Goal: Task Accomplishment & Management: Manage account settings

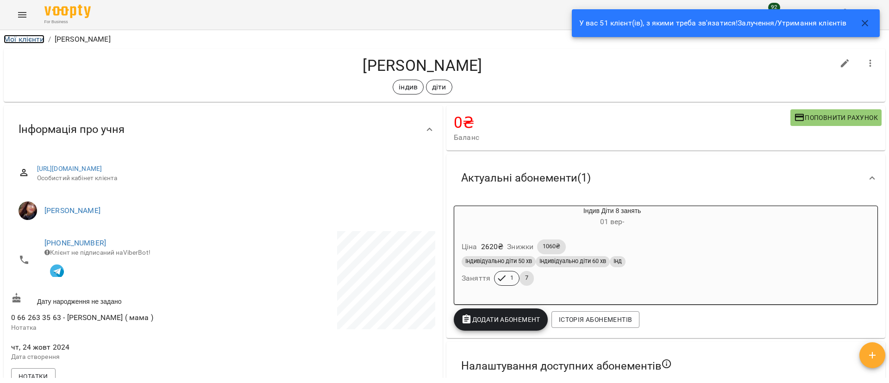
click at [31, 39] on link "Мої клієнти" at bounding box center [24, 39] width 41 height 9
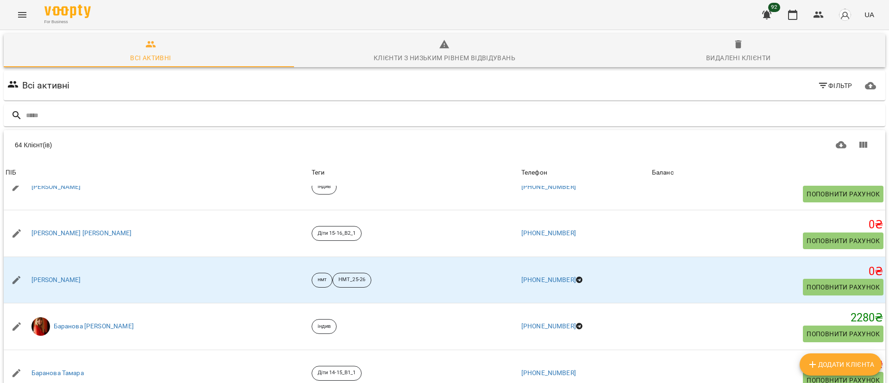
scroll to position [278, 0]
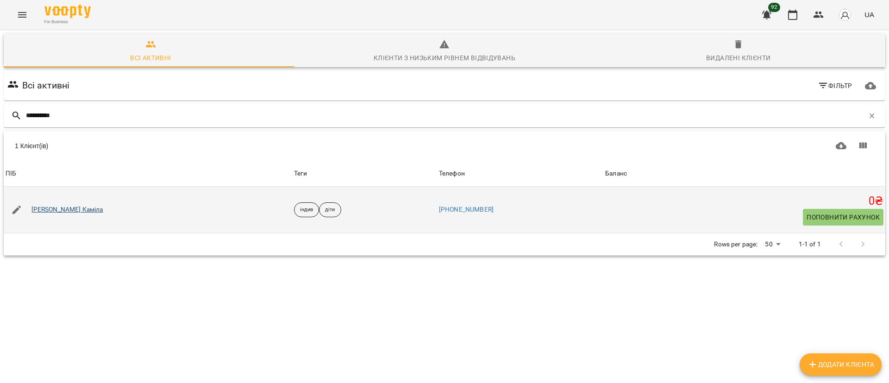
type input "**********"
click at [75, 207] on link "[PERSON_NAME]" at bounding box center [67, 209] width 72 height 9
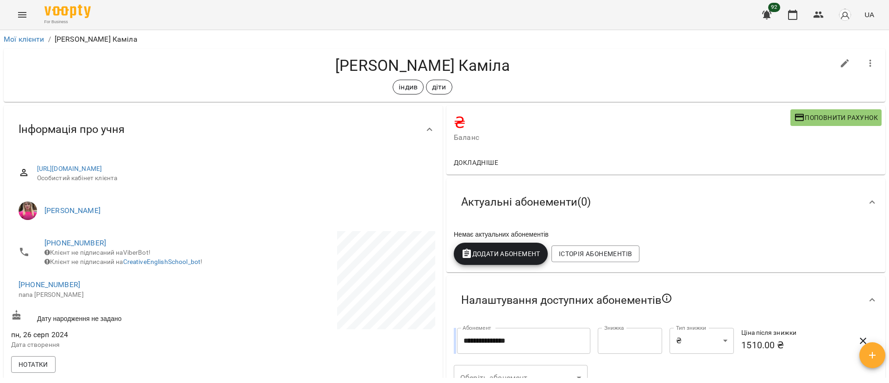
scroll to position [208, 0]
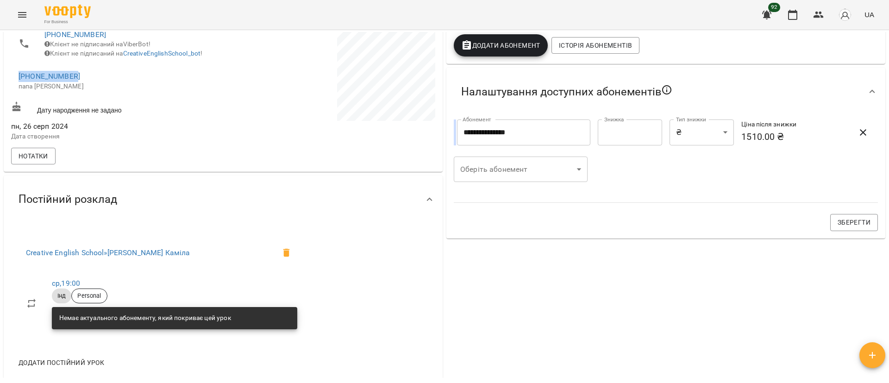
drag, startPoint x: 93, startPoint y: 84, endPoint x: 3, endPoint y: 83, distance: 89.8
click at [3, 83] on div "Інформація про учня https://www.voopty.com.ua/client/66bccb2578f1a5c0d9c8db7a/6…" at bounding box center [223, 34] width 443 height 278
copy link "[PHONE_NUMBER]"
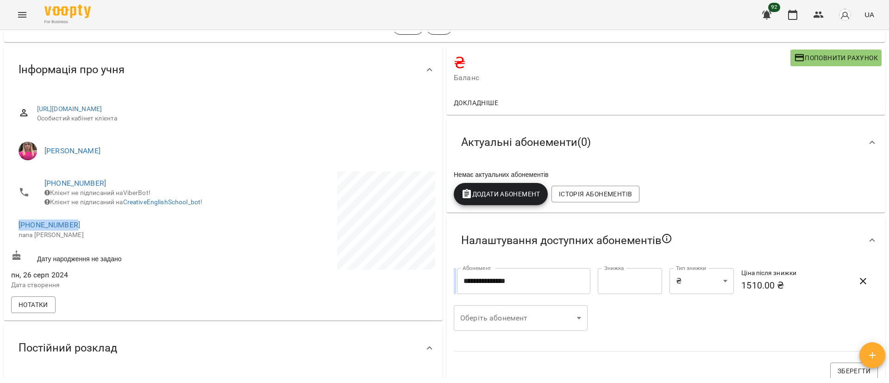
scroll to position [0, 0]
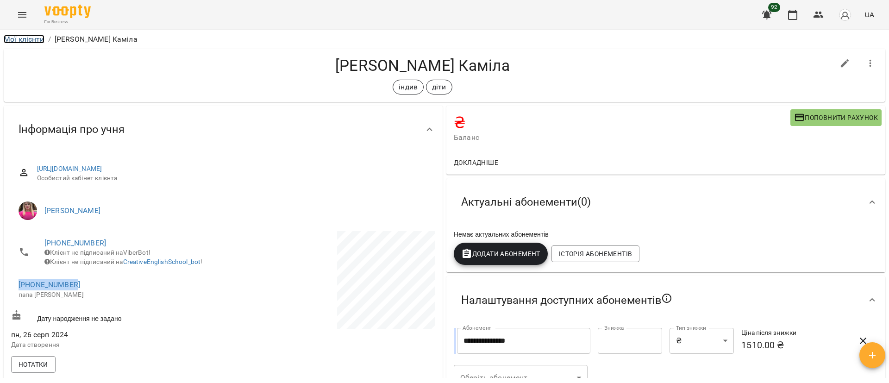
click at [14, 38] on link "Мої клієнти" at bounding box center [24, 39] width 41 height 9
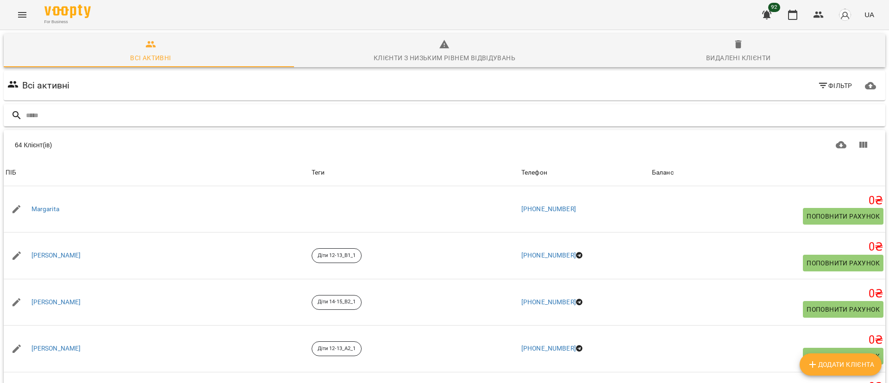
click at [62, 114] on input "text" at bounding box center [454, 115] width 856 height 15
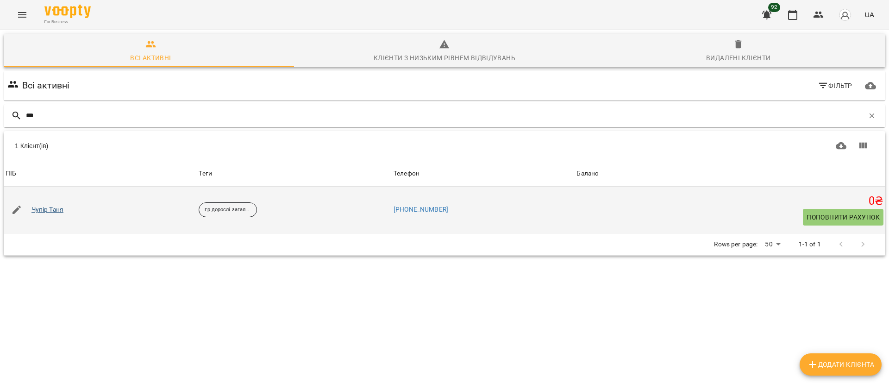
type input "***"
click at [49, 212] on link "Чупір Таня" at bounding box center [47, 209] width 32 height 9
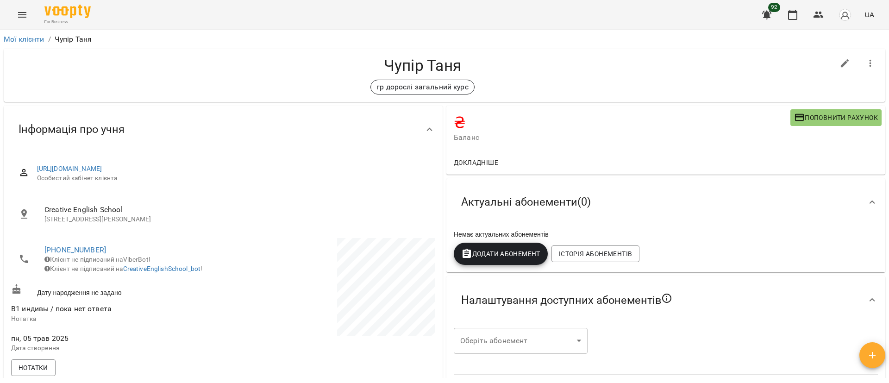
scroll to position [69, 0]
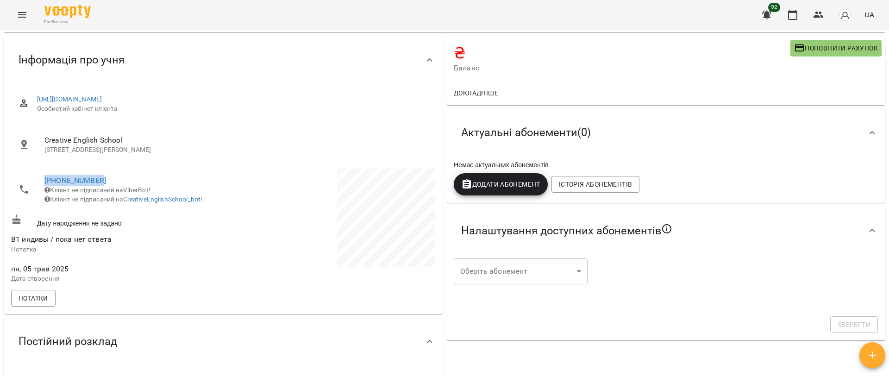
drag, startPoint x: 110, startPoint y: 176, endPoint x: 39, endPoint y: 180, distance: 70.5
click at [39, 180] on li "+380982743720 Клієнт не підписаний на ViberBot! Клієнт не підписаний на Creativ…" at bounding box center [116, 190] width 210 height 42
copy link "[PHONE_NUMBER]"
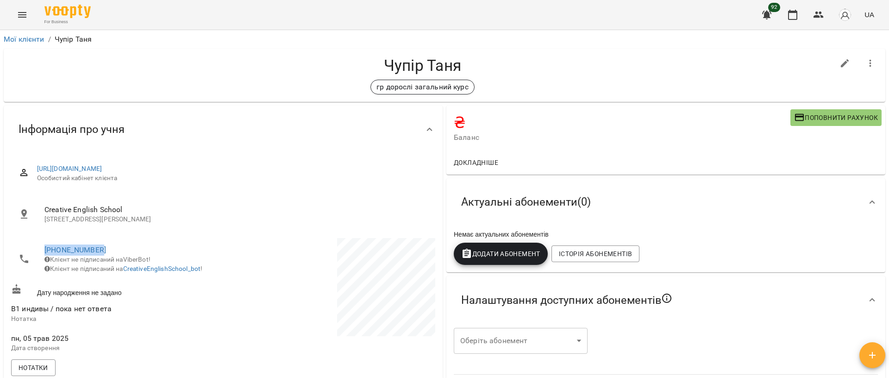
click at [25, 13] on icon "Menu" at bounding box center [22, 14] width 11 height 11
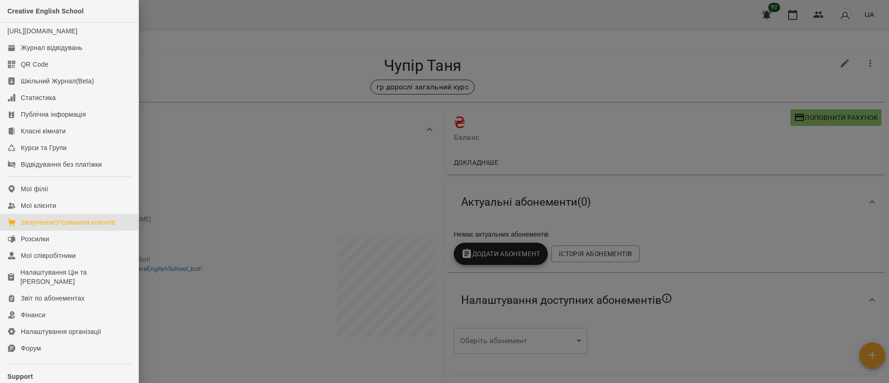
click at [77, 227] on div "Залучення/Утримання клієнтів" at bounding box center [68, 222] width 94 height 9
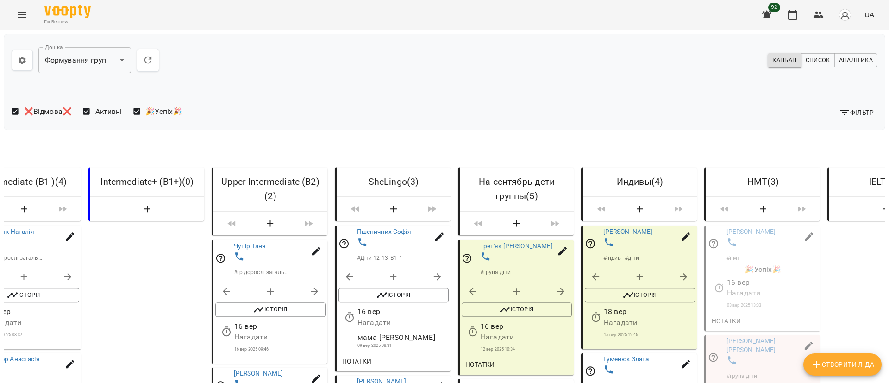
scroll to position [0, 387]
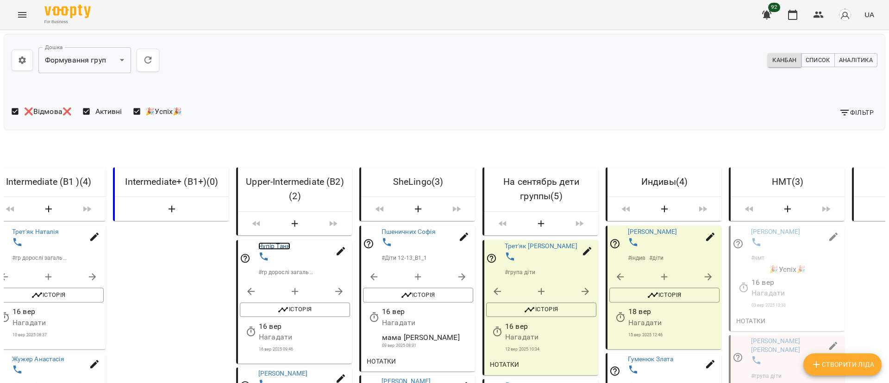
click at [278, 250] on link "Чупір Таня" at bounding box center [274, 246] width 32 height 7
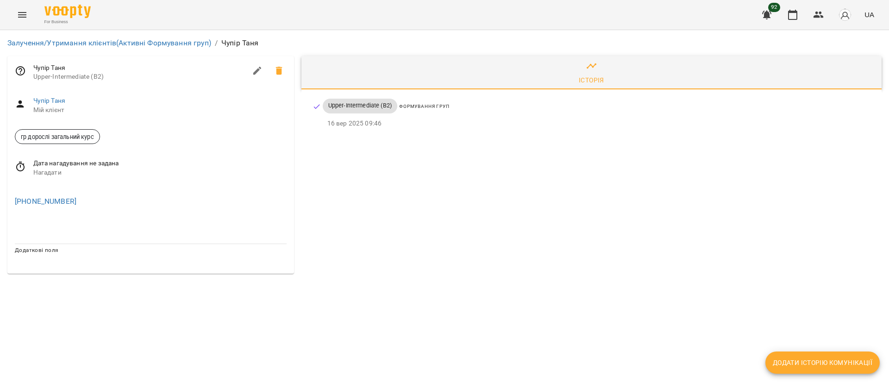
click at [255, 71] on icon "button" at bounding box center [257, 71] width 8 height 8
select select "**"
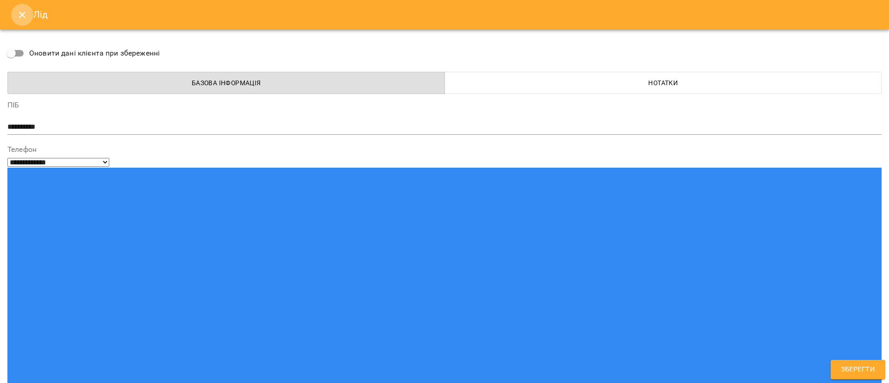
click at [23, 11] on icon "Close" at bounding box center [22, 14] width 11 height 11
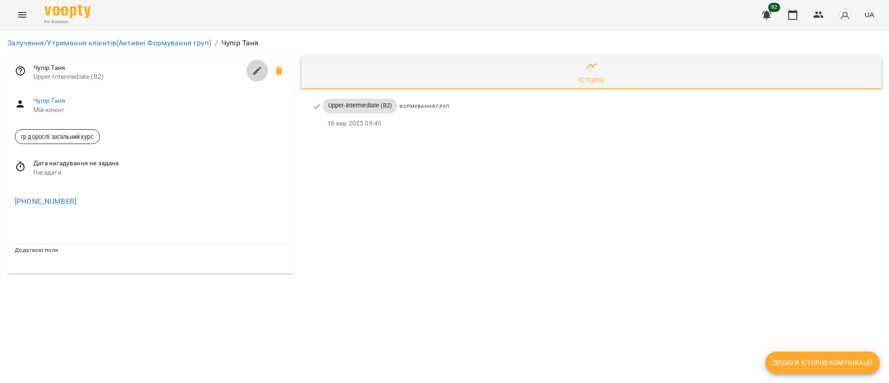
click at [255, 71] on icon "button" at bounding box center [257, 71] width 8 height 8
select select "**"
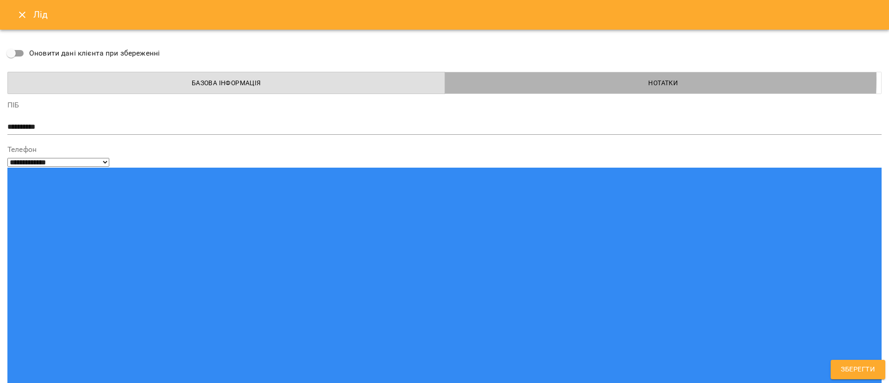
click at [564, 79] on span "Нотатки" at bounding box center [664, 82] width 426 height 11
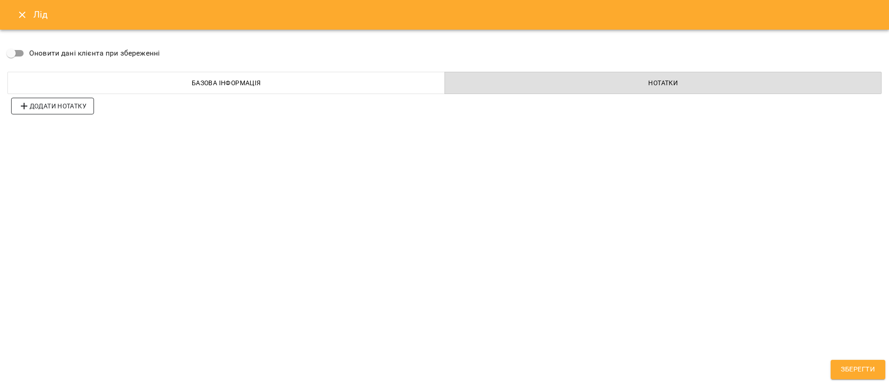
click at [71, 108] on span "Додати нотатку" at bounding box center [53, 105] width 68 height 11
click at [72, 133] on span "Додати нотатку" at bounding box center [53, 131] width 68 height 11
click at [75, 155] on span "Додати нотатку" at bounding box center [53, 157] width 68 height 11
click at [68, 184] on span "Додати нотатку" at bounding box center [53, 183] width 68 height 11
click at [67, 210] on span "Додати нотатку" at bounding box center [53, 208] width 68 height 11
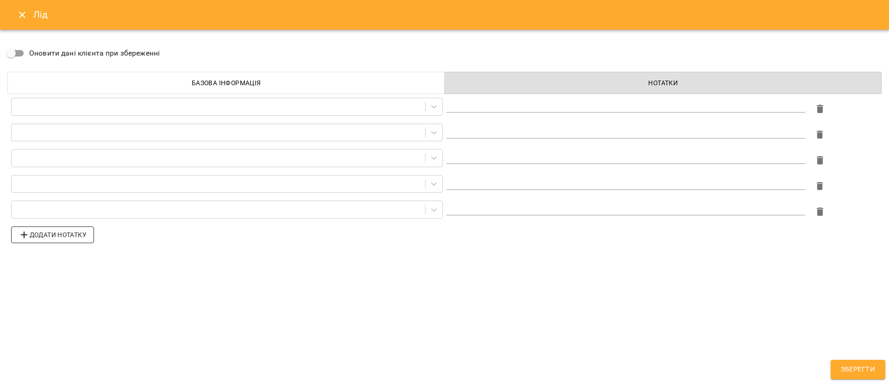
click at [64, 235] on span "Додати нотатку" at bounding box center [53, 234] width 68 height 11
click at [70, 261] on span "Додати нотатку" at bounding box center [53, 260] width 68 height 11
click at [72, 282] on span "Додати нотатку" at bounding box center [53, 286] width 68 height 11
click at [69, 315] on span "Додати нотатку" at bounding box center [53, 312] width 68 height 11
click at [64, 335] on span "Додати нотатку" at bounding box center [53, 337] width 68 height 11
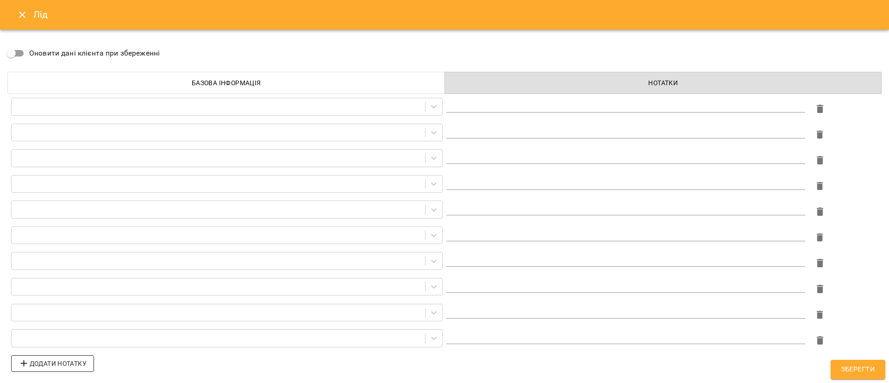
click at [59, 365] on span "Додати нотатку" at bounding box center [53, 363] width 68 height 11
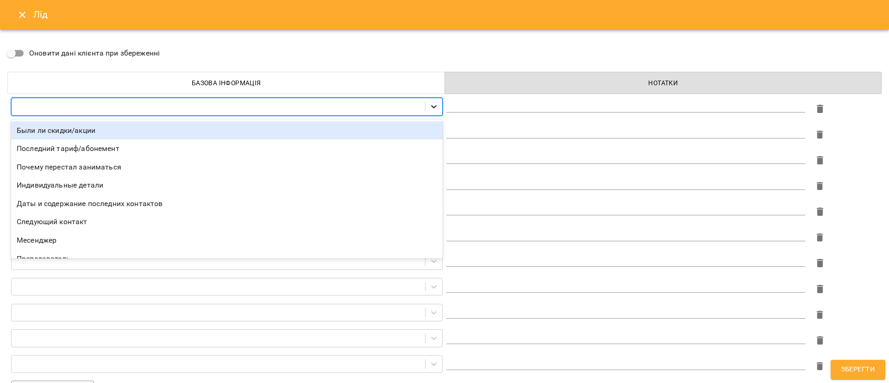
click at [432, 105] on icon at bounding box center [433, 106] width 9 height 9
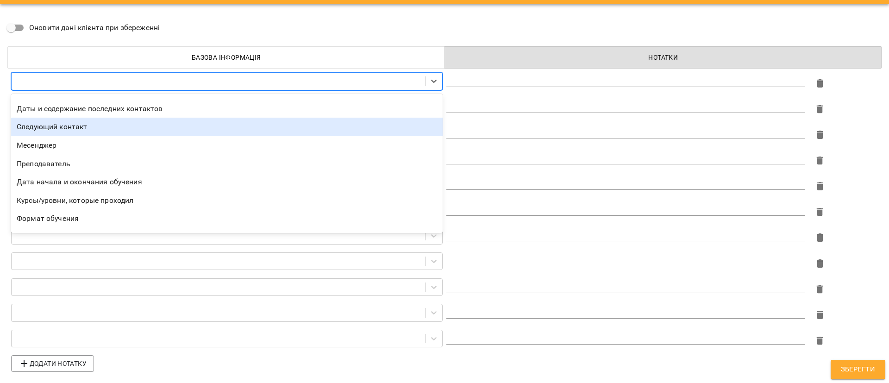
scroll to position [85, 0]
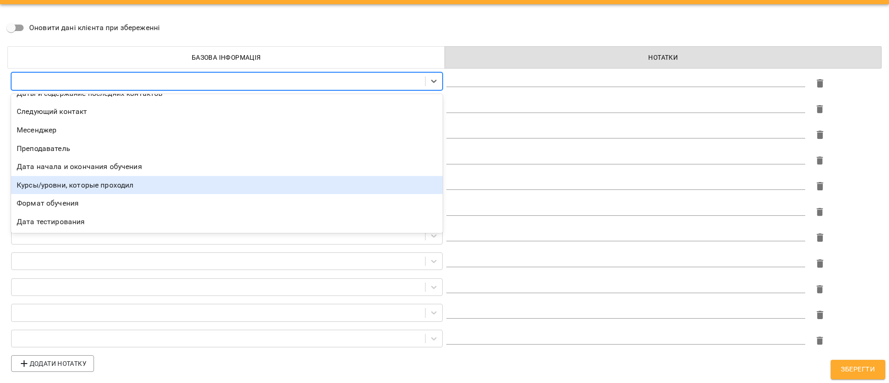
click at [132, 187] on div "Курсы/уровни, которые проходил" at bounding box center [227, 185] width 432 height 19
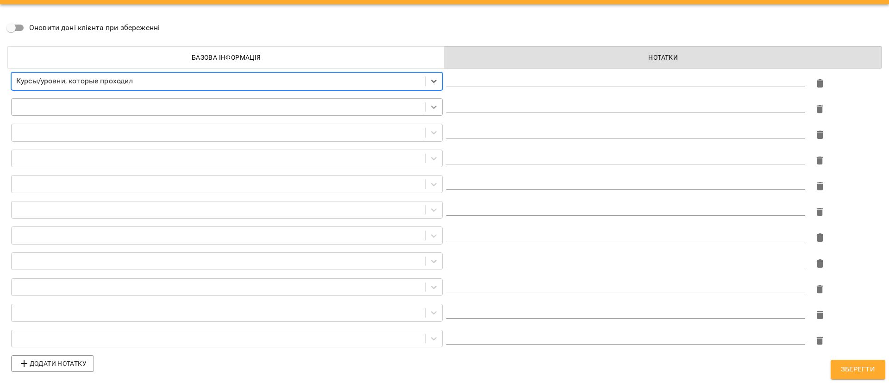
click at [429, 106] on icon at bounding box center [433, 106] width 9 height 9
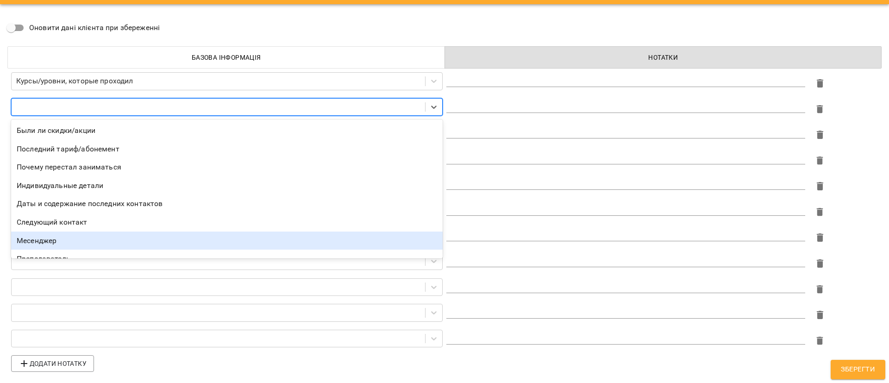
scroll to position [66, 0]
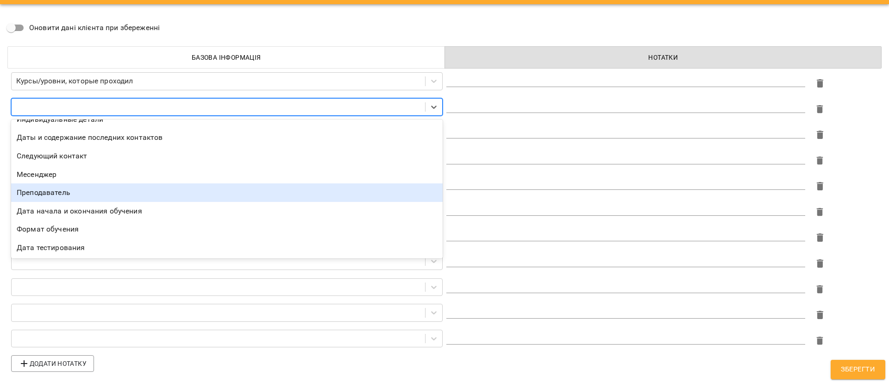
click at [113, 193] on div "Преподаватель" at bounding box center [227, 192] width 432 height 19
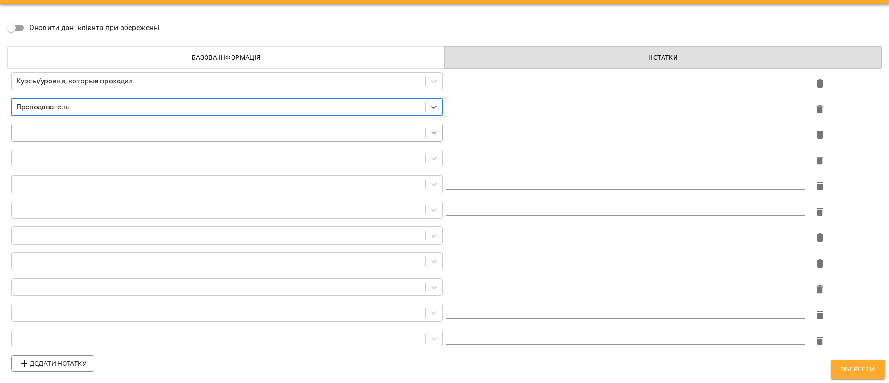
click at [431, 132] on icon at bounding box center [433, 132] width 9 height 9
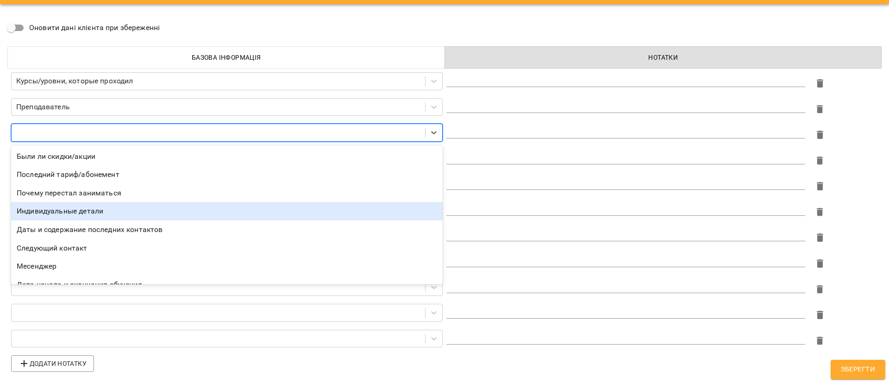
scroll to position [48, 0]
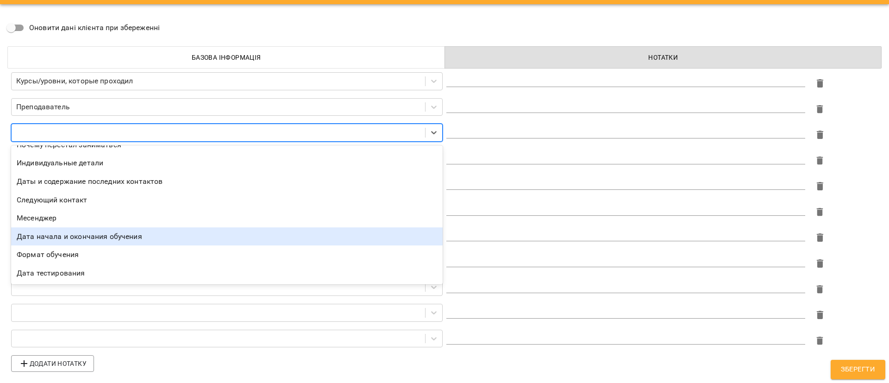
click at [118, 228] on div "Дата начала и окончания обучения" at bounding box center [227, 236] width 432 height 19
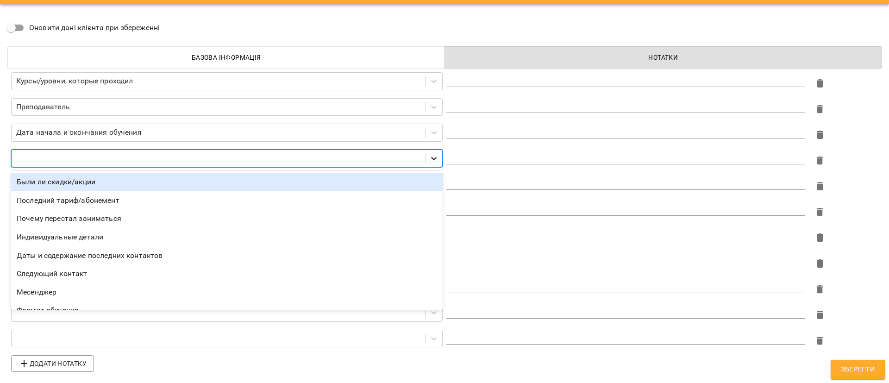
click at [431, 155] on icon at bounding box center [433, 158] width 9 height 9
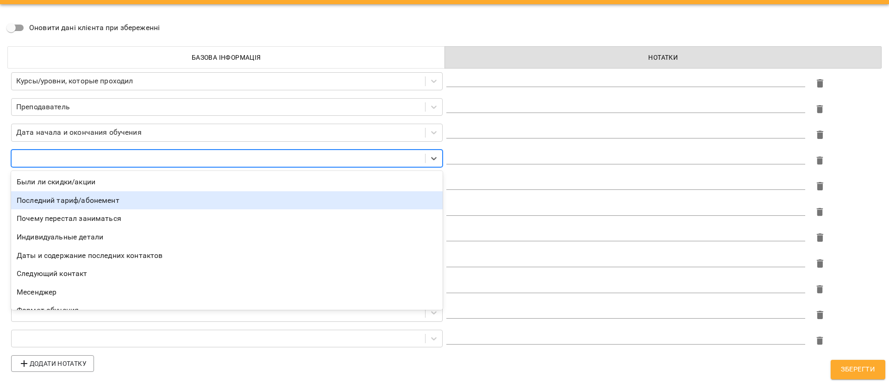
scroll to position [30, 0]
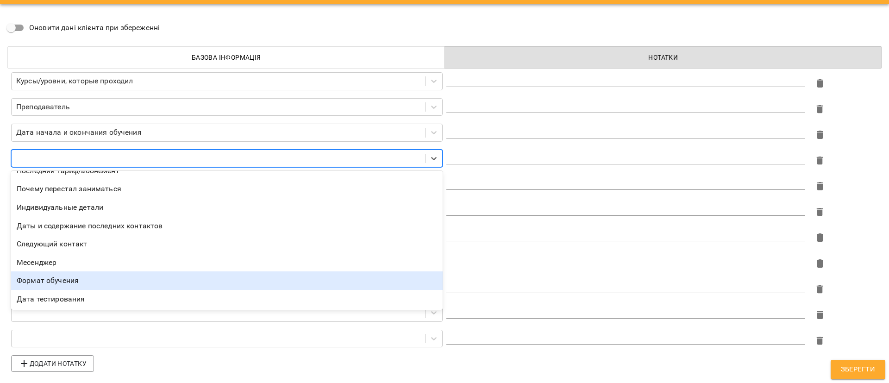
click at [103, 276] on div "Формат обучения" at bounding box center [227, 280] width 432 height 19
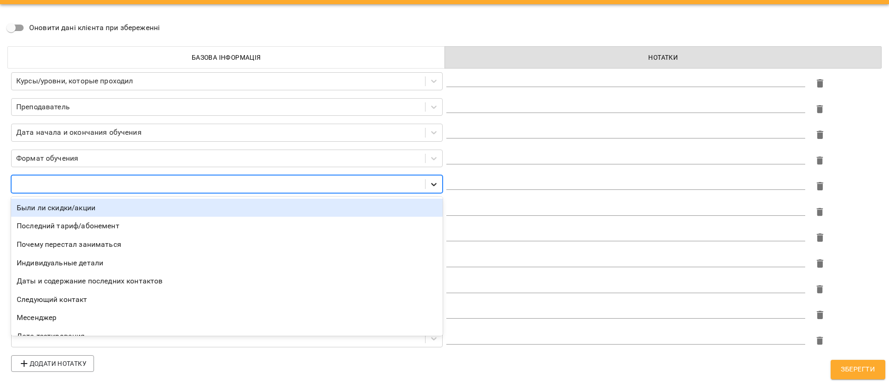
click at [431, 183] on icon at bounding box center [434, 184] width 6 height 3
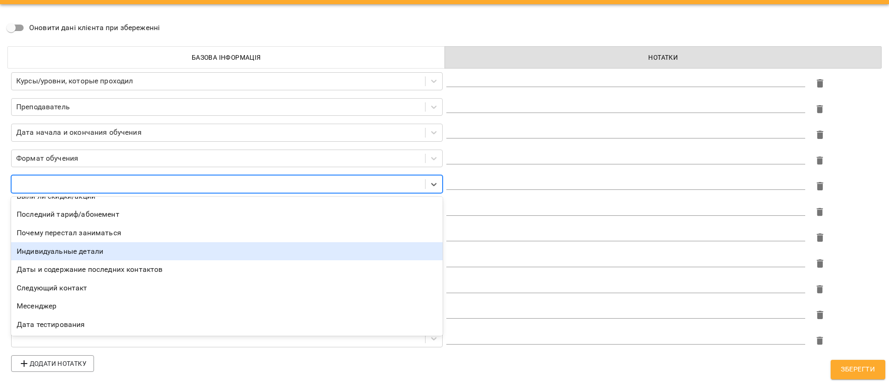
scroll to position [0, 0]
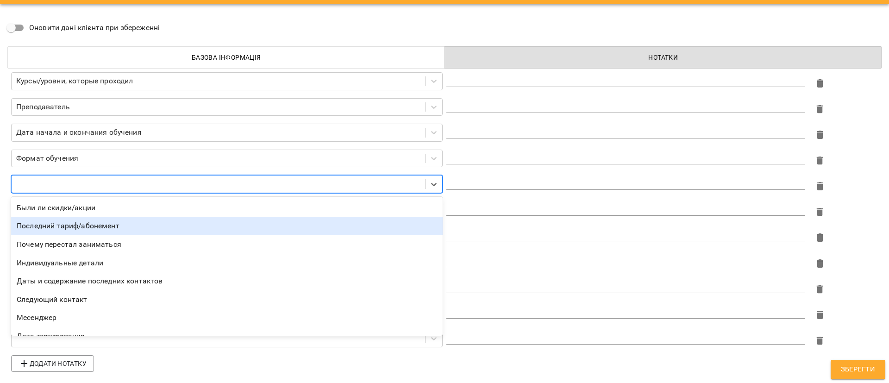
click at [106, 228] on div "Последний тариф/абонемент" at bounding box center [227, 226] width 432 height 19
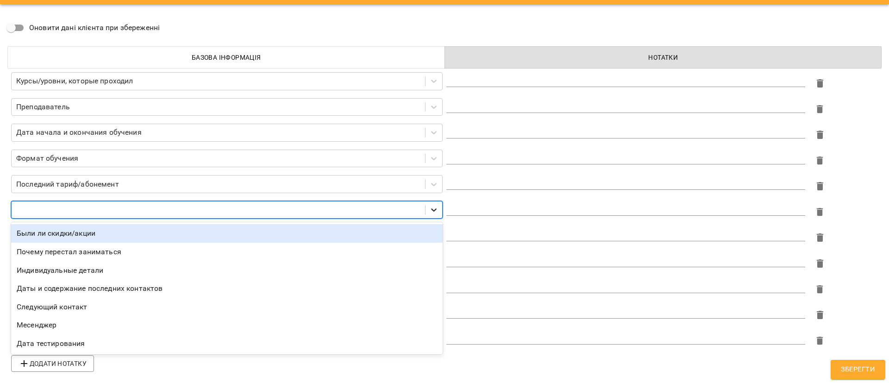
click at [431, 209] on icon at bounding box center [434, 209] width 6 height 3
click at [121, 235] on div "Были ли скидки/акции" at bounding box center [227, 233] width 432 height 19
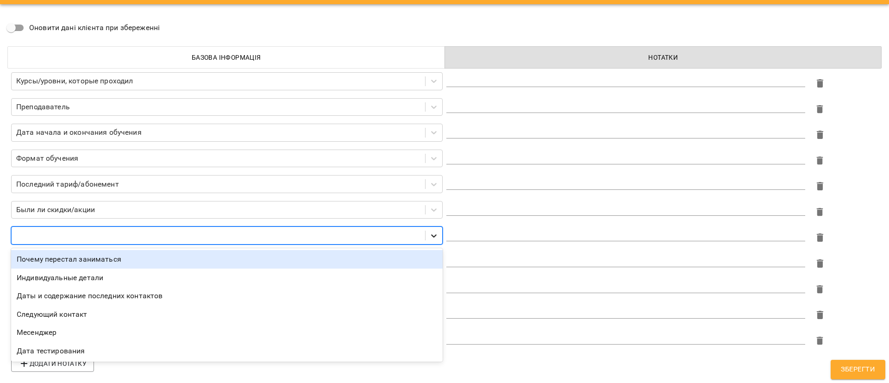
click at [429, 233] on icon at bounding box center [433, 235] width 9 height 9
click at [120, 260] on div "Почему перестал заниматься" at bounding box center [227, 259] width 432 height 19
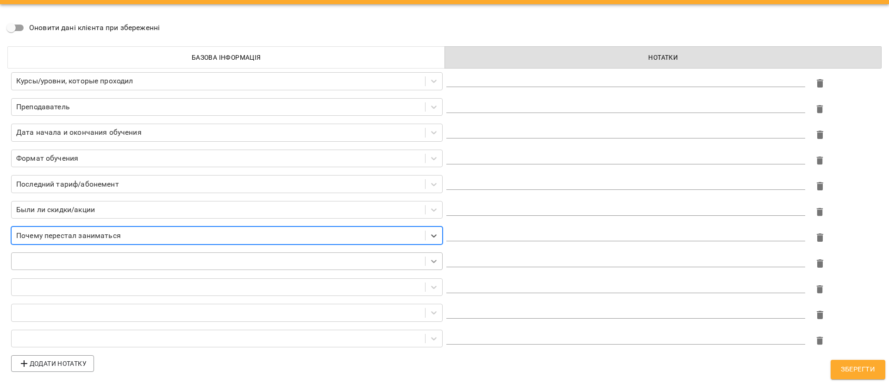
click at [430, 264] on icon at bounding box center [433, 261] width 9 height 9
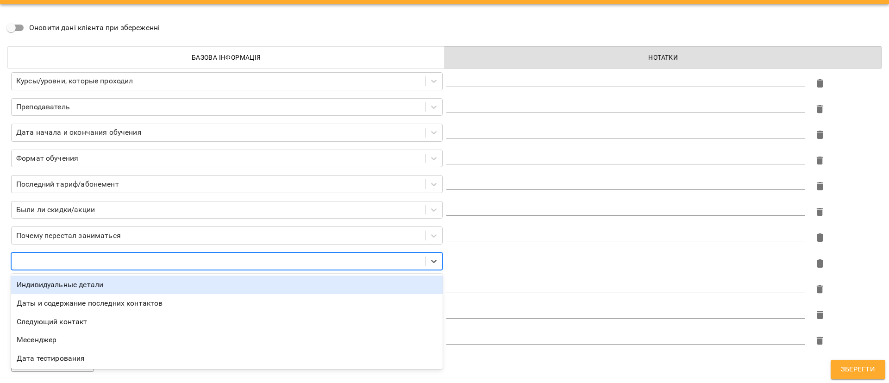
click at [119, 284] on div "Индивидуальные детали" at bounding box center [227, 285] width 432 height 19
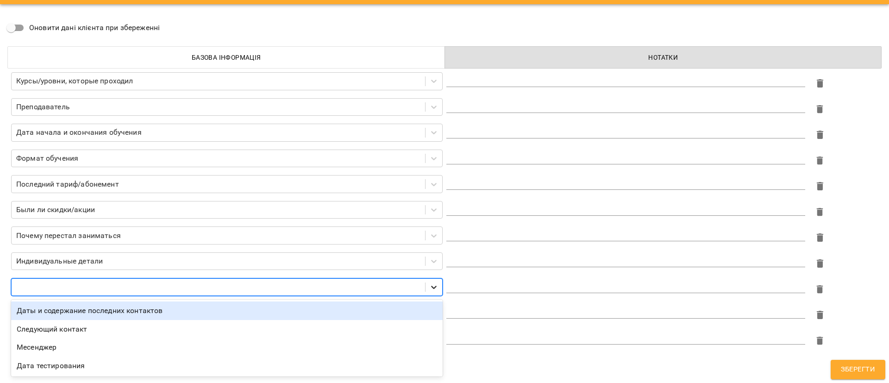
click at [429, 285] on icon at bounding box center [433, 286] width 9 height 9
click at [196, 307] on div "Даты и содержание последних контактов" at bounding box center [227, 310] width 432 height 19
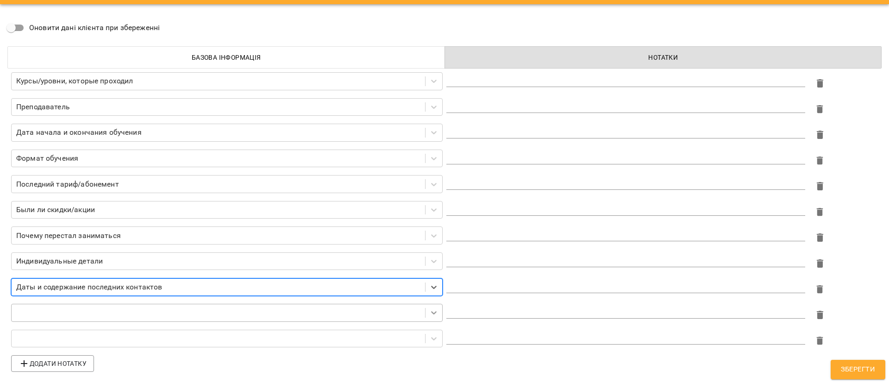
click at [429, 313] on icon at bounding box center [433, 312] width 9 height 9
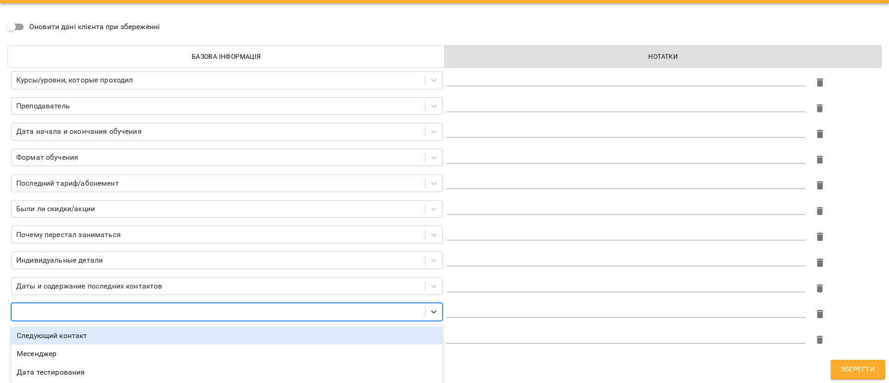
click at [113, 337] on div "Следующий контакт" at bounding box center [227, 335] width 432 height 19
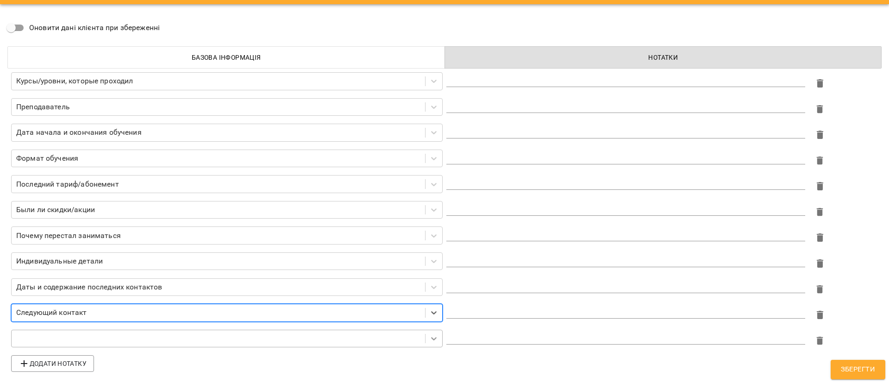
click at [426, 340] on div at bounding box center [226, 341] width 435 height 26
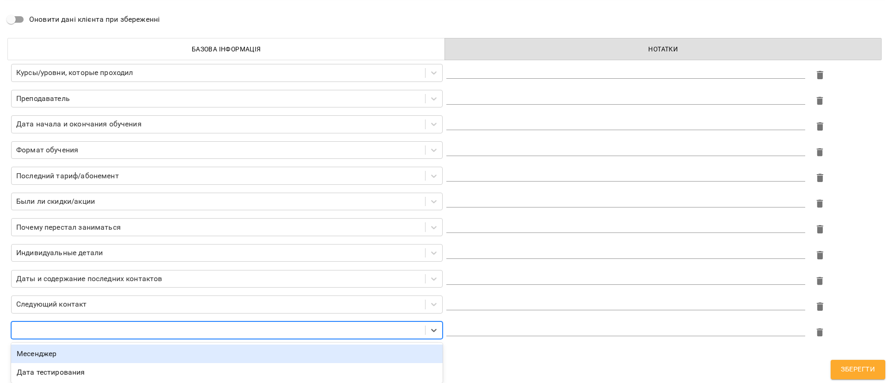
click at [67, 353] on div "Месенджер" at bounding box center [227, 353] width 432 height 19
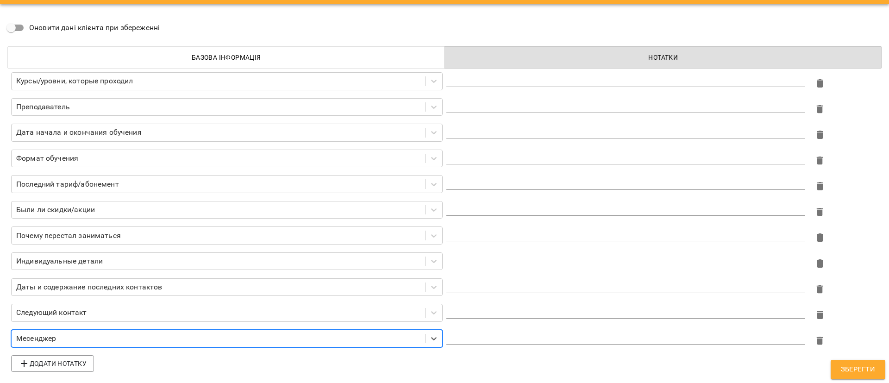
scroll to position [25, 0]
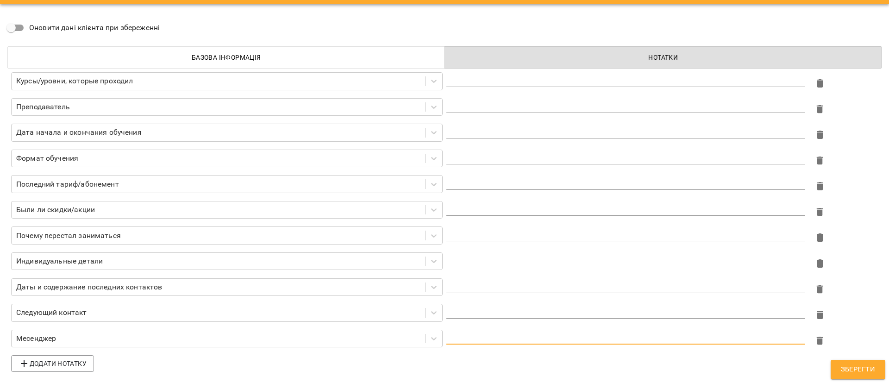
click at [470, 334] on textarea at bounding box center [625, 336] width 359 height 9
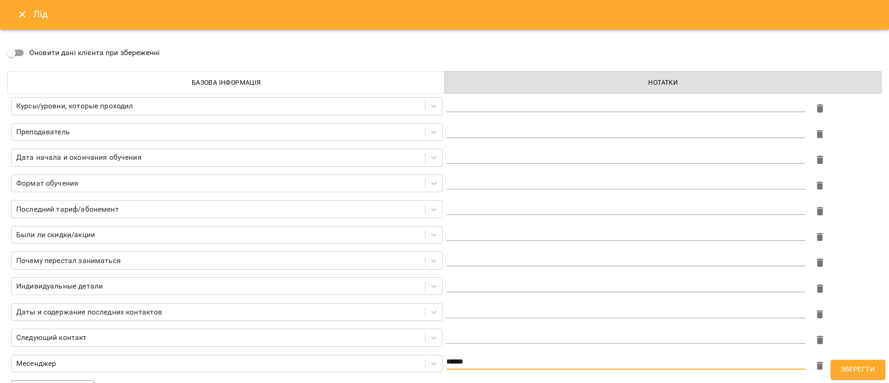
scroll to position [0, 0]
type textarea "******"
click at [497, 98] on div "*" at bounding box center [625, 105] width 359 height 15
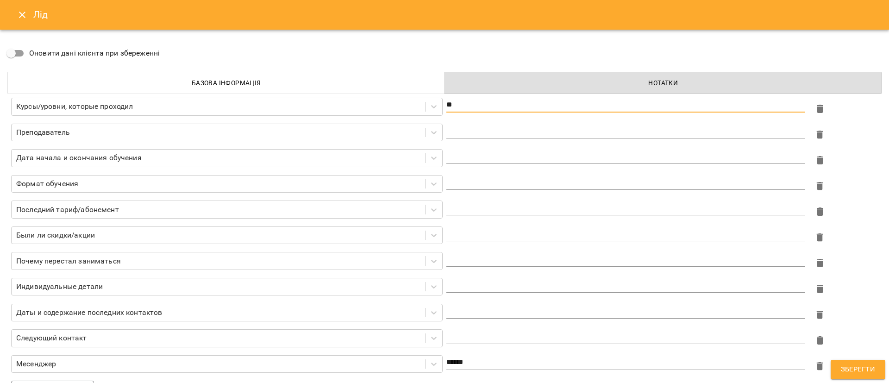
type textarea "*"
type textarea "**"
click at [484, 130] on textarea at bounding box center [625, 130] width 359 height 9
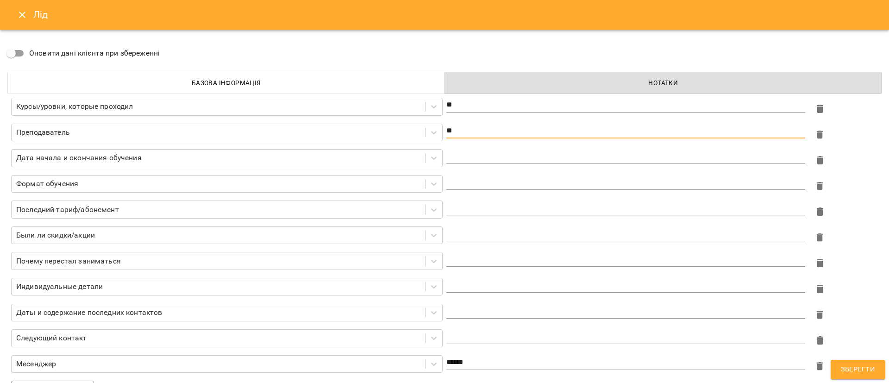
type textarea "*"
type textarea "***"
click at [477, 153] on textarea at bounding box center [625, 156] width 359 height 9
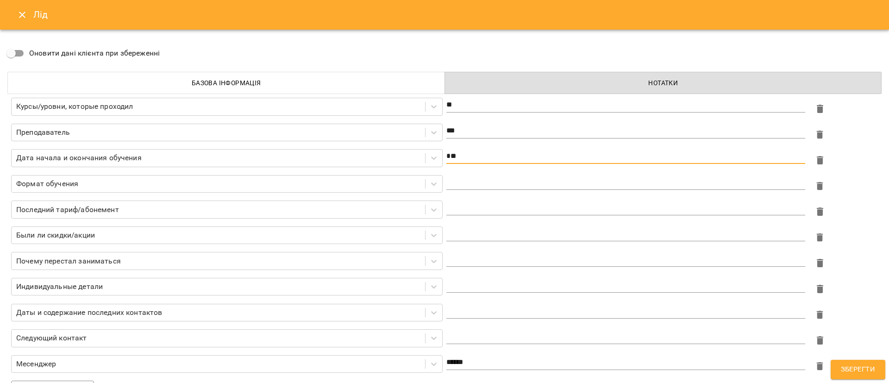
type textarea "*"
type textarea "**********"
click at [532, 170] on div "**********" at bounding box center [626, 160] width 363 height 26
click at [492, 184] on textarea at bounding box center [625, 182] width 359 height 9
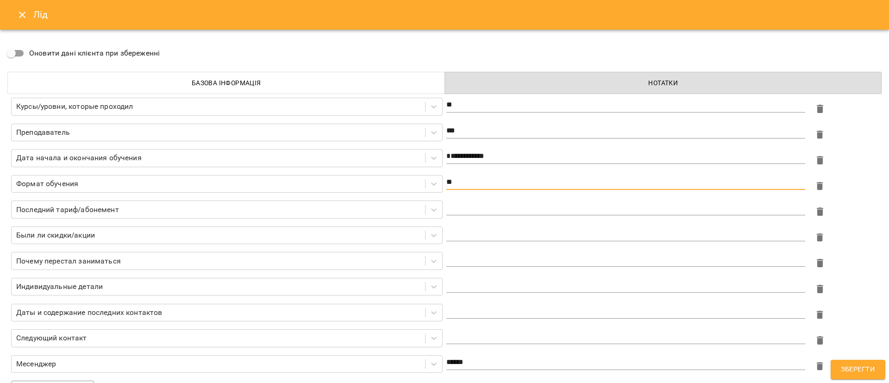
type textarea "*"
type textarea "**********"
click at [501, 207] on textarea at bounding box center [625, 207] width 359 height 9
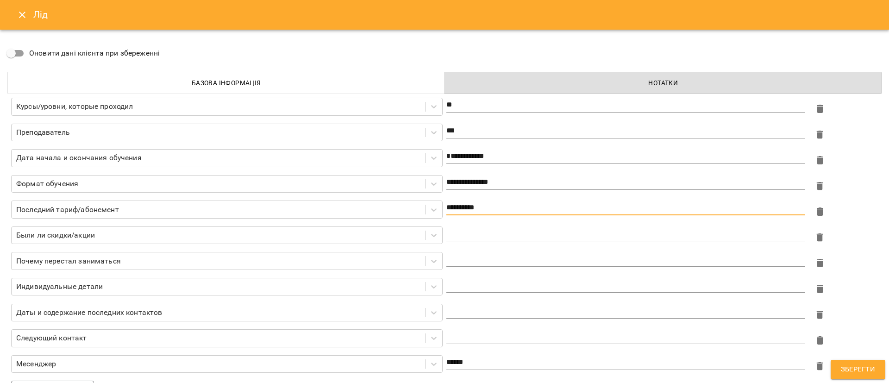
type textarea "**********"
click at [502, 257] on textarea at bounding box center [625, 259] width 359 height 9
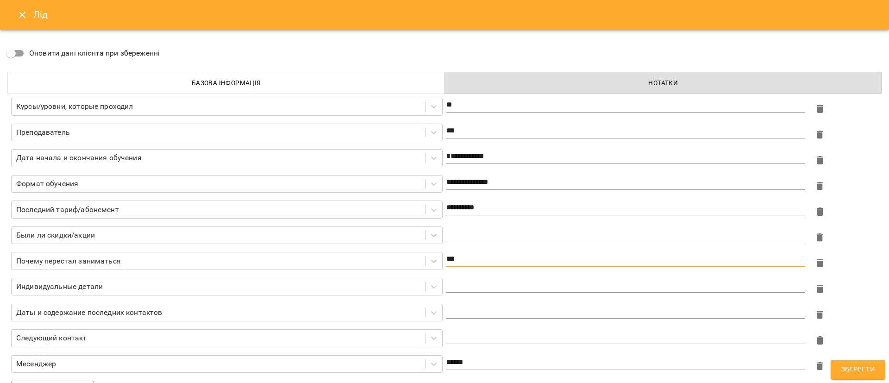
type textarea "***"
click at [487, 312] on textarea at bounding box center [625, 311] width 359 height 9
type textarea "**********"
click at [487, 327] on div "*" at bounding box center [626, 340] width 363 height 26
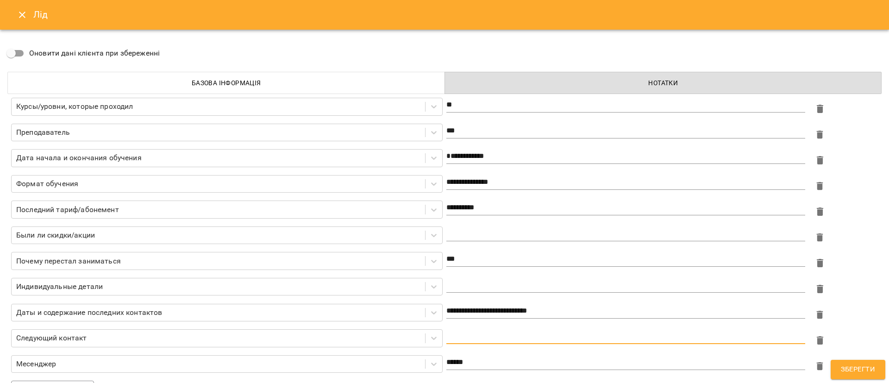
click at [486, 335] on textarea at bounding box center [625, 336] width 359 height 9
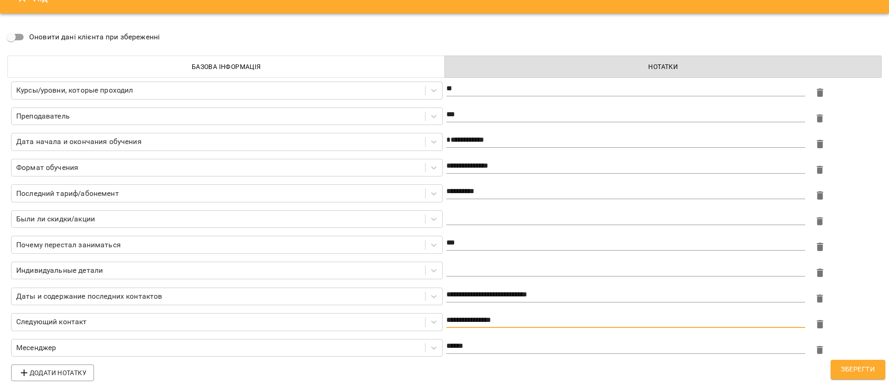
scroll to position [25, 0]
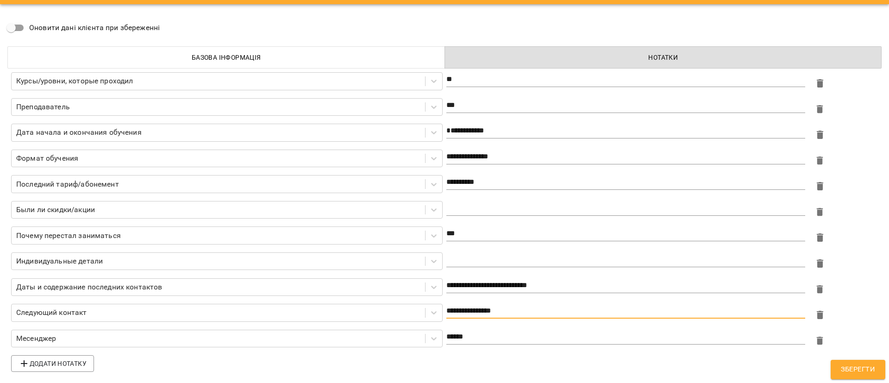
type textarea "**********"
click at [856, 371] on span "Зберегти" at bounding box center [858, 369] width 34 height 12
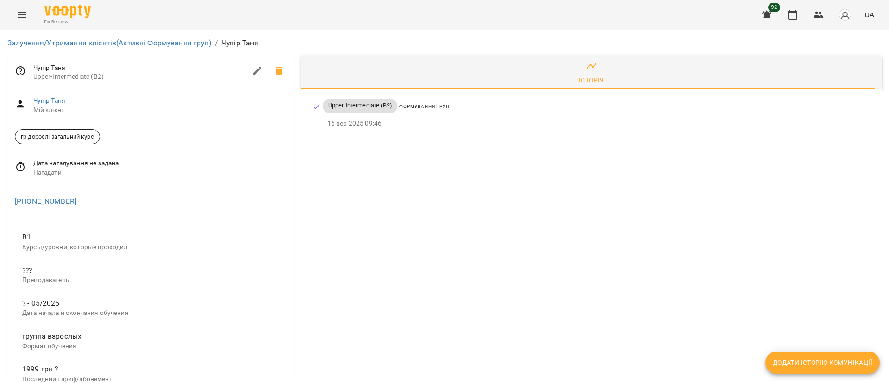
click at [24, 163] on icon at bounding box center [20, 166] width 11 height 11
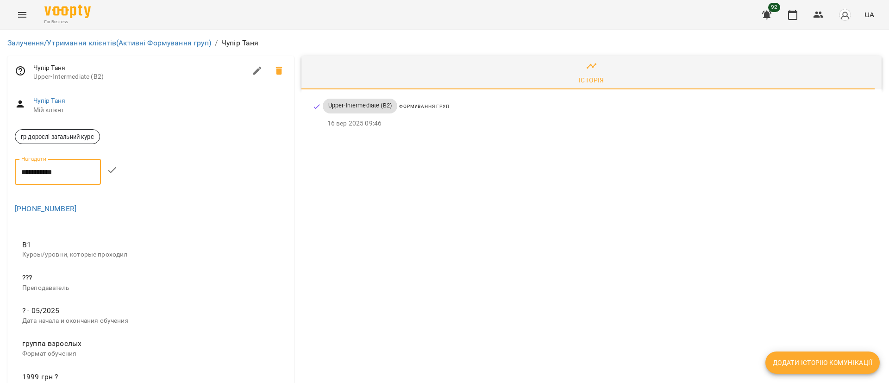
click at [29, 169] on input "**********" at bounding box center [58, 172] width 86 height 26
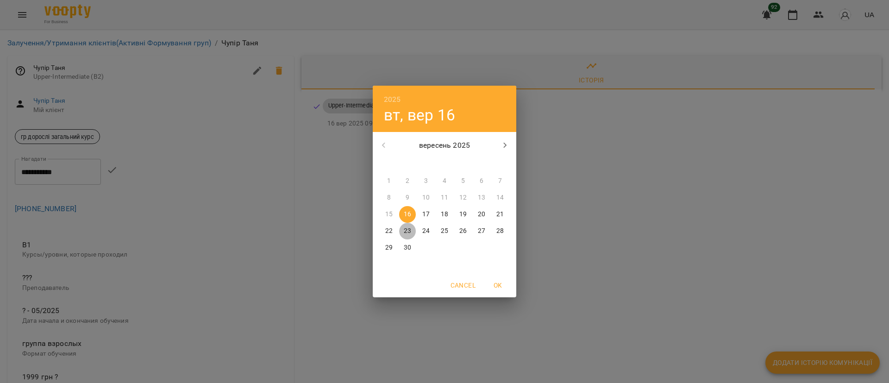
click at [405, 232] on p "23" at bounding box center [407, 230] width 7 height 9
type input "**********"
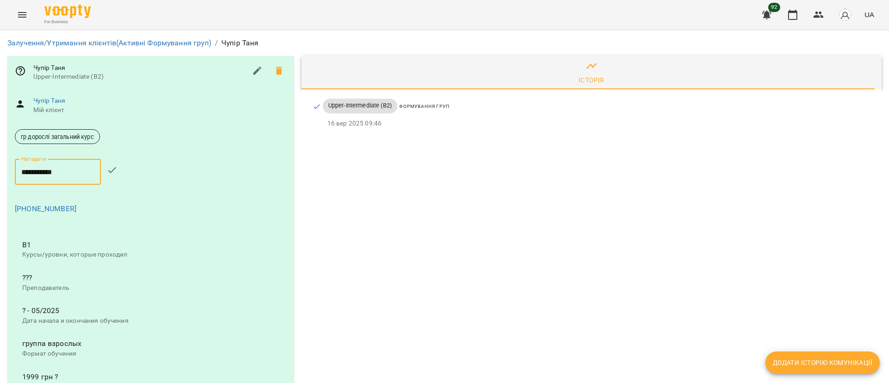
click at [403, 285] on div "Історія Upper-Intermediate (B2) Формування груп 16 вер 2025 09:46" at bounding box center [592, 339] width 588 height 574
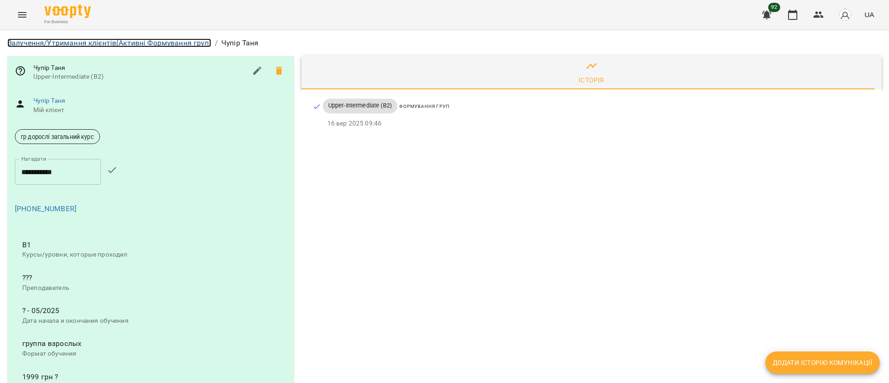
click at [161, 44] on link "Залучення/Утримання клієнтів (Активні Формування груп)" at bounding box center [109, 42] width 204 height 9
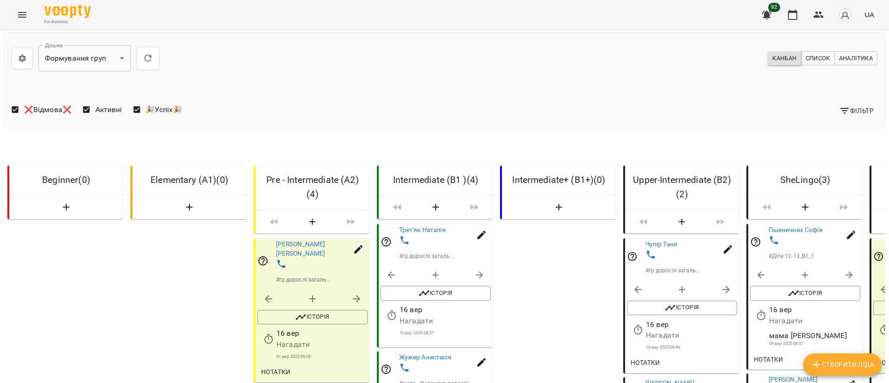
scroll to position [486, 0]
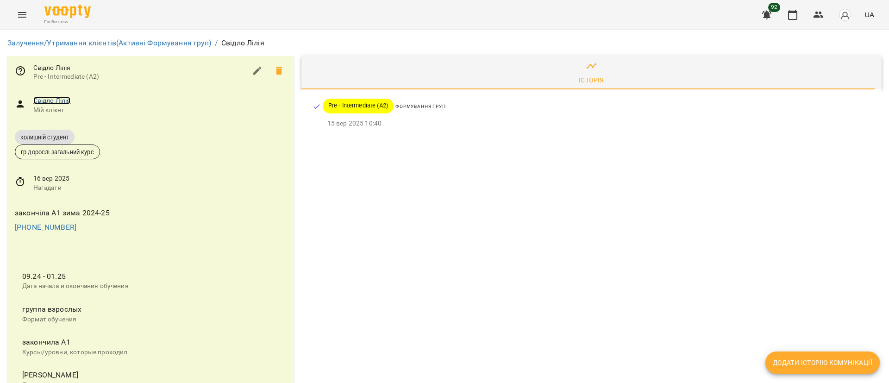
click at [48, 99] on link "Свідло Лілія" at bounding box center [52, 100] width 38 height 7
click at [252, 69] on icon "button" at bounding box center [257, 70] width 11 height 11
select select "**"
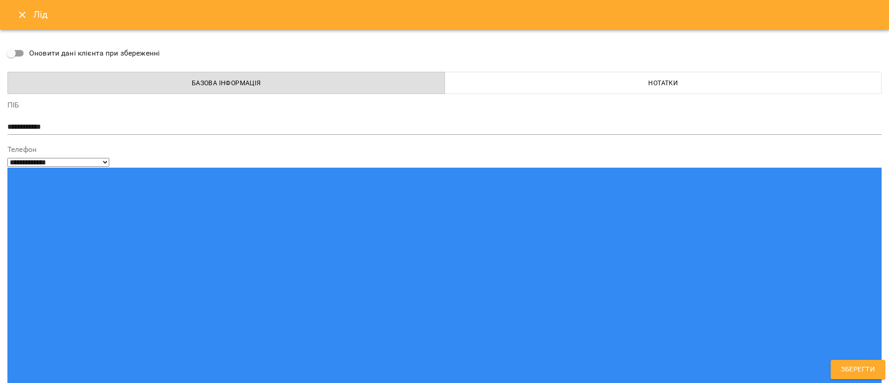
click at [532, 75] on button "Нотатки" at bounding box center [664, 83] width 438 height 22
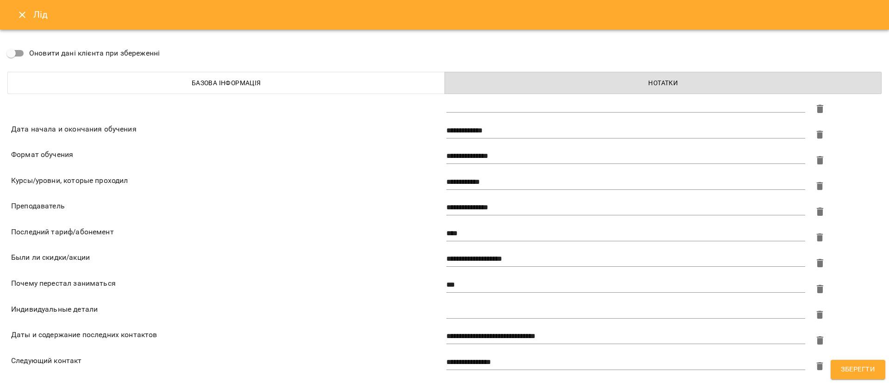
click at [846, 370] on span "Зберегти" at bounding box center [858, 369] width 34 height 12
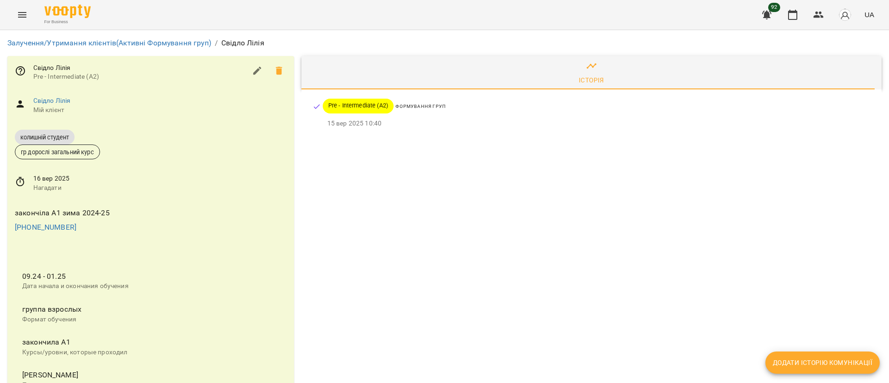
click at [19, 181] on icon at bounding box center [20, 181] width 11 height 11
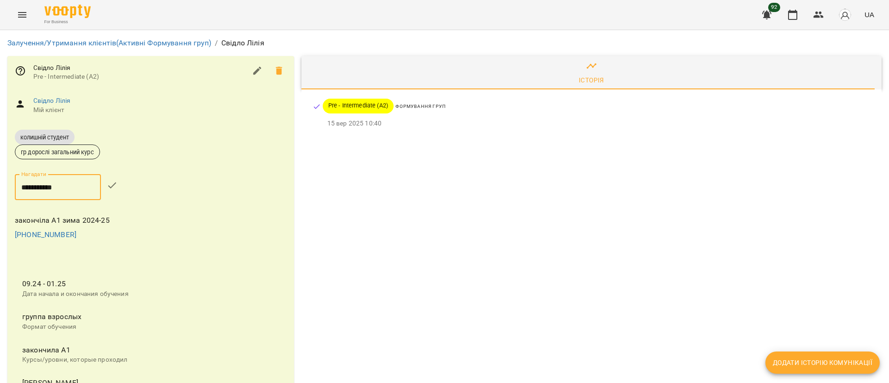
click at [31, 188] on input "**********" at bounding box center [58, 187] width 86 height 26
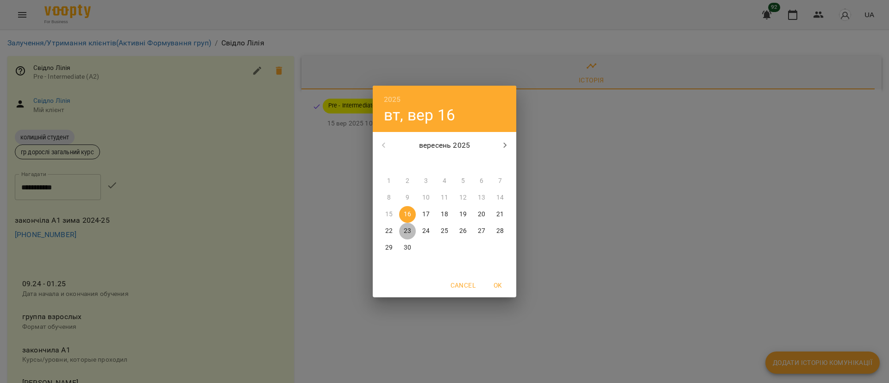
click at [409, 225] on button "23" at bounding box center [407, 231] width 17 height 17
type input "**********"
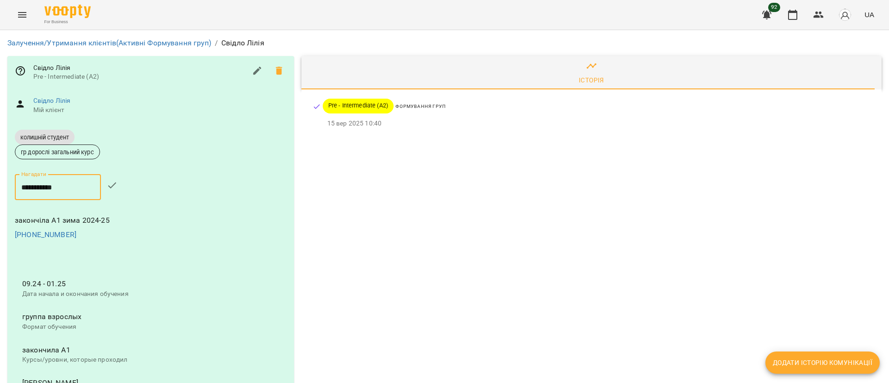
click at [118, 188] on icon "button" at bounding box center [111, 185] width 11 height 11
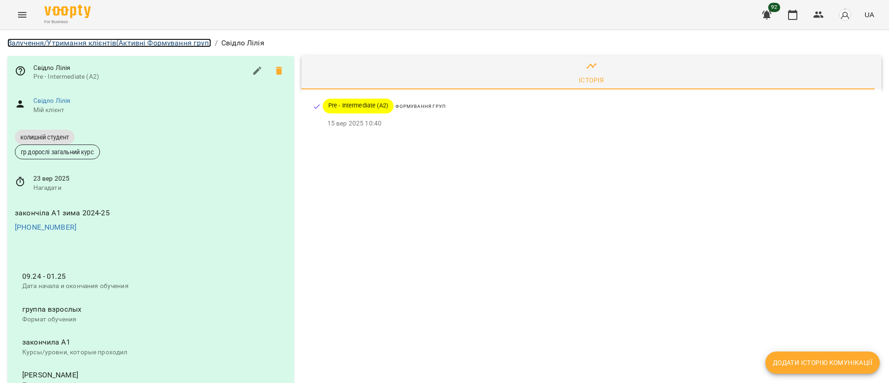
click at [182, 44] on link "Залучення/Утримання клієнтів (Активні Формування груп)" at bounding box center [109, 42] width 204 height 9
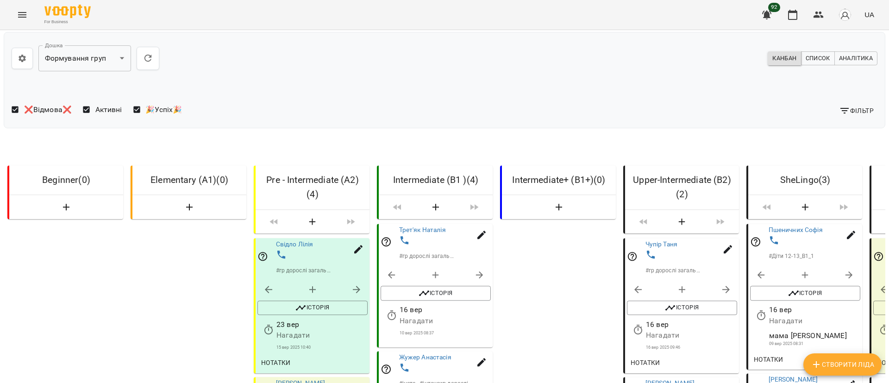
scroll to position [278, 0]
click at [309, 379] on link "[PERSON_NAME]" at bounding box center [301, 387] width 50 height 17
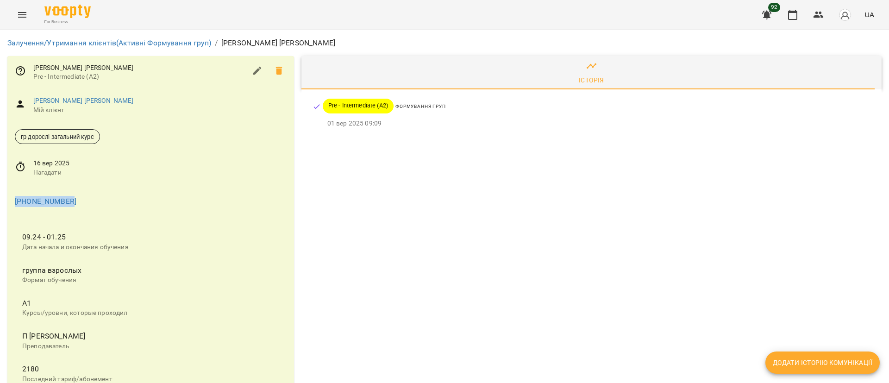
drag, startPoint x: 89, startPoint y: 192, endPoint x: 76, endPoint y: 202, distance: 16.1
click at [76, 202] on div "+380501751276" at bounding box center [151, 199] width 276 height 19
copy div "+380501751276"
click at [253, 70] on icon "button" at bounding box center [257, 71] width 8 height 8
select select "**"
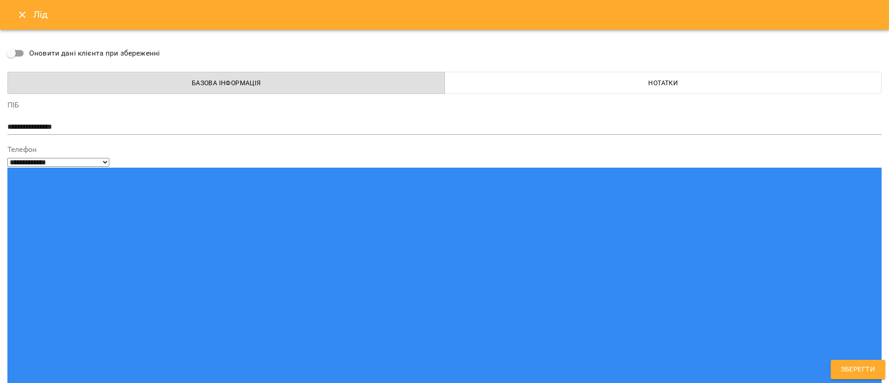
click at [556, 93] on button "Нотатки" at bounding box center [664, 83] width 438 height 22
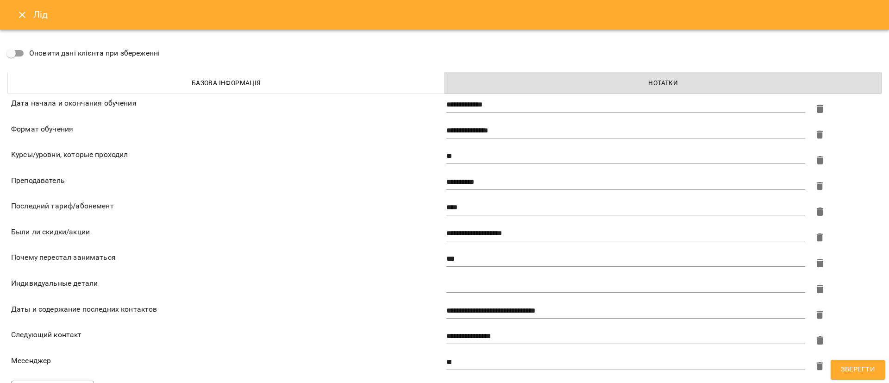
click at [479, 310] on textarea "**********" at bounding box center [623, 311] width 355 height 9
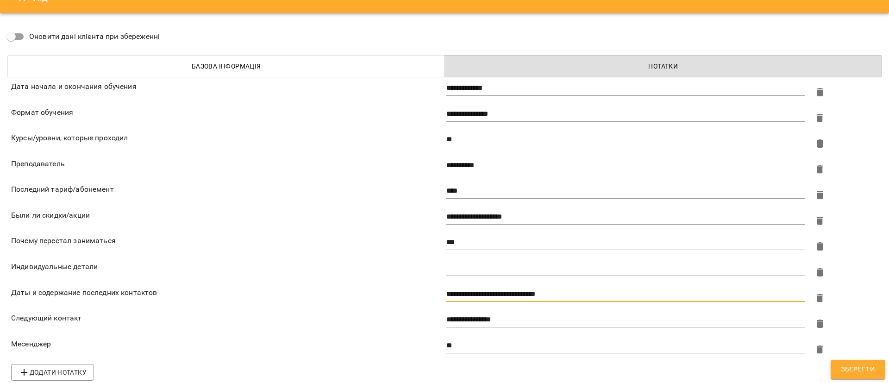
scroll to position [25, 0]
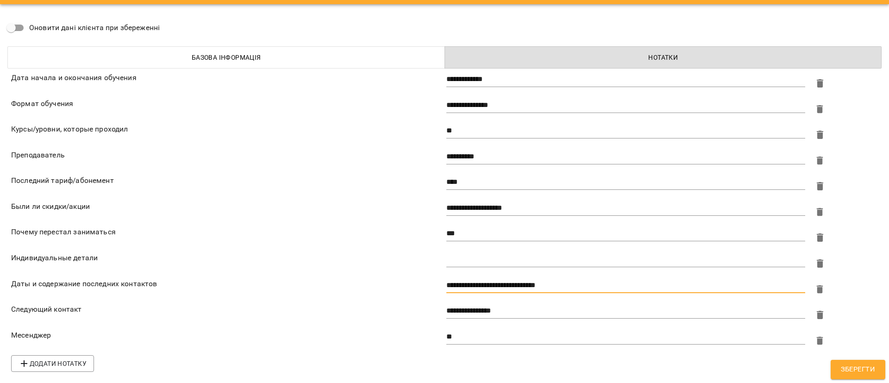
type textarea "**********"
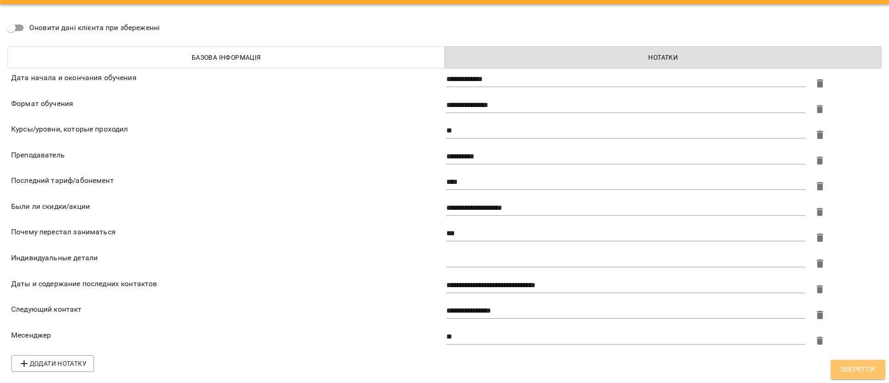
click at [857, 371] on span "Зберегти" at bounding box center [858, 369] width 34 height 12
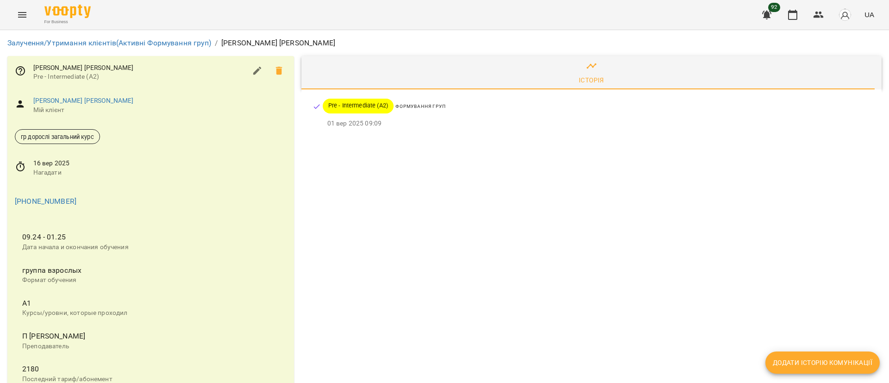
click at [20, 167] on icon at bounding box center [20, 166] width 11 height 11
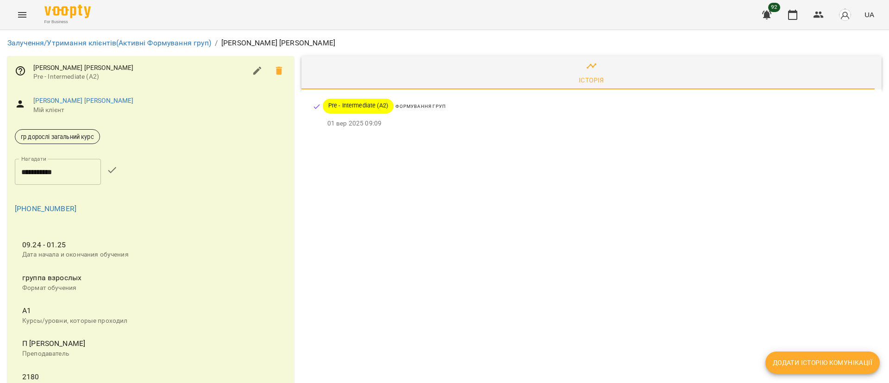
click at [44, 172] on input "**********" at bounding box center [58, 172] width 86 height 26
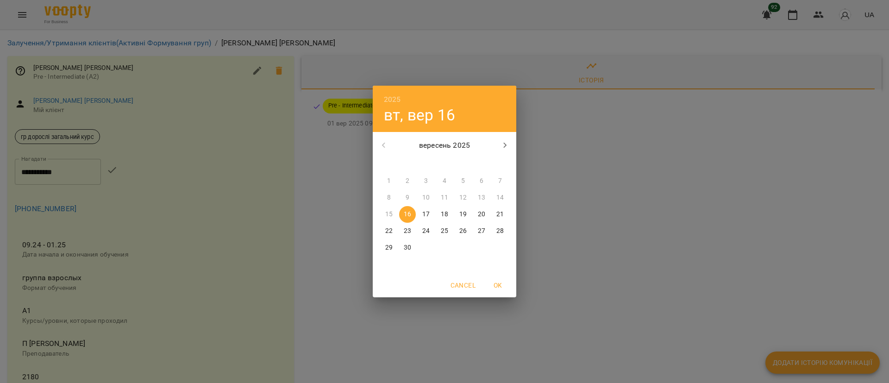
click at [407, 229] on p "23" at bounding box center [407, 230] width 7 height 9
type input "**********"
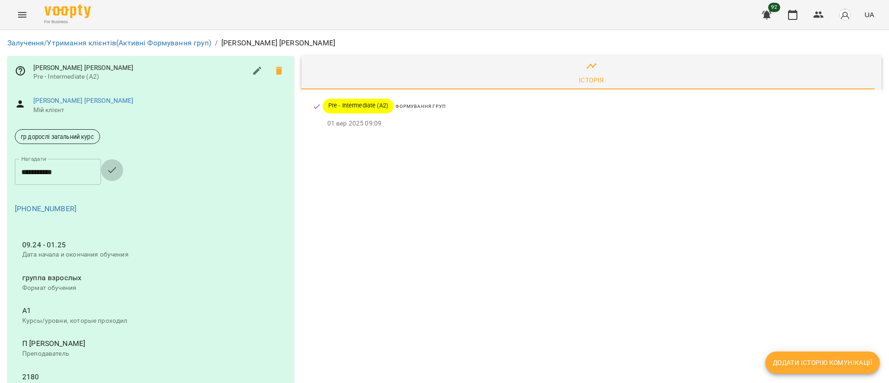
click at [116, 171] on icon "button" at bounding box center [111, 169] width 11 height 11
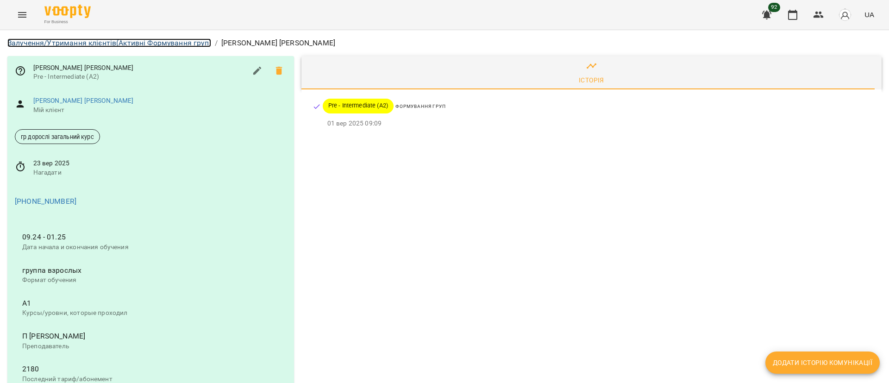
click at [161, 44] on link "Залучення/Утримання клієнтів (Активні Формування груп)" at bounding box center [109, 42] width 204 height 9
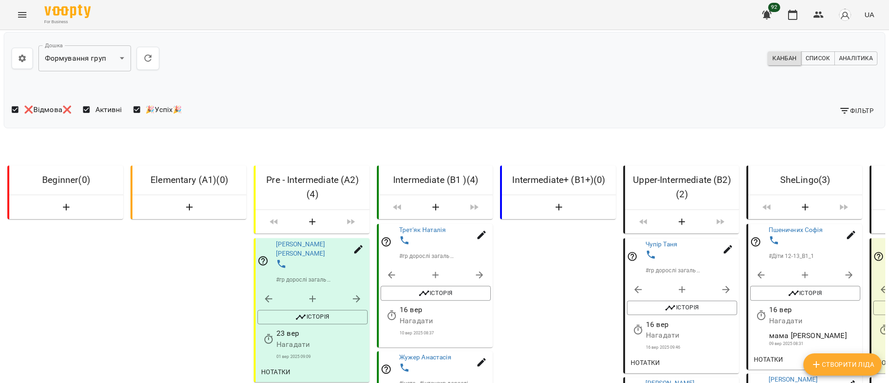
scroll to position [556, 0]
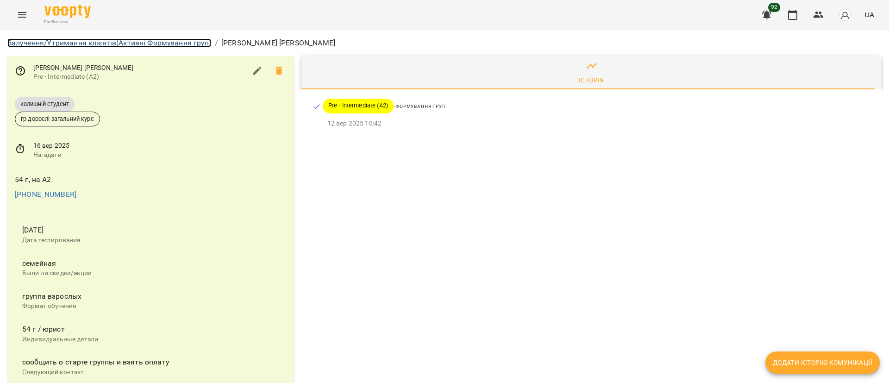
click at [156, 41] on link "Залучення/Утримання клієнтів (Активні Формування груп)" at bounding box center [109, 42] width 204 height 9
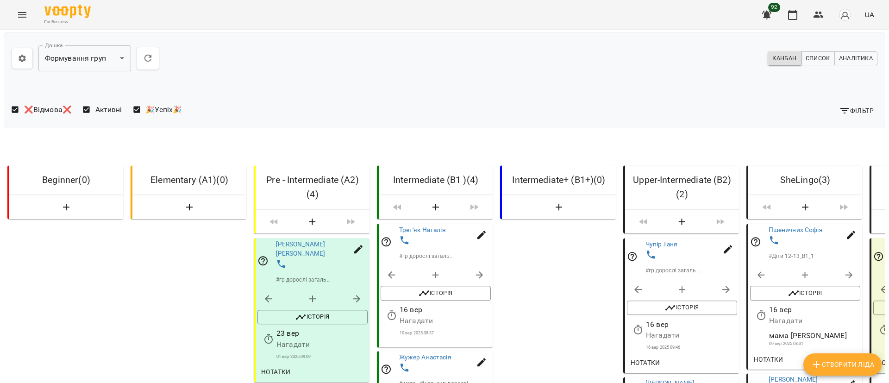
scroll to position [347, 0]
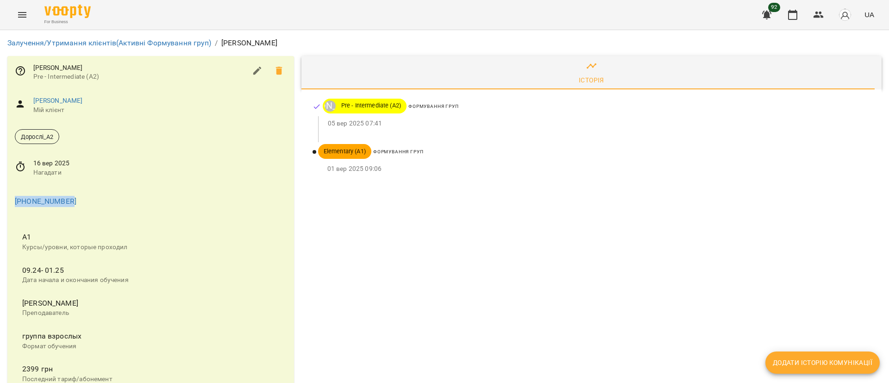
drag, startPoint x: 83, startPoint y: 197, endPoint x: 10, endPoint y: 197, distance: 73.2
click at [10, 197] on div "+380957600758" at bounding box center [150, 200] width 287 height 30
copy link "+380957600758"
click at [254, 69] on icon "button" at bounding box center [257, 71] width 8 height 8
select select "**"
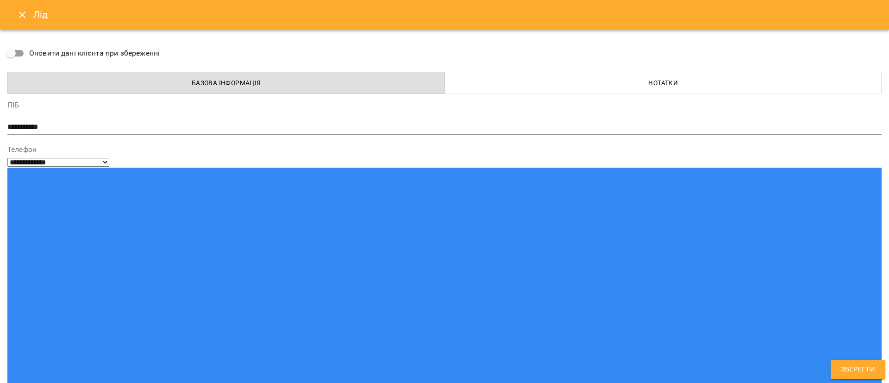
click at [548, 84] on span "Нотатки" at bounding box center [664, 82] width 426 height 11
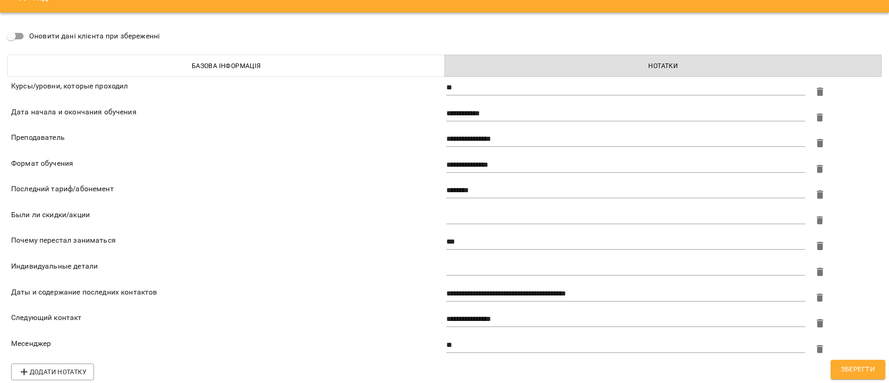
scroll to position [25, 0]
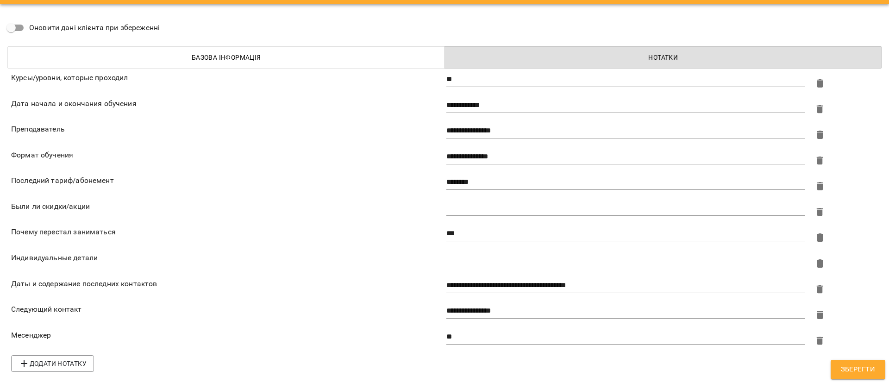
click at [605, 282] on textarea "**********" at bounding box center [623, 285] width 355 height 9
type textarea "**********"
click at [847, 372] on span "Зберегти" at bounding box center [858, 369] width 34 height 12
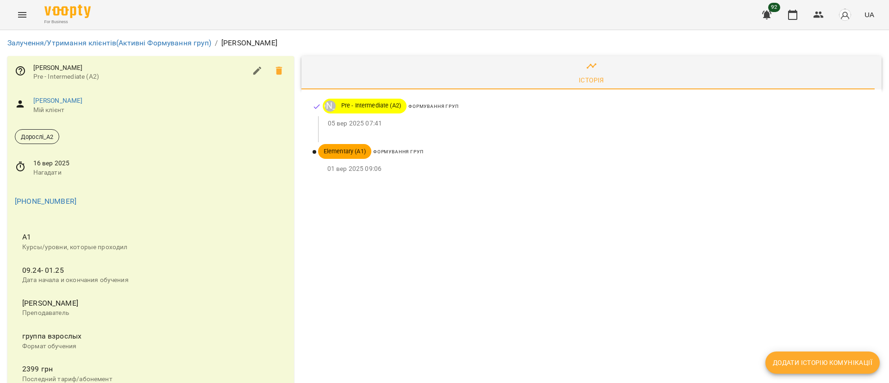
click at [54, 167] on span "16 вер 2025" at bounding box center [159, 163] width 253 height 9
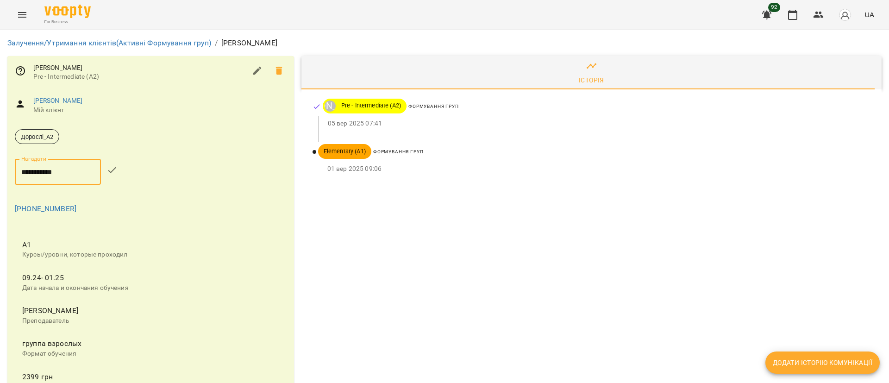
click at [54, 167] on input "**********" at bounding box center [58, 172] width 86 height 26
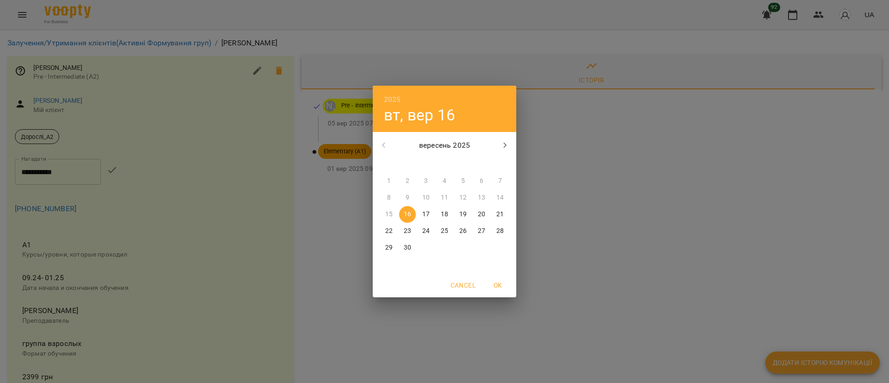
click at [409, 231] on p "23" at bounding box center [407, 230] width 7 height 9
type input "**********"
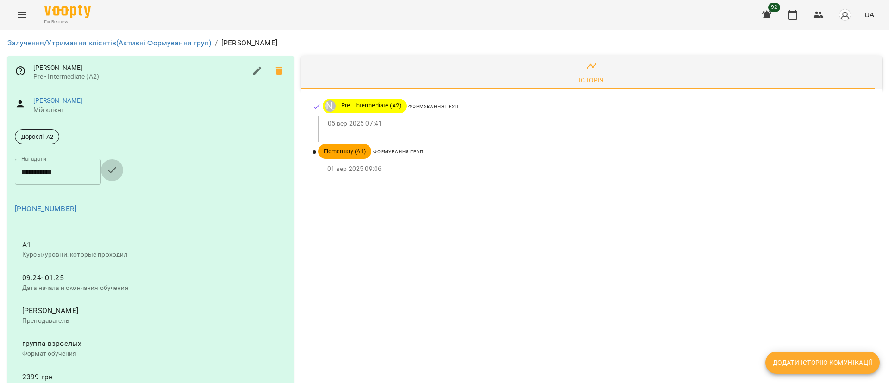
click at [118, 171] on icon "button" at bounding box center [111, 169] width 11 height 11
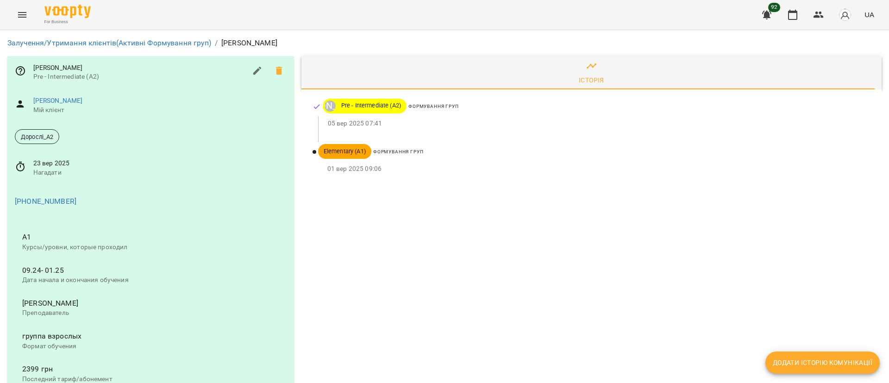
click at [471, 267] on div "Історія Наталія Іваненко Pre - Intermediate (A2) Формування груп 05 вер 2025 07…" at bounding box center [592, 335] width 588 height 566
click at [157, 43] on link "Залучення/Утримання клієнтів (Активні Формування груп)" at bounding box center [109, 42] width 204 height 9
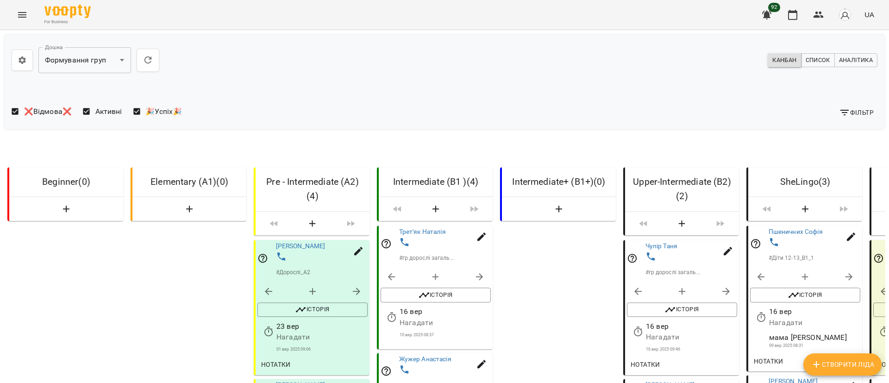
click at [547, 52] on div "Канбан Список Аналітика" at bounding box center [663, 60] width 437 height 21
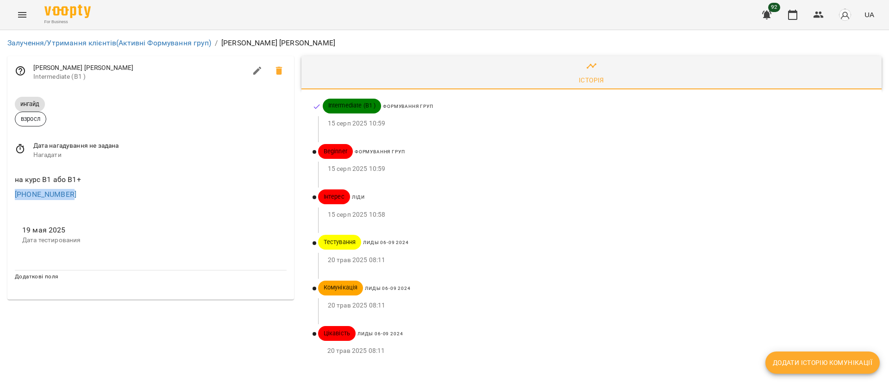
drag, startPoint x: 88, startPoint y: 194, endPoint x: 10, endPoint y: 197, distance: 77.8
click at [10, 197] on div "на курс В1 або В1+ +380504433395" at bounding box center [150, 187] width 287 height 40
copy link "+380504433395"
click at [260, 68] on icon "button" at bounding box center [257, 71] width 8 height 8
select select "**"
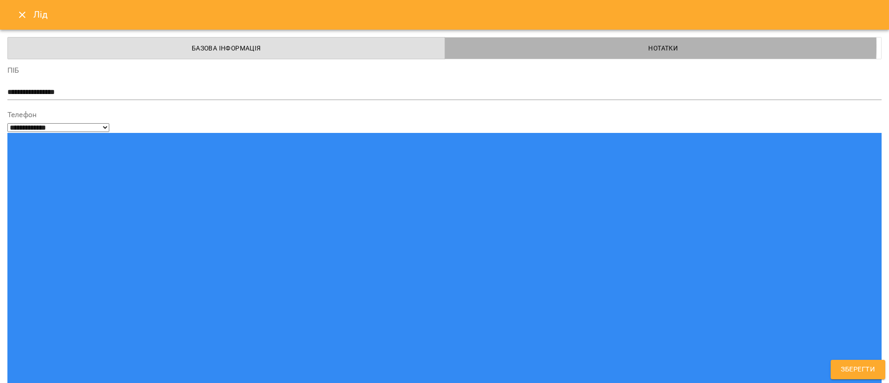
click at [540, 46] on span "Нотатки" at bounding box center [664, 48] width 426 height 11
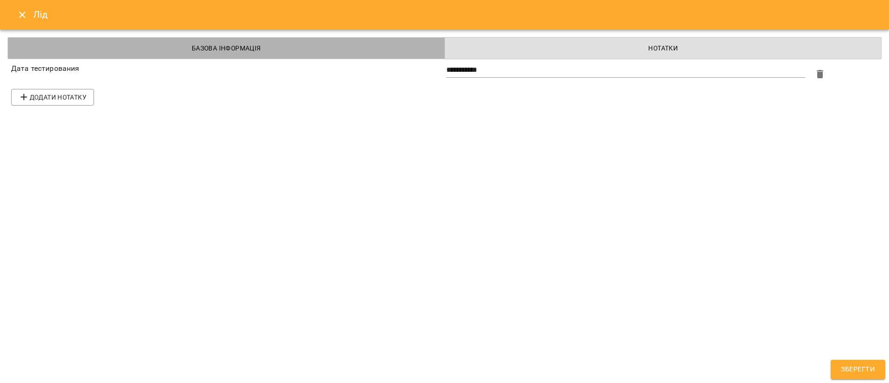
click at [313, 41] on button "Базова інформація" at bounding box center [226, 48] width 438 height 22
select select "**"
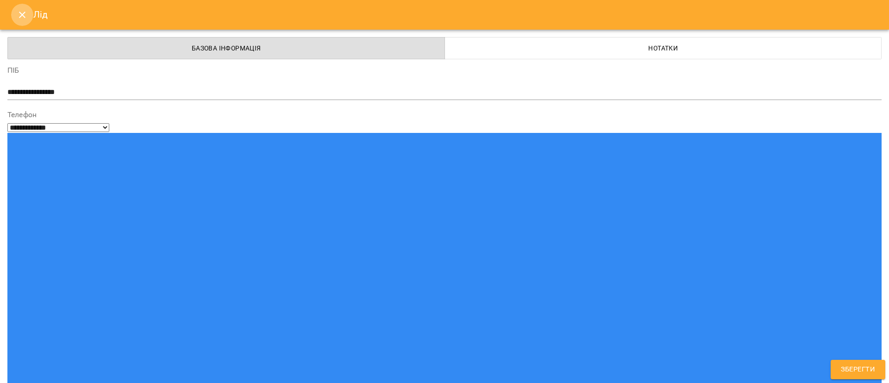
click at [26, 12] on icon "Close" at bounding box center [22, 14] width 11 height 11
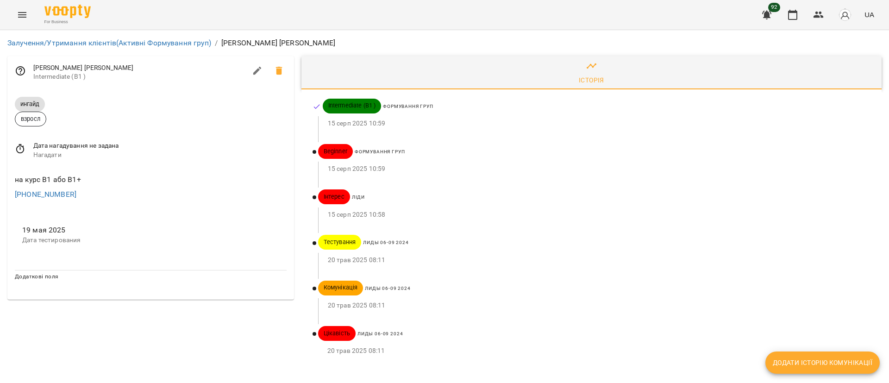
click at [42, 146] on span "Дата нагадування не задана" at bounding box center [159, 145] width 253 height 9
click at [47, 157] on input "**********" at bounding box center [58, 154] width 86 height 26
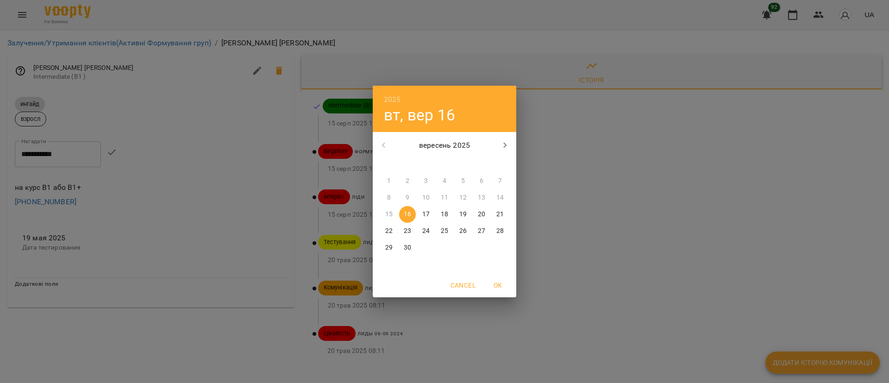
click at [404, 248] on p "30" at bounding box center [407, 247] width 7 height 9
type input "**********"
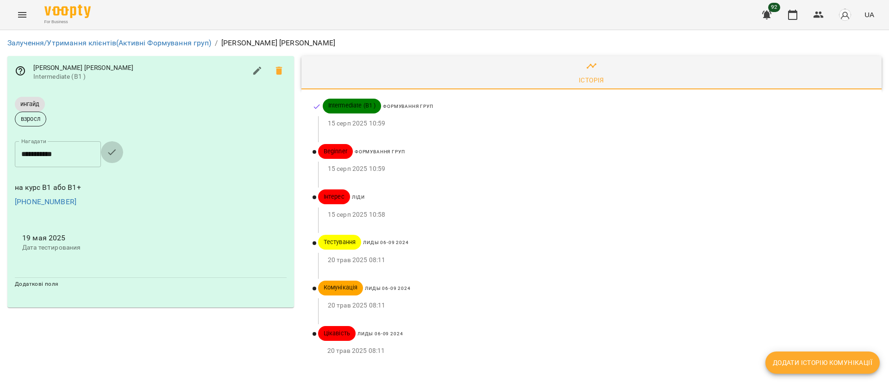
click at [113, 153] on button "button" at bounding box center [112, 152] width 22 height 22
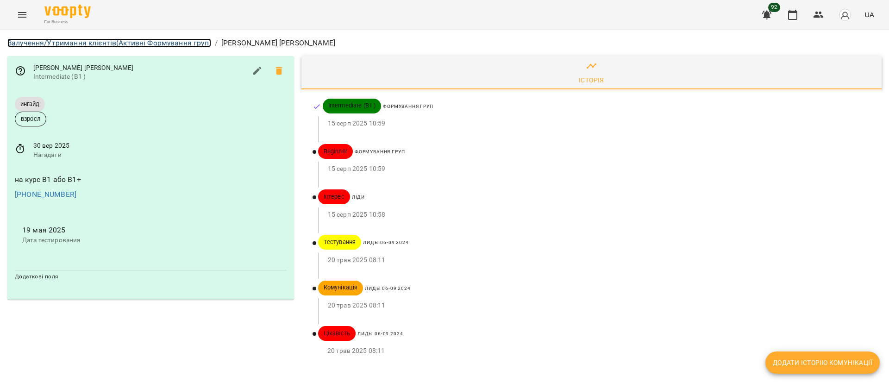
click at [169, 39] on link "Залучення/Утримання клієнтів (Активні Формування груп)" at bounding box center [109, 42] width 204 height 9
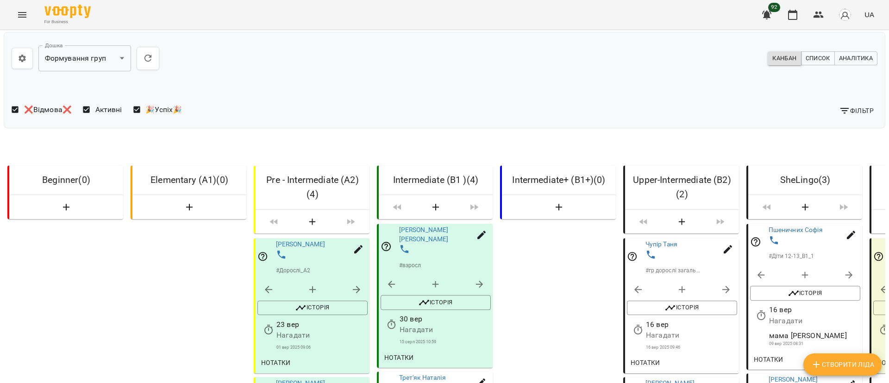
scroll to position [208, 0]
click at [438, 374] on link "Трет'як Наталія" at bounding box center [422, 377] width 47 height 7
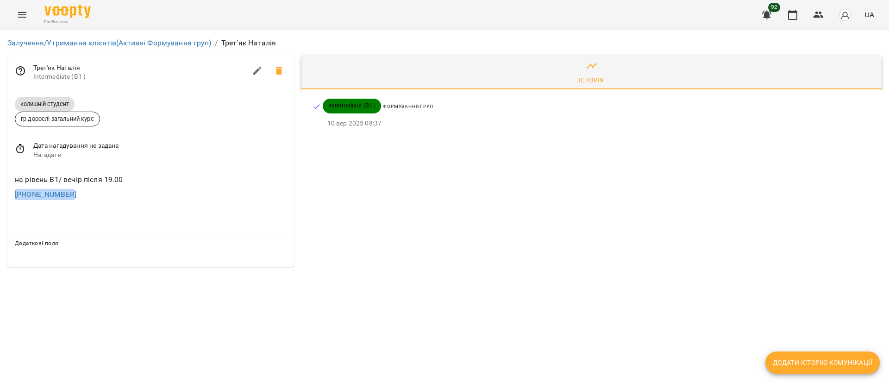
drag, startPoint x: 84, startPoint y: 197, endPoint x: 11, endPoint y: 197, distance: 73.2
click at [11, 197] on div "на рівень В1/ вечір після 19.00 +380963320020" at bounding box center [150, 187] width 287 height 40
copy link "+380963320020"
click at [203, 180] on div "на рівень В1/ вечір після 19.00" at bounding box center [151, 179] width 276 height 15
drag, startPoint x: 99, startPoint y: 194, endPoint x: 6, endPoint y: 194, distance: 92.6
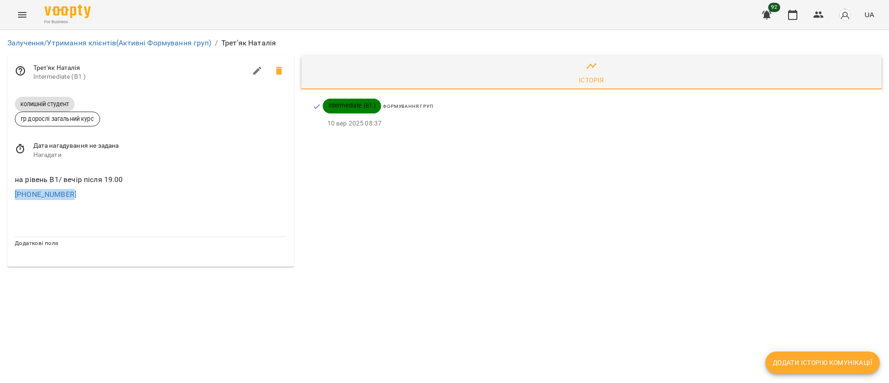
click at [6, 194] on div "Трет'як Наталія Intermediate (B1 ) колишній студент гр дорослі загальний курс Д…" at bounding box center [151, 161] width 294 height 218
copy link "+380963320020"
click at [166, 44] on link "Залучення/Утримання клієнтів (Активні Формування груп)" at bounding box center [109, 42] width 204 height 9
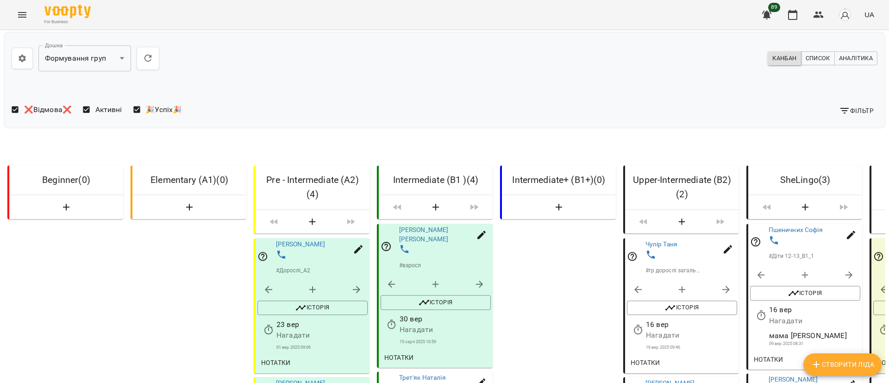
scroll to position [417, 0]
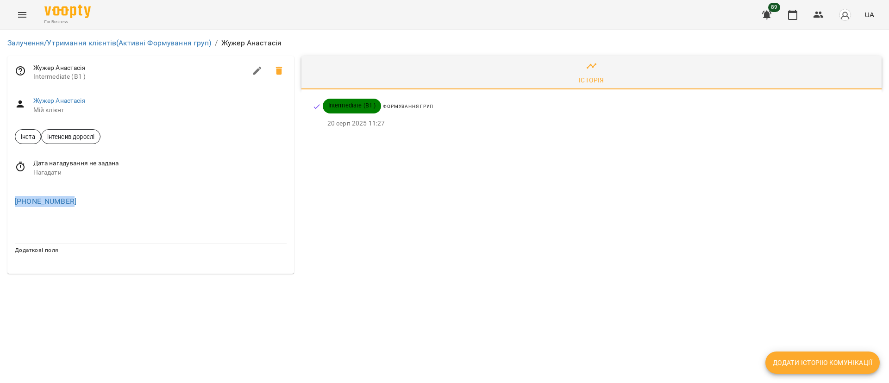
drag, startPoint x: 98, startPoint y: 200, endPoint x: 5, endPoint y: 200, distance: 92.6
click at [5, 200] on div "Жужер Анастасія Intermediate (B1 ) Жужер Анастасія Мій клієнт інста інтенсив до…" at bounding box center [151, 164] width 294 height 225
copy link "[PHONE_NUMBER]"
drag, startPoint x: 257, startPoint y: 72, endPoint x: 216, endPoint y: 149, distance: 87.0
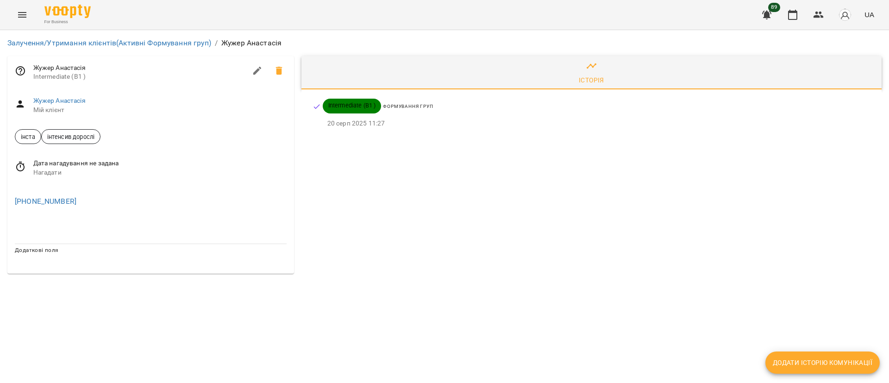
click at [216, 149] on div "інста інтенсив дорослі" at bounding box center [150, 137] width 287 height 30
click at [255, 74] on icon "button" at bounding box center [257, 71] width 8 height 8
select select "**"
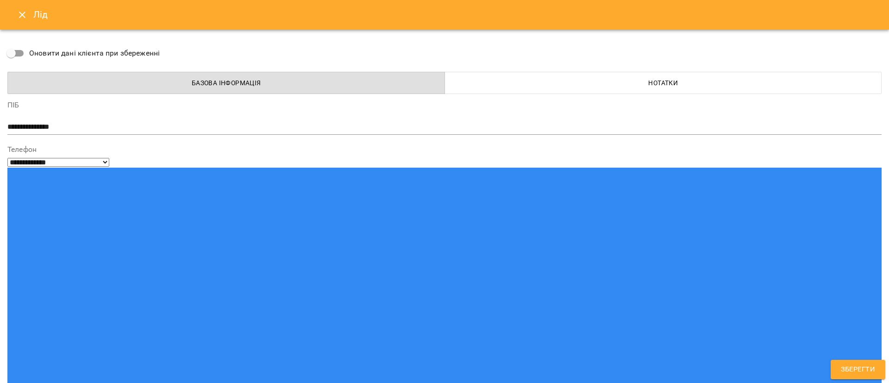
click at [598, 79] on span "Нотатки" at bounding box center [664, 82] width 426 height 11
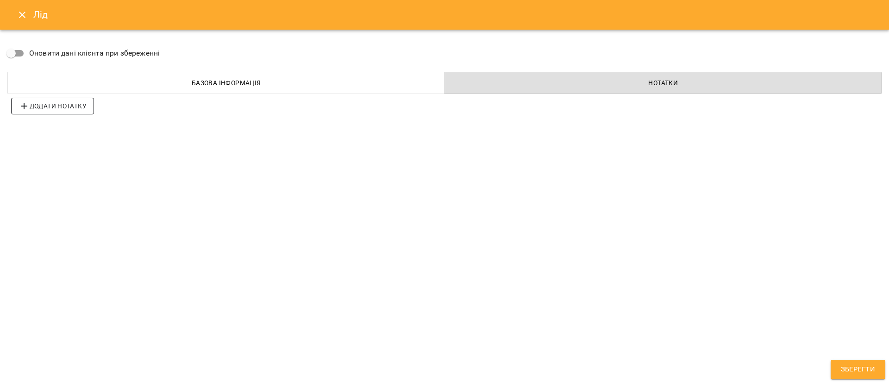
click at [43, 103] on span "Додати нотатку" at bounding box center [53, 105] width 68 height 11
click at [51, 133] on span "Додати нотатку" at bounding box center [53, 131] width 68 height 11
click at [51, 163] on button "Додати нотатку" at bounding box center [52, 157] width 83 height 17
click at [59, 187] on span "Додати нотатку" at bounding box center [53, 183] width 68 height 11
click at [63, 202] on button "Додати нотатку" at bounding box center [52, 208] width 83 height 17
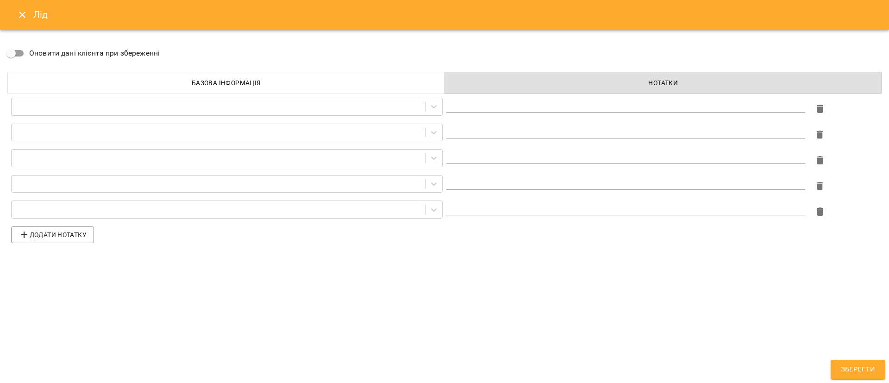
click at [65, 222] on div at bounding box center [226, 212] width 435 height 26
click at [60, 239] on span "Додати нотатку" at bounding box center [53, 234] width 68 height 11
click at [61, 259] on span "Додати нотатку" at bounding box center [53, 260] width 68 height 11
click at [60, 282] on span "Додати нотатку" at bounding box center [53, 286] width 68 height 11
click at [60, 309] on span "Додати нотатку" at bounding box center [53, 312] width 68 height 11
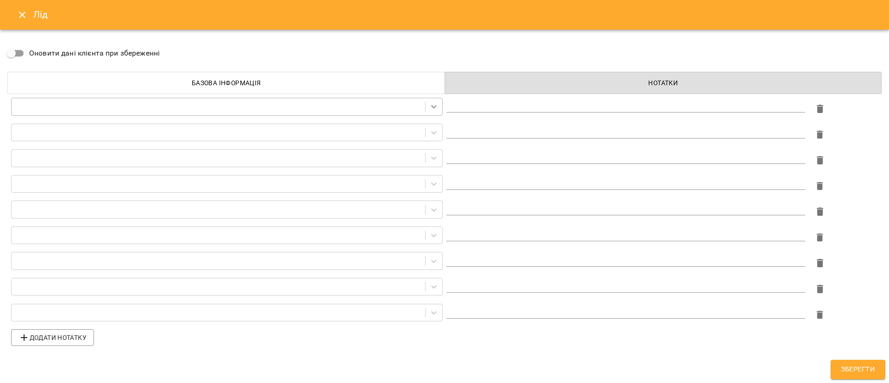
click at [431, 104] on icon at bounding box center [433, 106] width 9 height 9
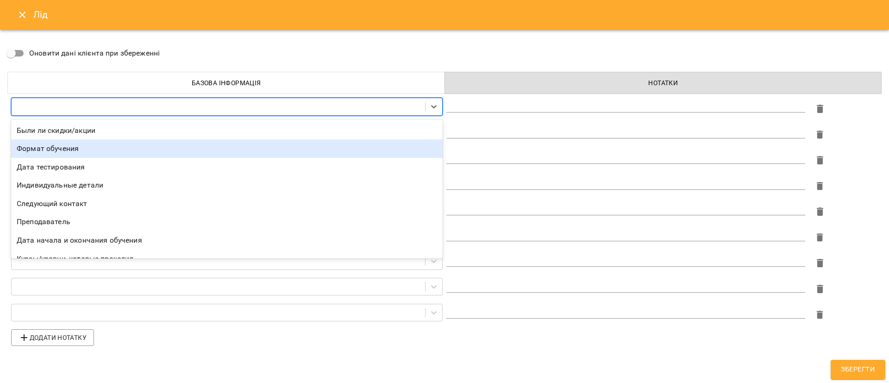
scroll to position [85, 0]
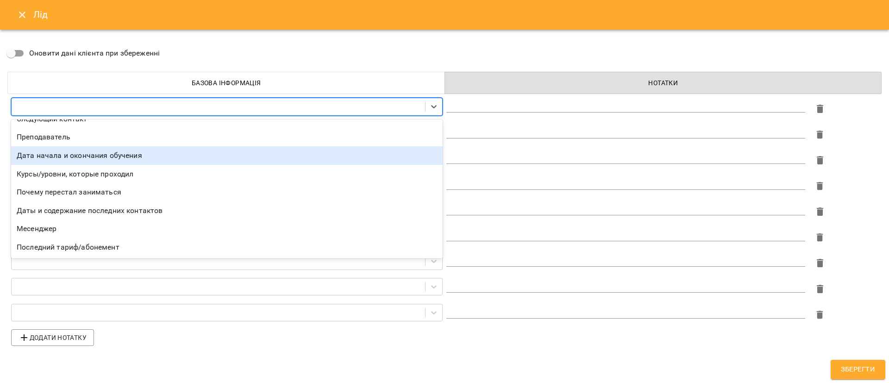
click at [138, 156] on div "Дата начала и окончания обучения" at bounding box center [227, 155] width 432 height 19
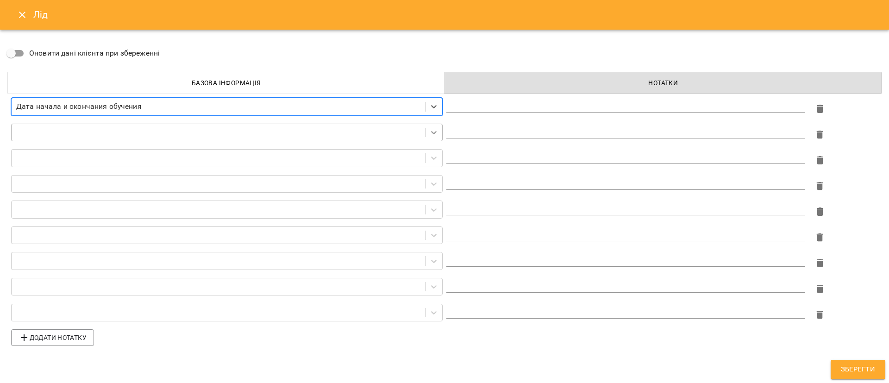
click at [431, 129] on icon at bounding box center [433, 132] width 9 height 9
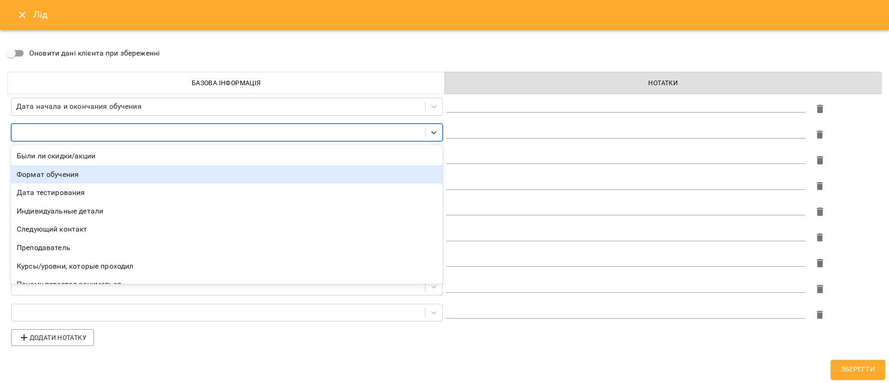
click at [204, 174] on div "Формат обучения" at bounding box center [227, 174] width 432 height 19
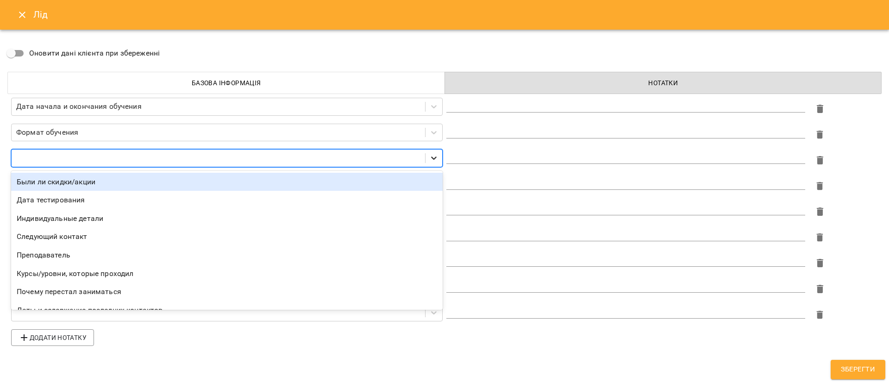
click at [434, 155] on icon at bounding box center [433, 157] width 9 height 9
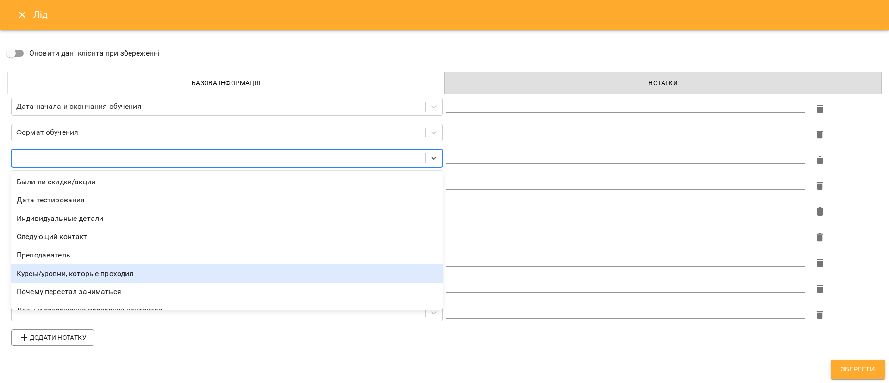
click at [112, 279] on div "Курсы/уровни, которые проходил" at bounding box center [227, 273] width 432 height 19
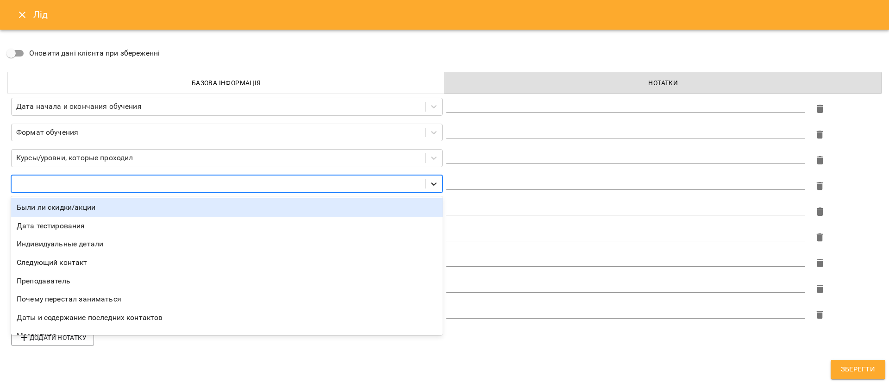
click at [433, 183] on icon at bounding box center [433, 183] width 9 height 9
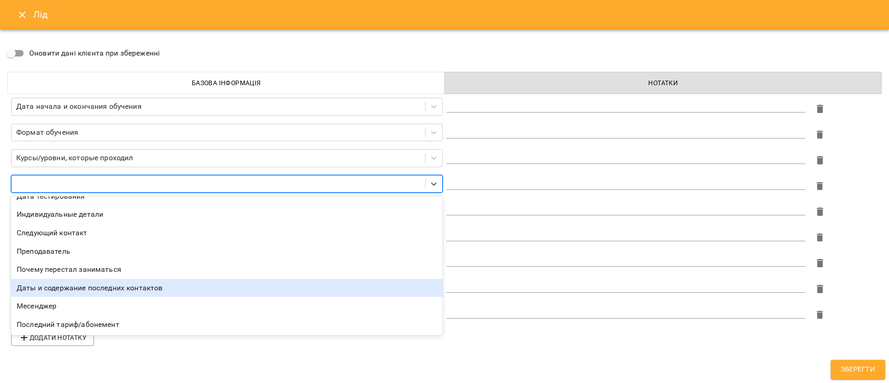
scroll to position [0, 0]
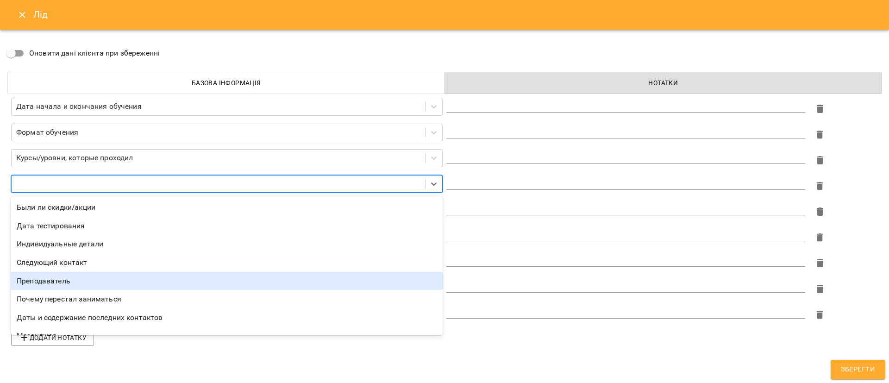
click at [125, 282] on div "Преподаватель" at bounding box center [227, 281] width 432 height 19
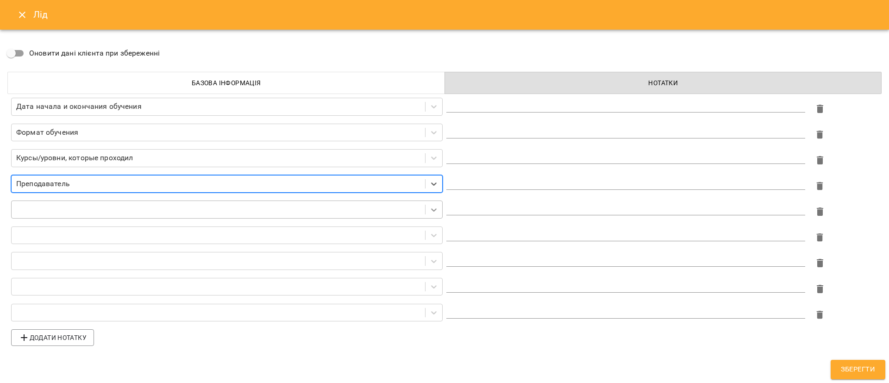
click at [435, 211] on icon at bounding box center [433, 209] width 9 height 9
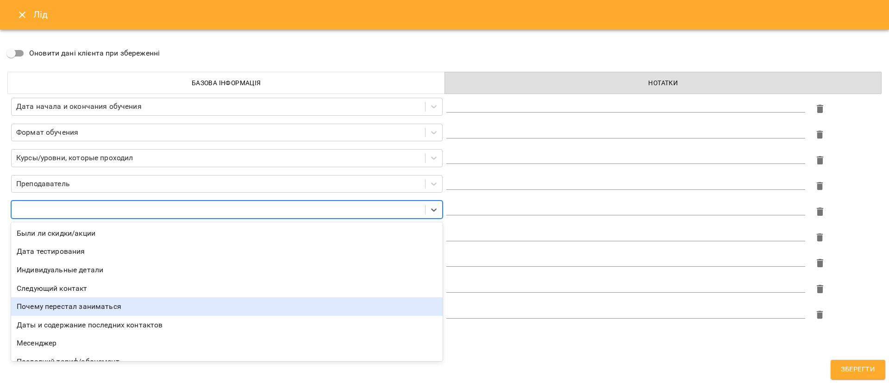
click at [136, 306] on div "Почему перестал заниматься" at bounding box center [227, 306] width 432 height 19
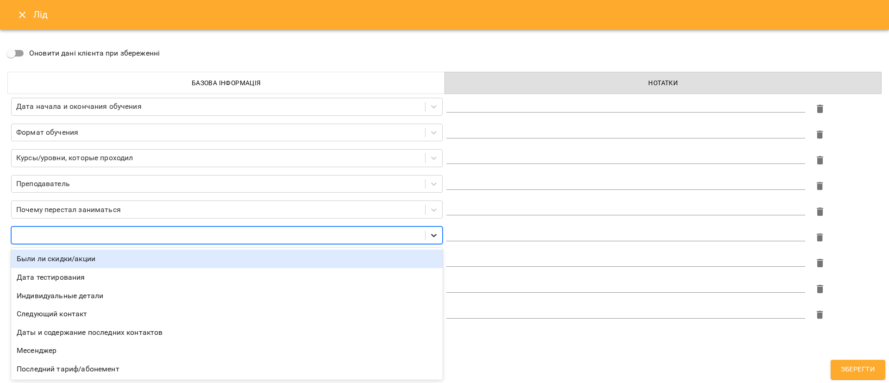
click at [433, 231] on icon at bounding box center [433, 235] width 9 height 9
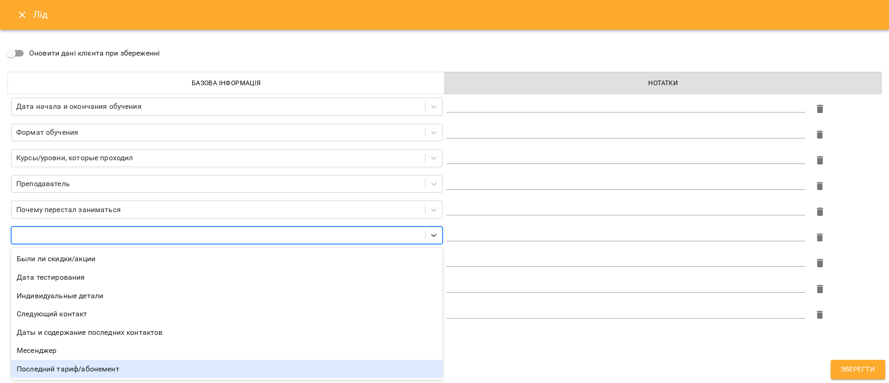
click at [130, 366] on div "Последний тариф/абонемент" at bounding box center [227, 369] width 432 height 19
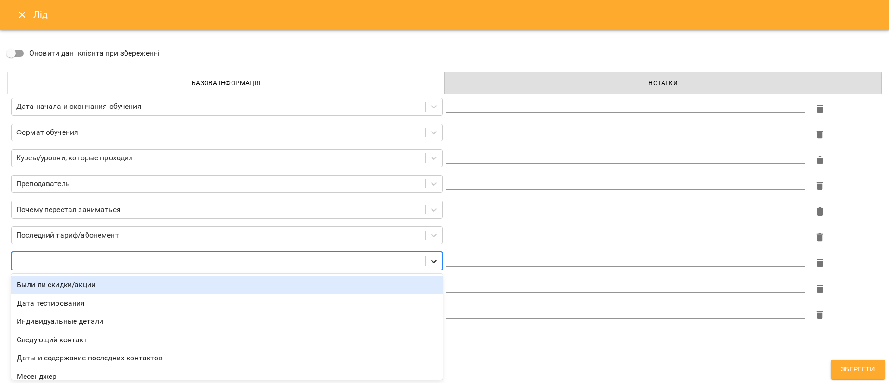
click at [433, 259] on icon at bounding box center [433, 261] width 9 height 9
click at [108, 285] on div "Были ли скидки/акции" at bounding box center [227, 285] width 432 height 19
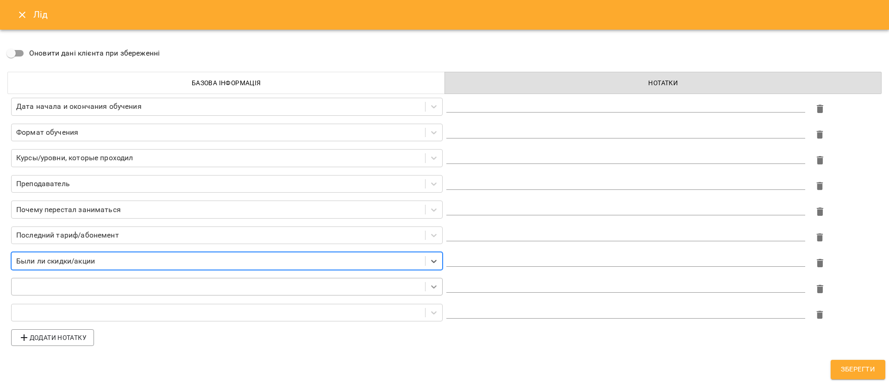
click at [433, 285] on icon at bounding box center [433, 286] width 9 height 9
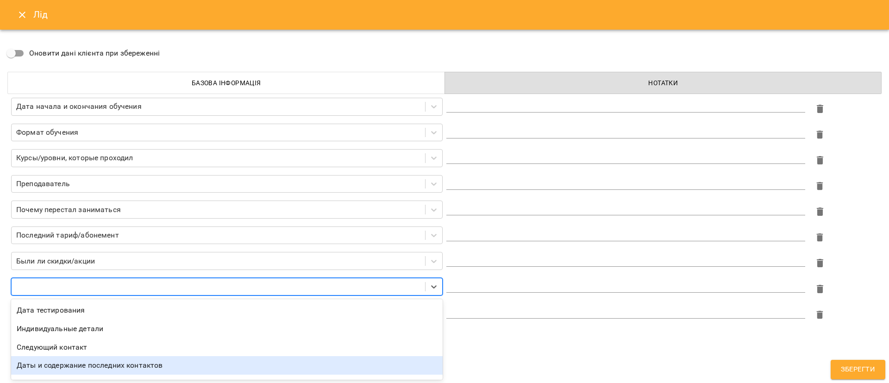
click at [121, 370] on div "Даты и содержание последних контактов" at bounding box center [227, 365] width 432 height 19
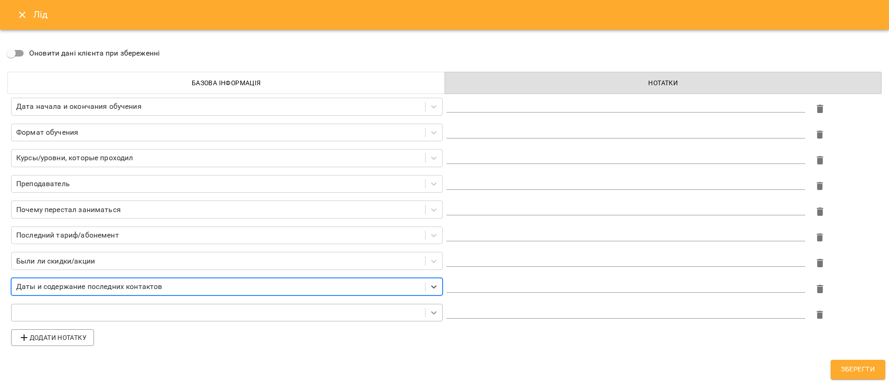
click at [436, 314] on div at bounding box center [227, 313] width 432 height 18
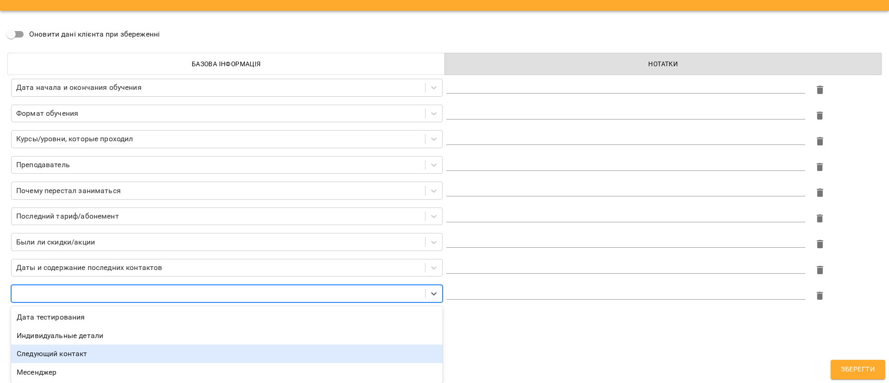
click at [116, 351] on div "Следующий контакт" at bounding box center [227, 353] width 432 height 19
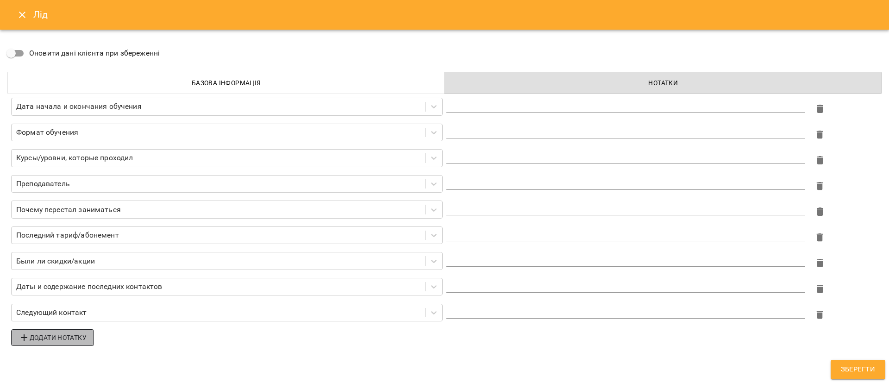
click at [63, 332] on span "Додати нотатку" at bounding box center [53, 337] width 68 height 11
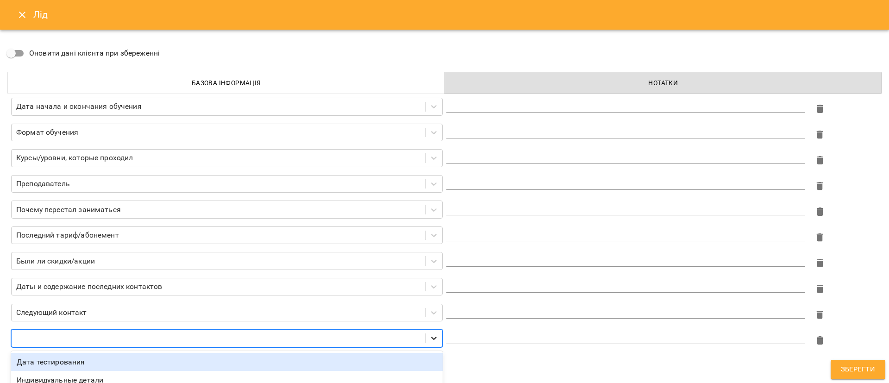
scroll to position [26, 0]
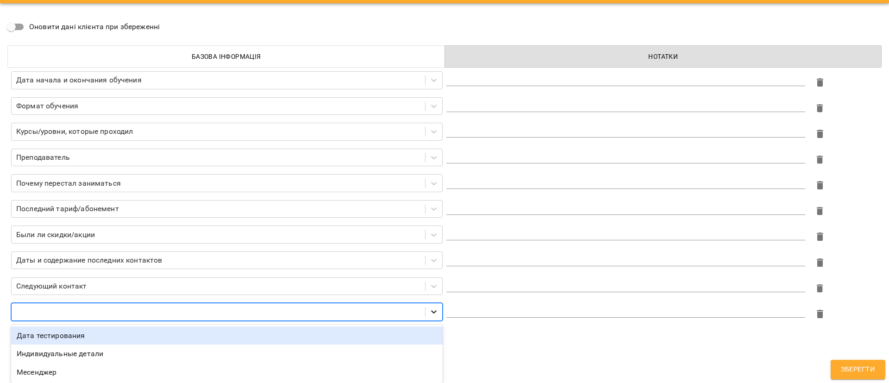
click at [430, 321] on div "option Дата тестирования focused, 1 of 3. 3 results available. Use Up and Down …" at bounding box center [227, 312] width 432 height 18
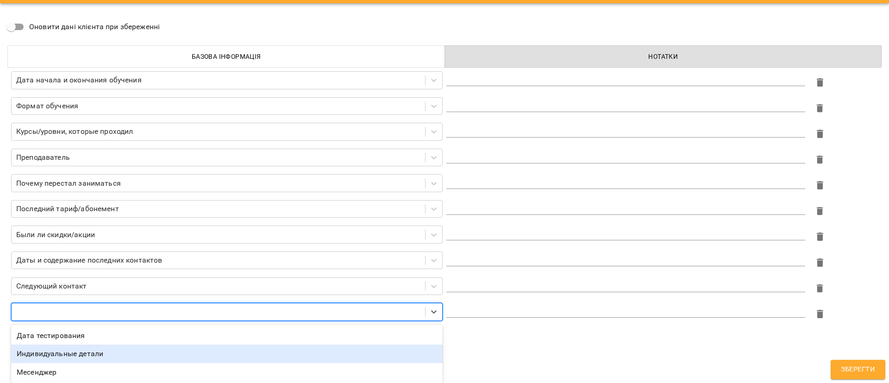
click at [80, 353] on div "Индивидуальные детали" at bounding box center [227, 353] width 432 height 19
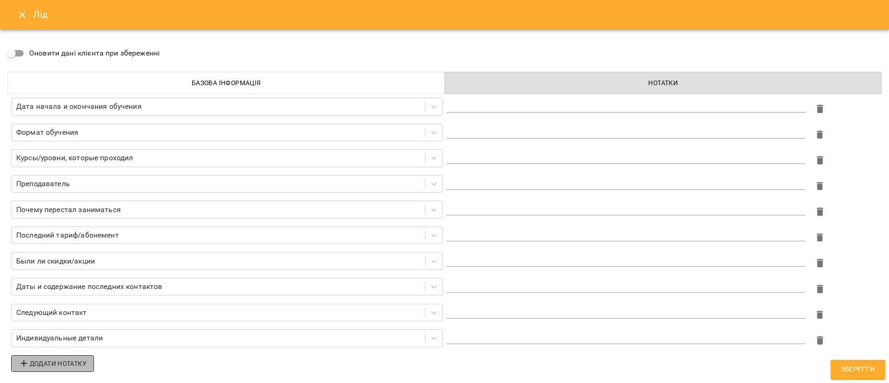
click at [67, 364] on span "Додати нотатку" at bounding box center [53, 363] width 68 height 11
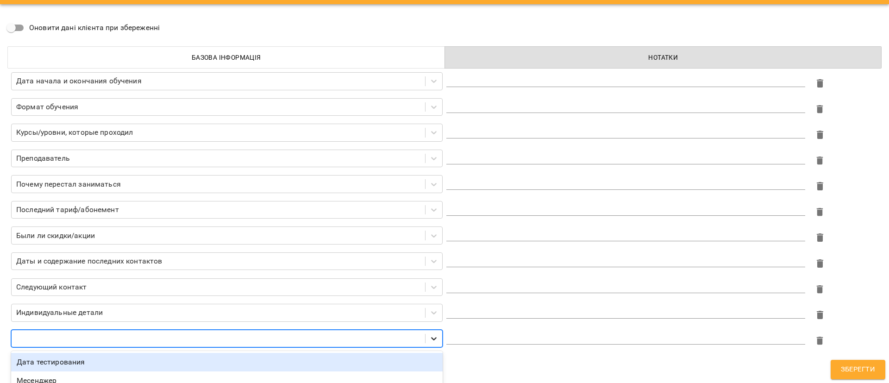
click at [429, 337] on div at bounding box center [434, 338] width 17 height 17
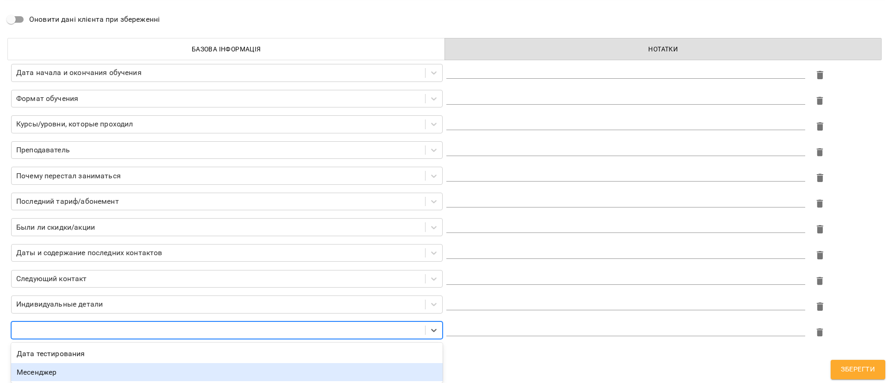
click at [49, 370] on div "Месенджер" at bounding box center [227, 372] width 432 height 19
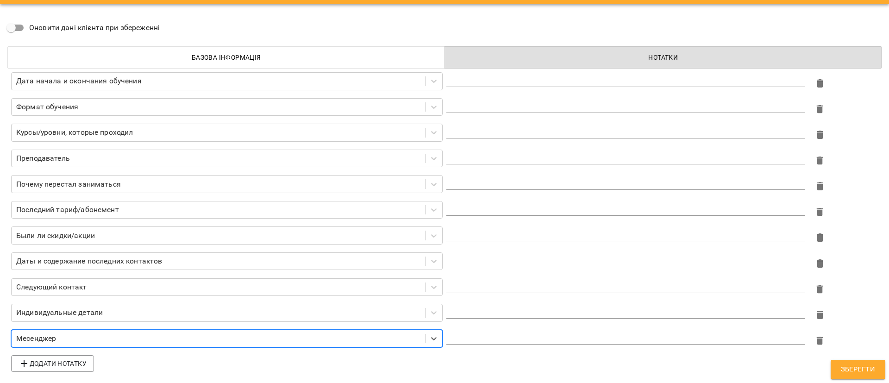
scroll to position [25, 0]
click at [216, 356] on div "Дата начала и окончания обучения * Формат обучения * Курсы/уровни, которые прох…" at bounding box center [445, 222] width 878 height 311
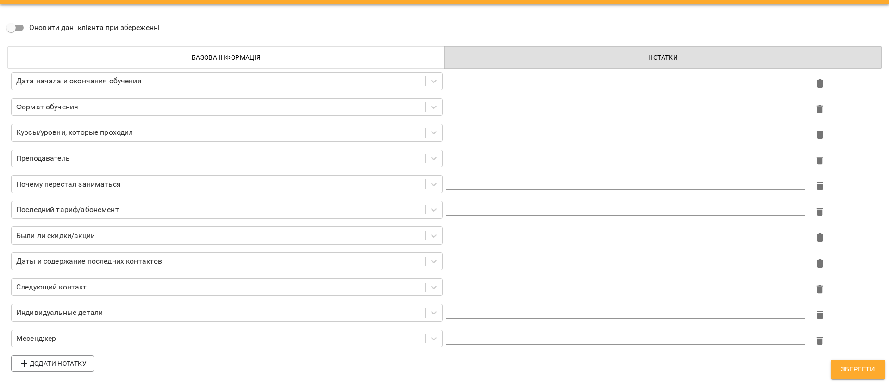
click at [855, 367] on span "Зберегти" at bounding box center [858, 369] width 34 height 12
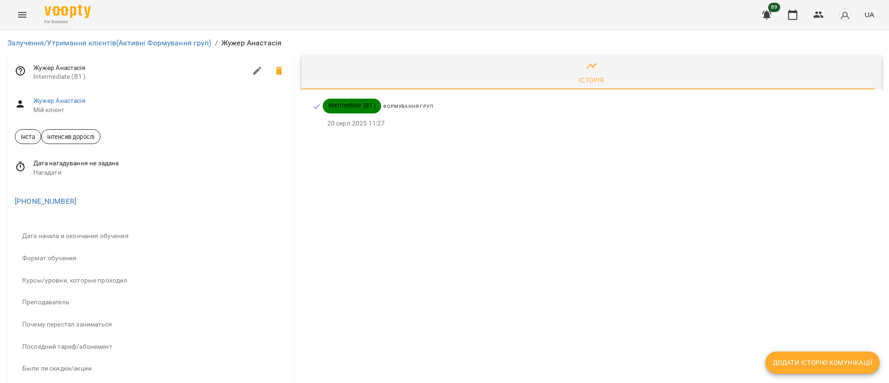
click at [254, 68] on icon "button" at bounding box center [257, 70] width 11 height 11
select select "**"
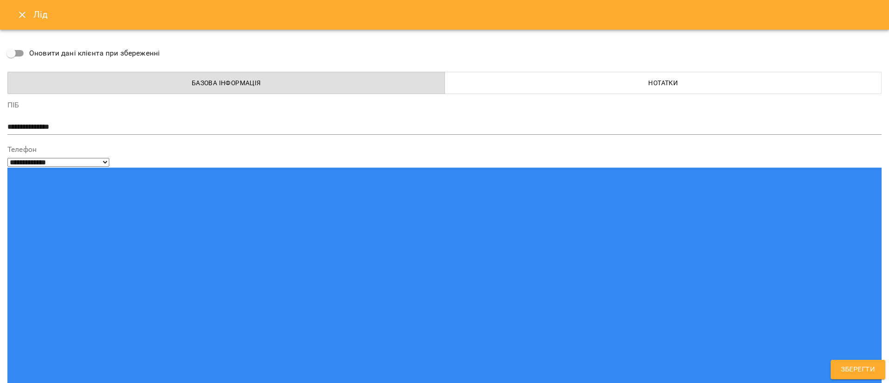
click at [586, 81] on span "Нотатки" at bounding box center [664, 82] width 426 height 11
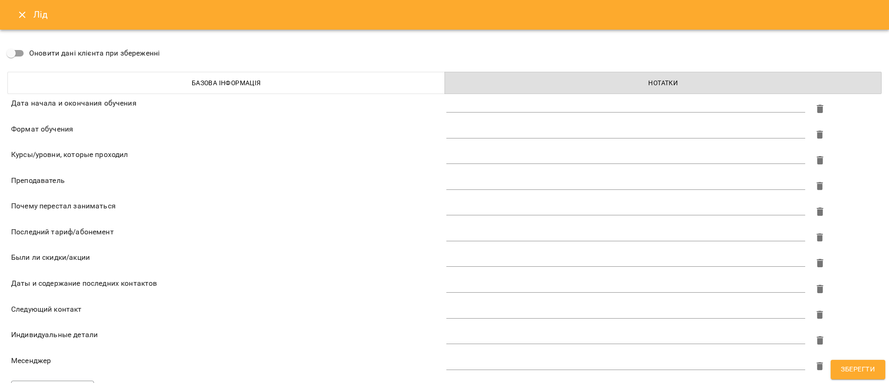
click at [586, 130] on textarea at bounding box center [625, 130] width 359 height 9
type textarea "**********"
click at [544, 153] on textarea at bounding box center [625, 156] width 359 height 9
type textarea "**"
click at [463, 182] on textarea at bounding box center [625, 182] width 359 height 9
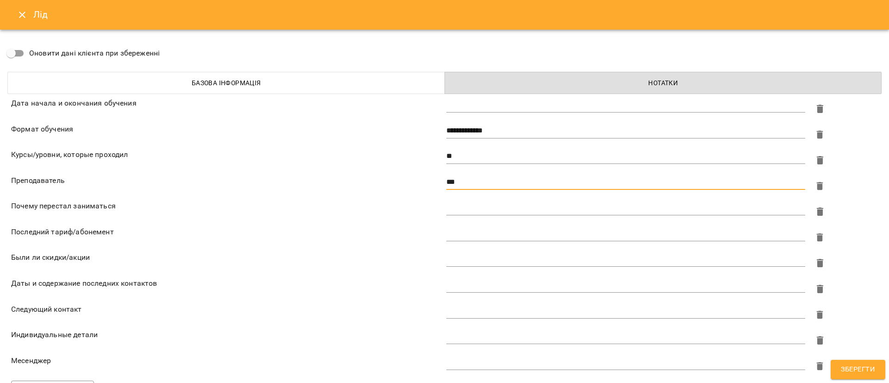
type textarea "***"
click at [481, 209] on textarea at bounding box center [625, 207] width 359 height 9
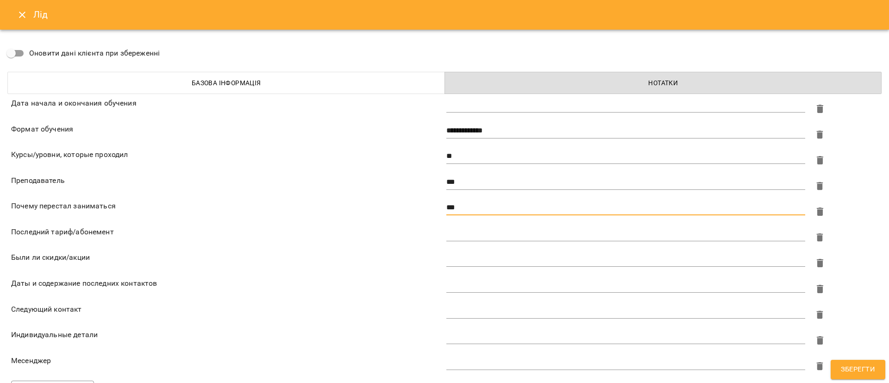
type textarea "***"
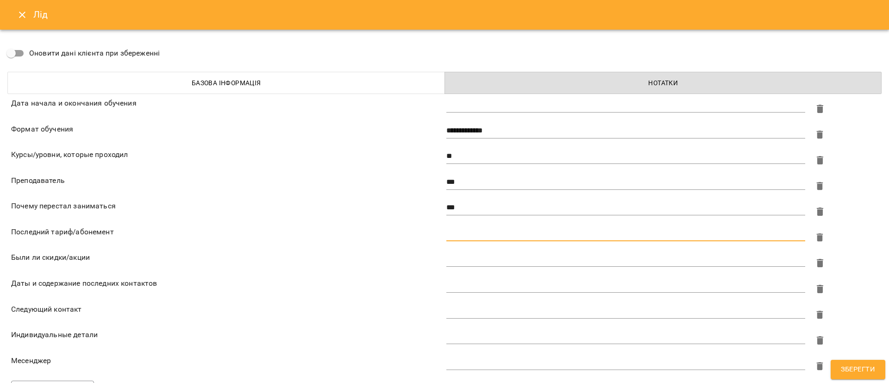
click at [461, 231] on textarea at bounding box center [625, 233] width 359 height 9
type textarea "**********"
click at [462, 282] on textarea at bounding box center [625, 285] width 359 height 9
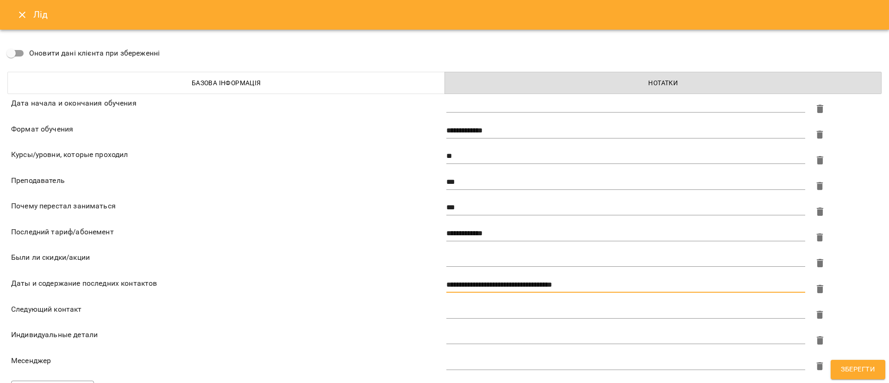
type textarea "**********"
click at [528, 306] on div "*" at bounding box center [625, 311] width 359 height 15
type textarea "**********"
click at [487, 362] on textarea at bounding box center [625, 362] width 359 height 9
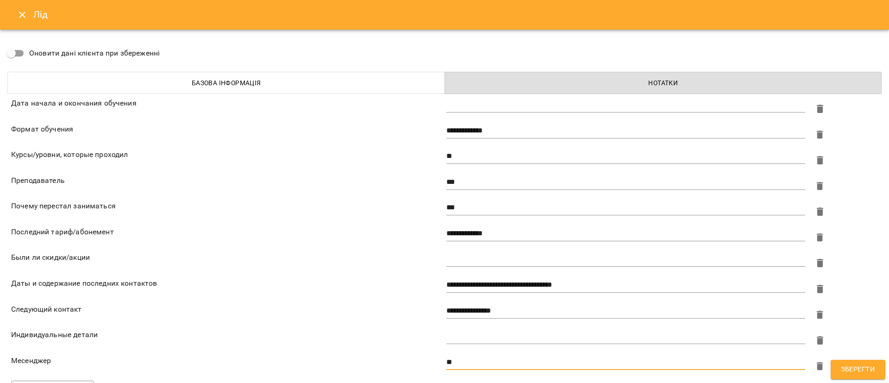
type textarea "**"
click at [847, 366] on span "Зберегти" at bounding box center [858, 369] width 34 height 12
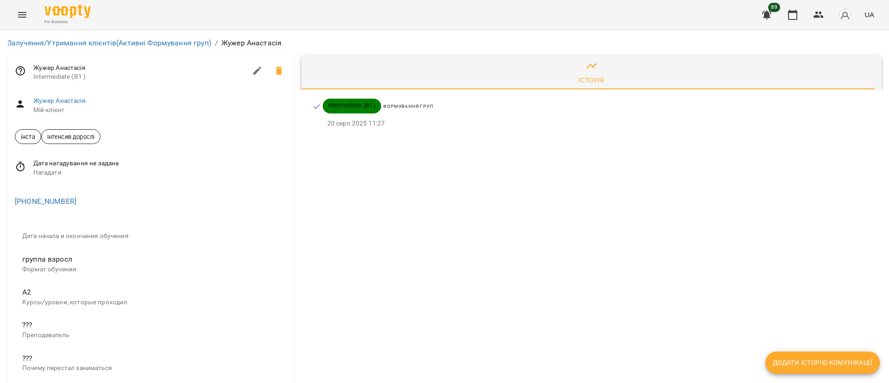
click at [22, 166] on icon at bounding box center [20, 166] width 11 height 11
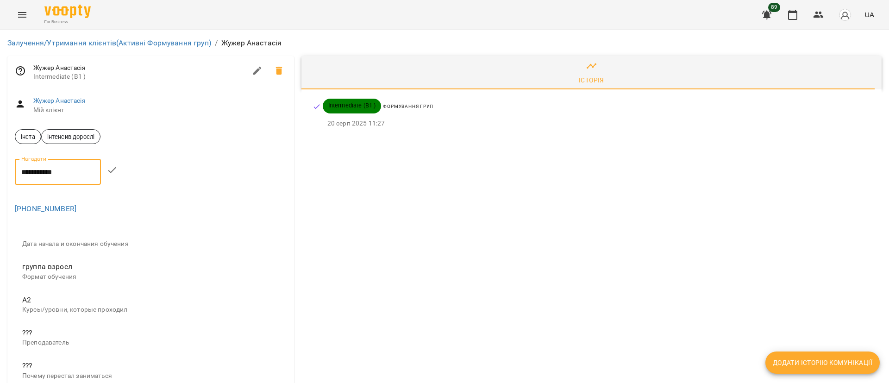
click at [29, 173] on input "**********" at bounding box center [58, 172] width 86 height 26
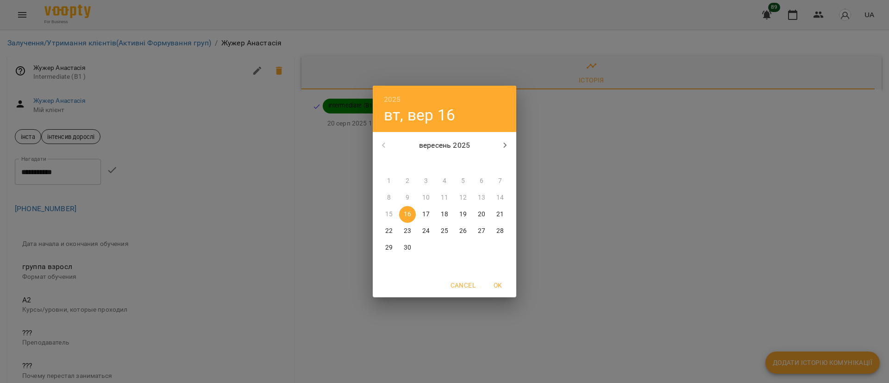
click at [410, 228] on p "23" at bounding box center [407, 230] width 7 height 9
type input "**********"
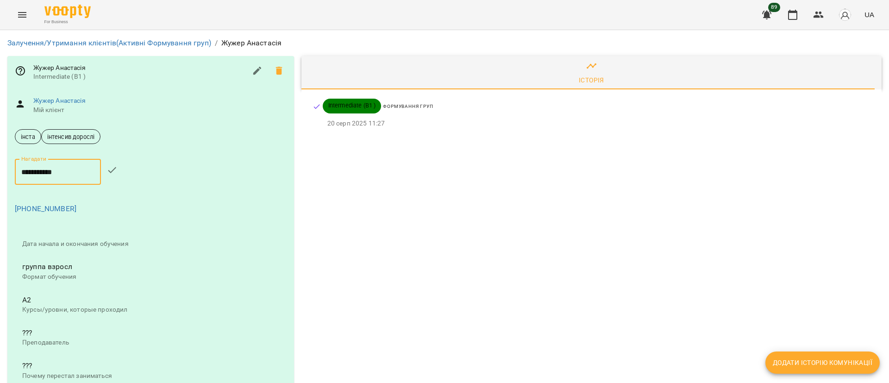
click at [113, 161] on button "button" at bounding box center [112, 170] width 22 height 22
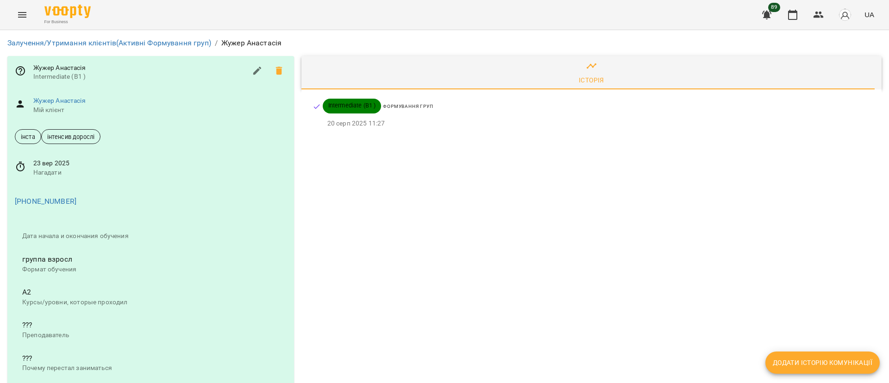
click at [433, 254] on div "Історія Intermediate (B1 ) Формування груп 20 серп 2025 11:27" at bounding box center [592, 329] width 588 height 555
click at [154, 38] on li "Залучення/Утримання клієнтів (Активні Формування груп)" at bounding box center [109, 43] width 204 height 11
click at [171, 41] on link "Залучення/Утримання клієнтів (Активні Формування груп)" at bounding box center [109, 42] width 204 height 9
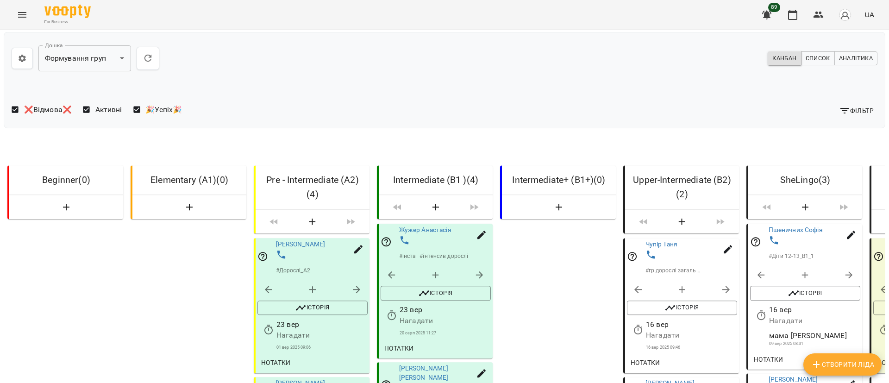
scroll to position [486, 0]
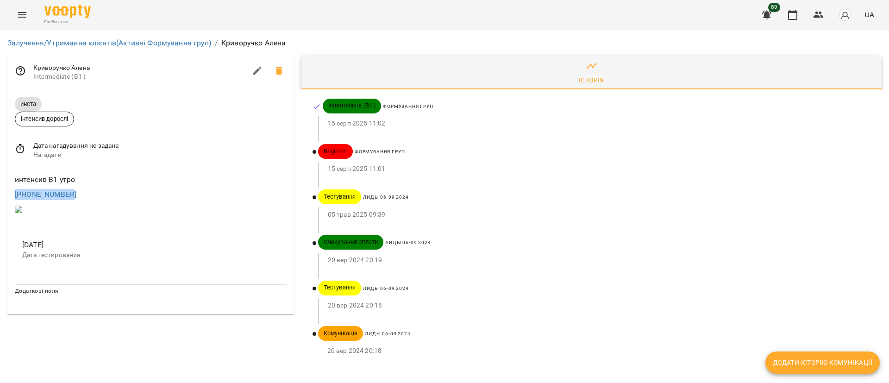
drag, startPoint x: 83, startPoint y: 196, endPoint x: 4, endPoint y: 194, distance: 78.7
click at [4, 194] on div "Криворучко Алена Intermediate (B1 ) инста інтенсив дорослі Дата нагадування не …" at bounding box center [151, 212] width 294 height 321
click at [261, 71] on icon "button" at bounding box center [257, 70] width 11 height 11
select select "**"
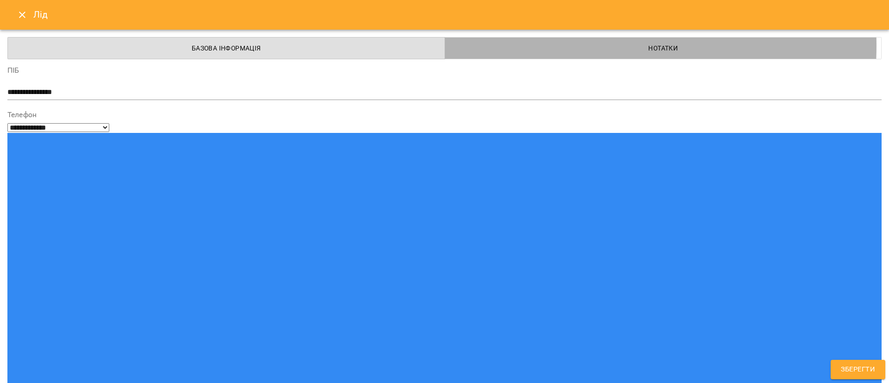
click at [551, 46] on span "Нотатки" at bounding box center [664, 48] width 426 height 11
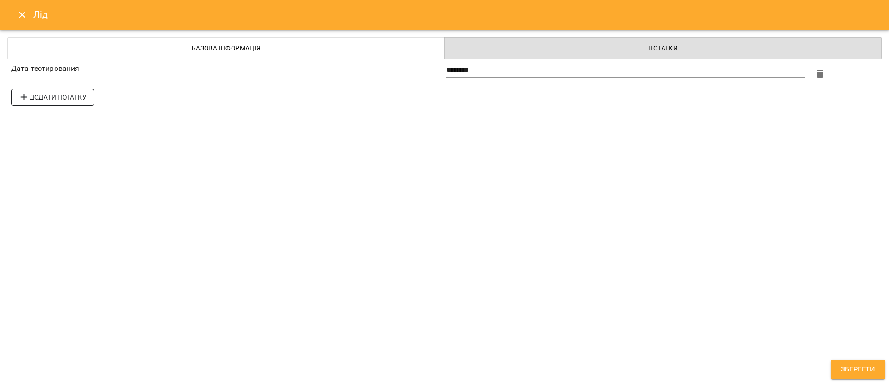
click at [63, 97] on span "Додати нотатку" at bounding box center [53, 97] width 68 height 11
click at [60, 122] on span "Додати нотатку" at bounding box center [53, 122] width 68 height 11
click at [58, 151] on span "Додати нотатку" at bounding box center [53, 148] width 68 height 11
click at [54, 172] on span "Додати нотатку" at bounding box center [53, 174] width 68 height 11
click at [53, 201] on span "Додати нотатку" at bounding box center [53, 199] width 68 height 11
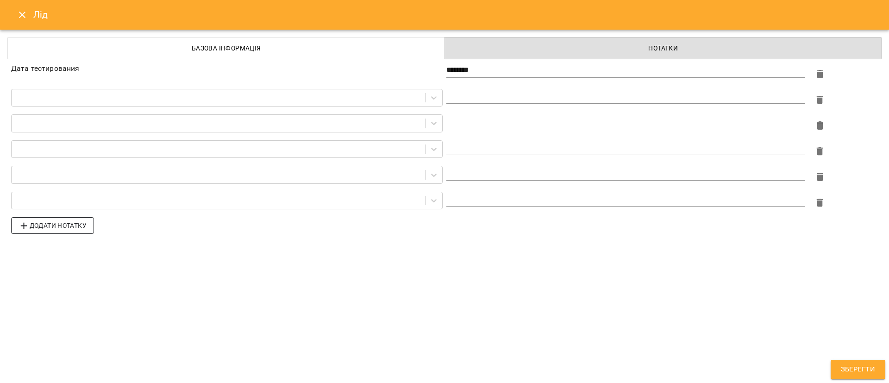
click at [58, 226] on span "Додати нотатку" at bounding box center [53, 225] width 68 height 11
click at [59, 250] on span "Додати нотатку" at bounding box center [53, 251] width 68 height 11
click at [59, 271] on button "Додати нотатку" at bounding box center [52, 277] width 83 height 17
click at [56, 301] on span "Додати нотатку" at bounding box center [53, 302] width 68 height 11
click at [54, 327] on span "Додати нотатку" at bounding box center [53, 328] width 68 height 11
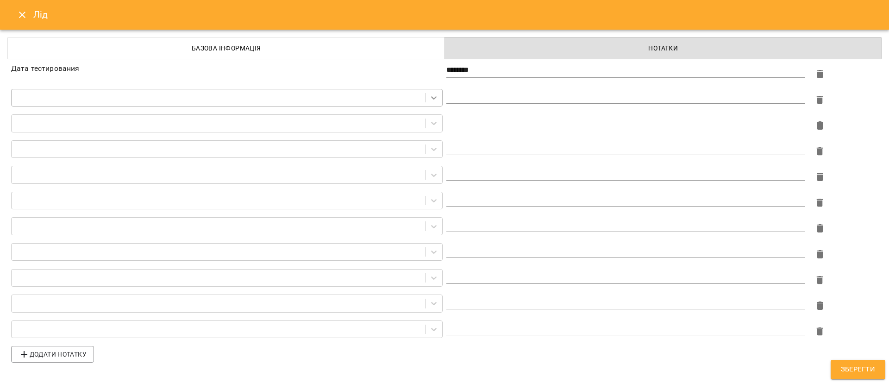
click at [434, 94] on icon at bounding box center [433, 97] width 9 height 9
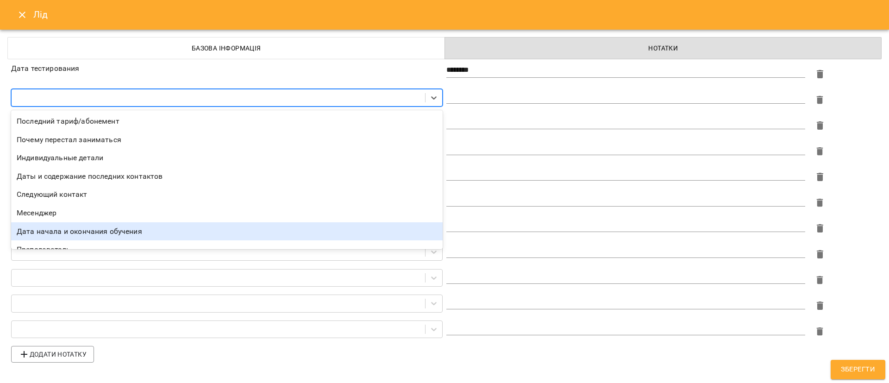
click at [224, 231] on div "Дата начала и окончания обучения" at bounding box center [227, 231] width 432 height 19
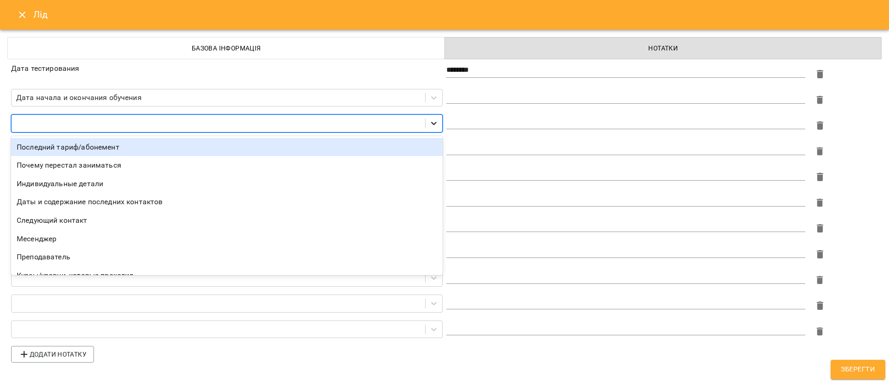
click at [432, 127] on icon at bounding box center [433, 123] width 9 height 9
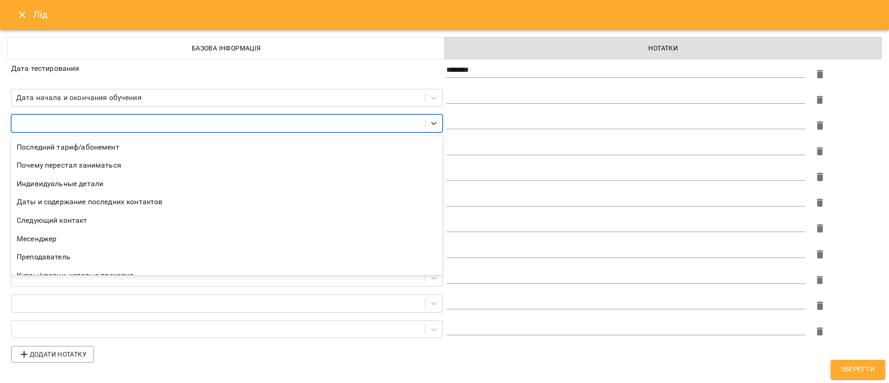
scroll to position [48, 0]
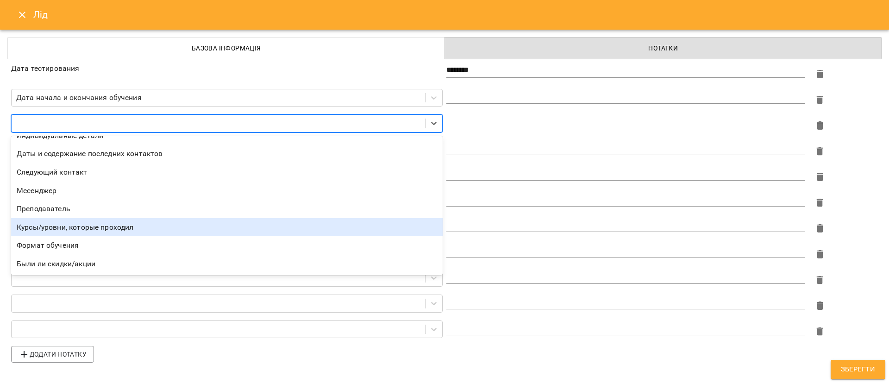
click at [86, 223] on div "Курсы/уровни, которые проходил" at bounding box center [227, 227] width 432 height 19
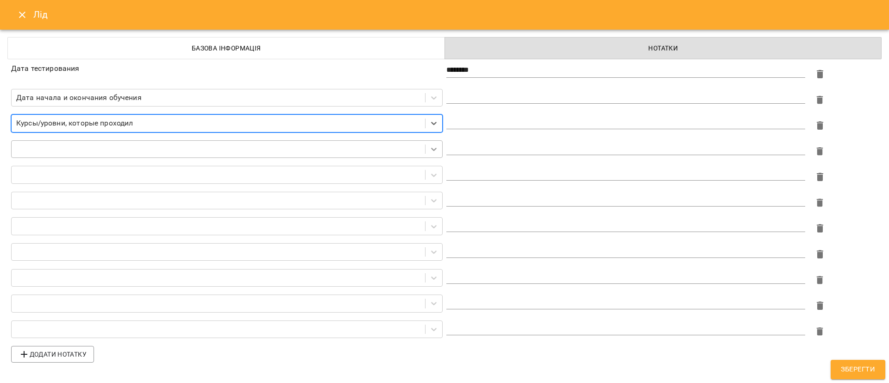
click at [432, 148] on icon at bounding box center [434, 149] width 6 height 3
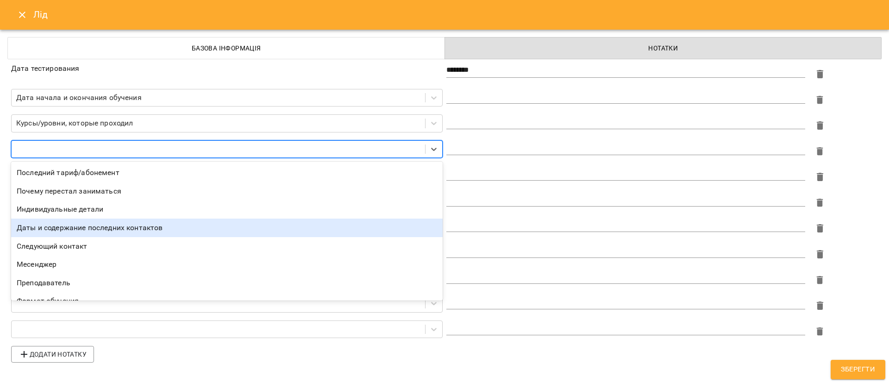
scroll to position [30, 0]
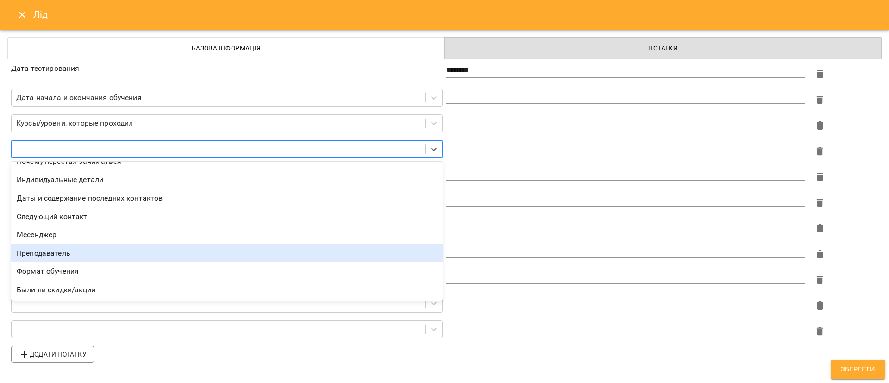
click at [57, 247] on div "Преподаватель" at bounding box center [227, 253] width 432 height 19
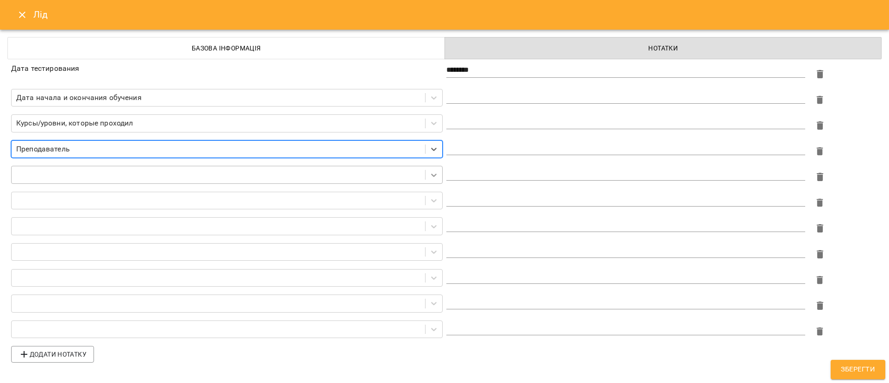
click at [434, 173] on icon at bounding box center [433, 174] width 9 height 9
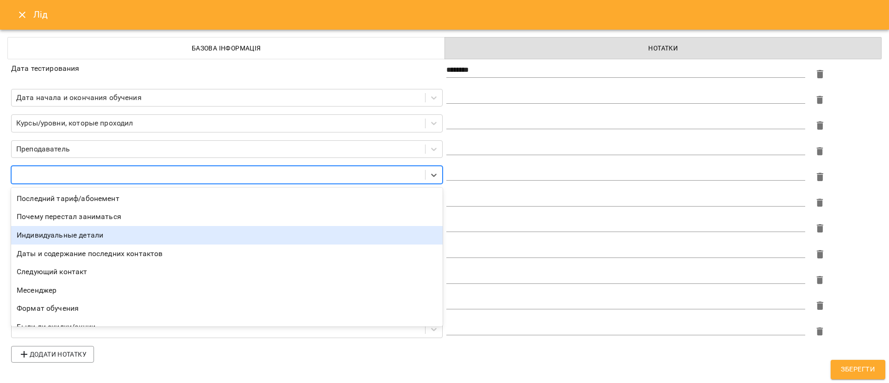
scroll to position [12, 0]
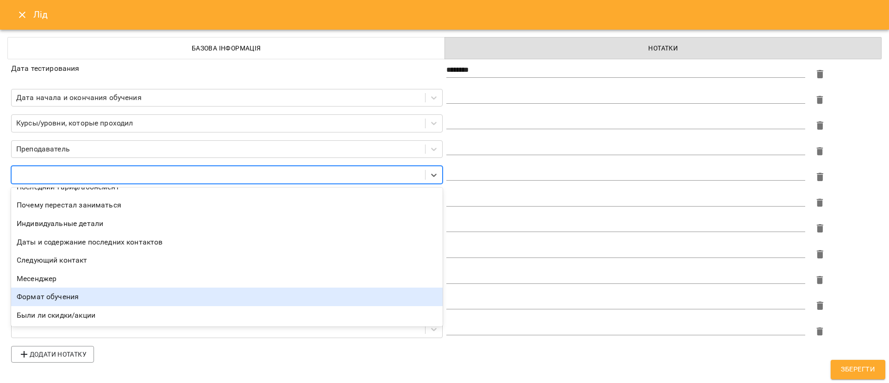
click at [100, 296] on div "Формат обучения" at bounding box center [227, 297] width 432 height 19
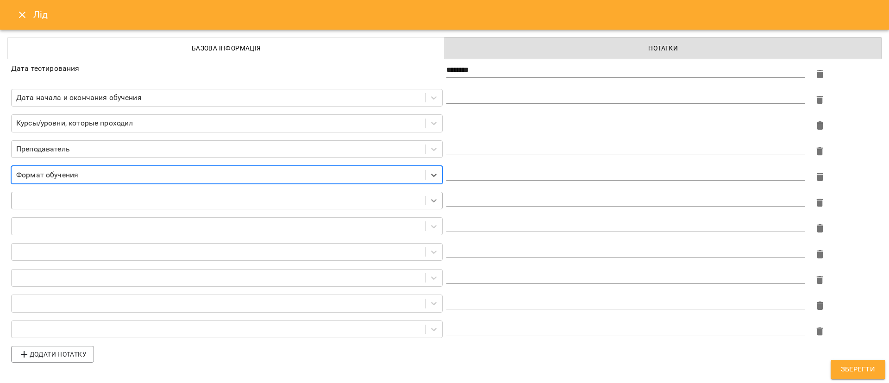
click at [438, 195] on div at bounding box center [434, 200] width 17 height 17
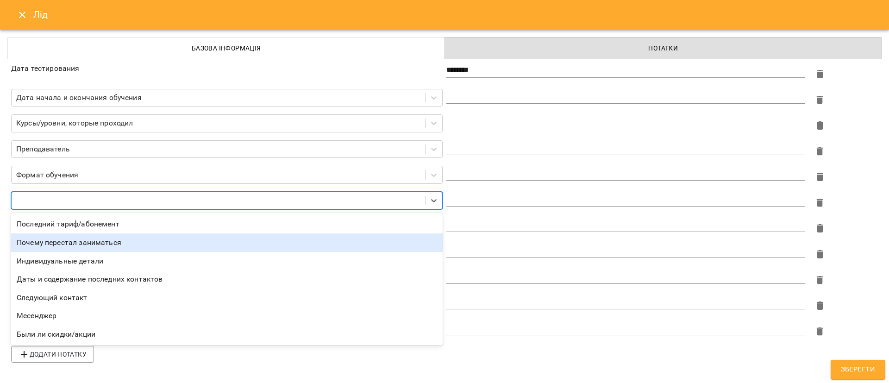
click at [120, 236] on div "Почему перестал заниматься" at bounding box center [227, 242] width 432 height 19
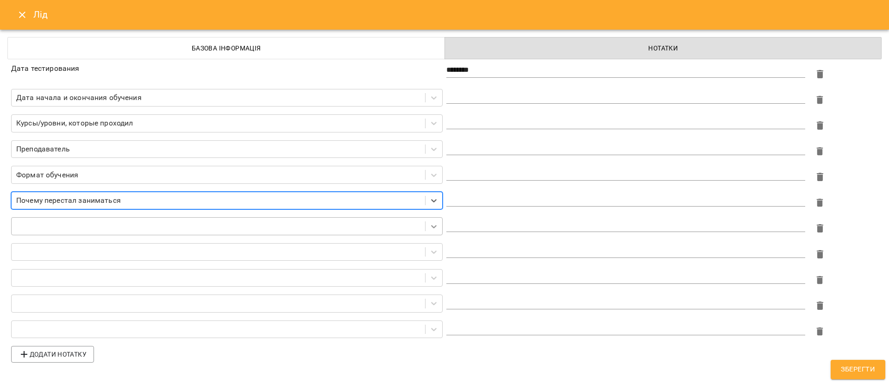
click at [432, 220] on div at bounding box center [434, 226] width 17 height 17
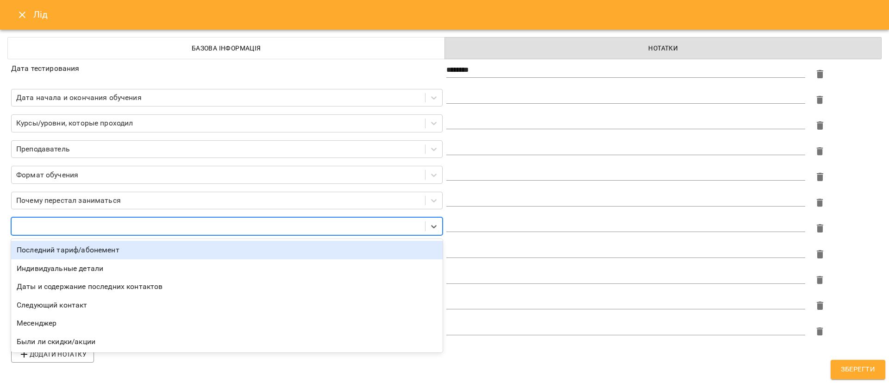
click at [117, 249] on div "Последний тариф/абонемент" at bounding box center [227, 250] width 432 height 19
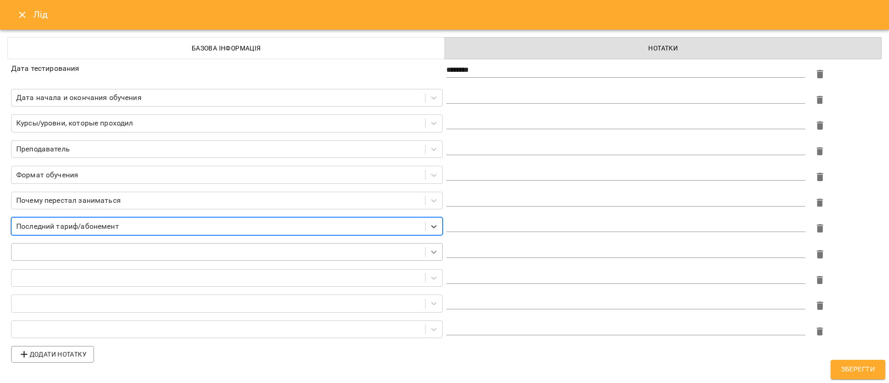
click at [436, 249] on icon at bounding box center [433, 251] width 9 height 9
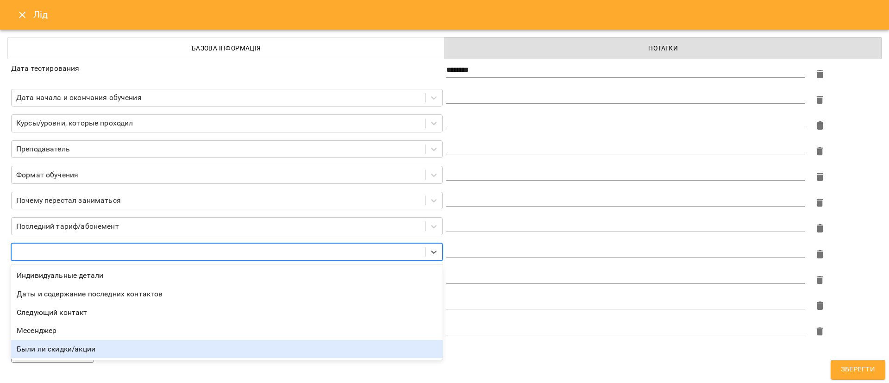
click at [106, 350] on div "Были ли скидки/акции" at bounding box center [227, 349] width 432 height 19
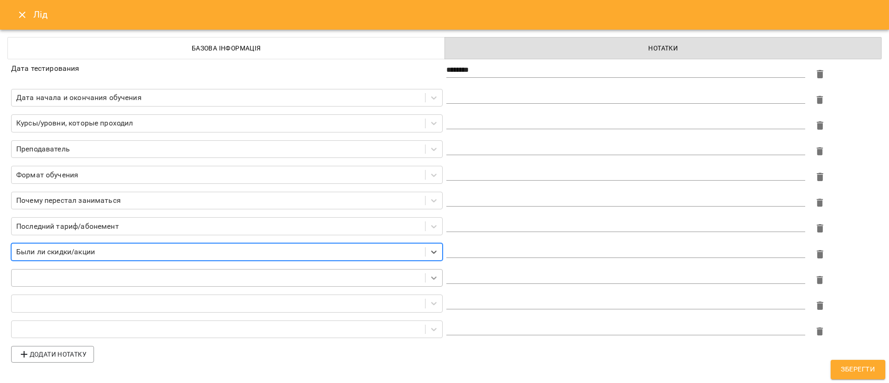
click at [434, 276] on icon at bounding box center [433, 277] width 9 height 9
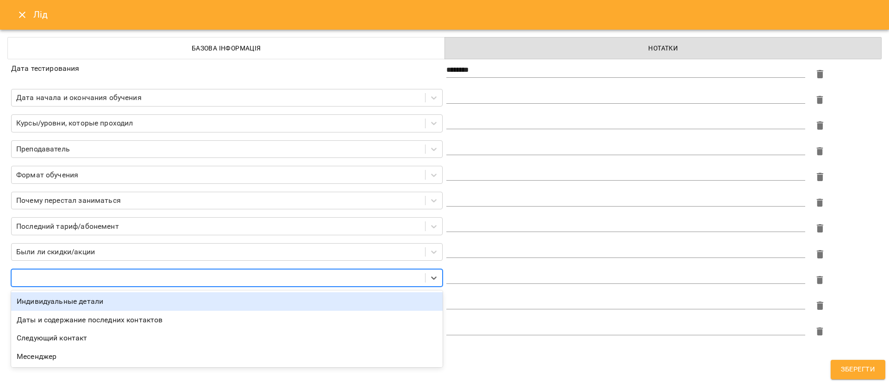
click at [160, 305] on div "Индивидуальные детали" at bounding box center [227, 301] width 432 height 19
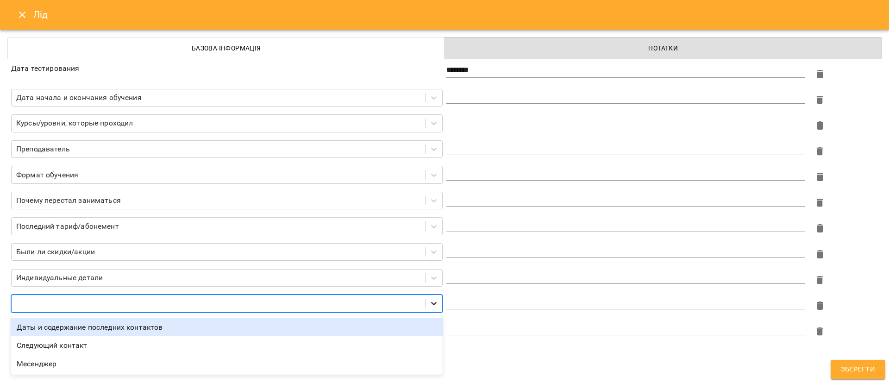
click at [434, 300] on icon at bounding box center [433, 303] width 9 height 9
click at [198, 328] on div "Даты и содержание последних контактов" at bounding box center [227, 327] width 432 height 19
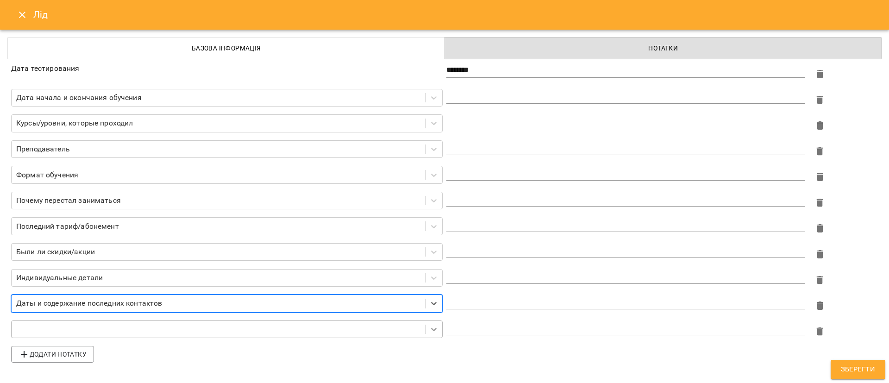
click at [435, 330] on icon at bounding box center [433, 329] width 9 height 9
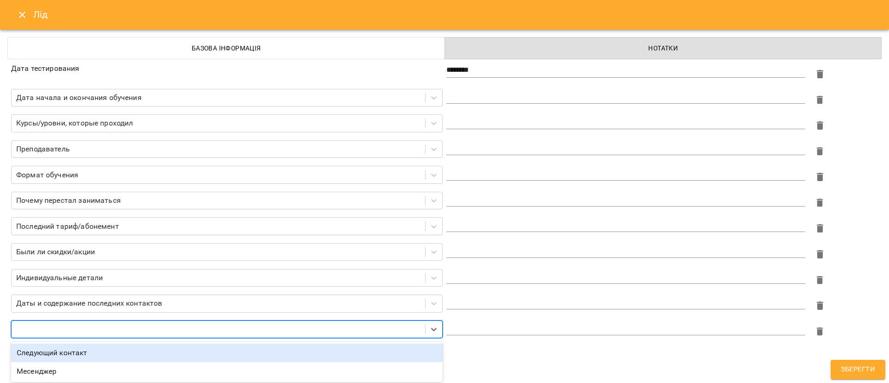
click at [114, 355] on div "Следующий контакт" at bounding box center [227, 353] width 432 height 19
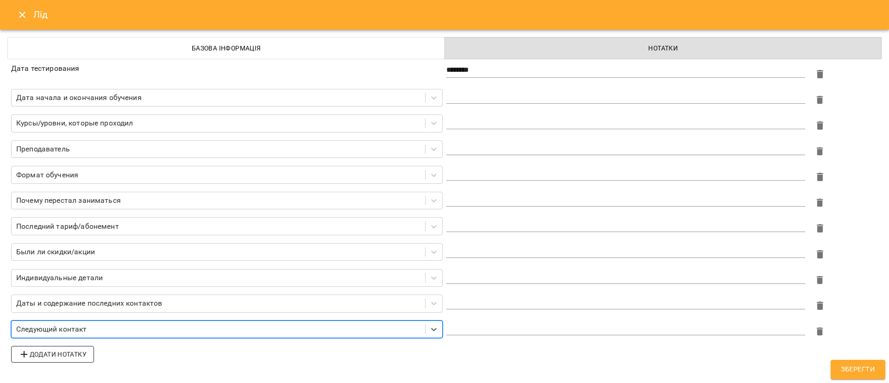
click at [63, 352] on span "Додати нотатку" at bounding box center [53, 354] width 68 height 11
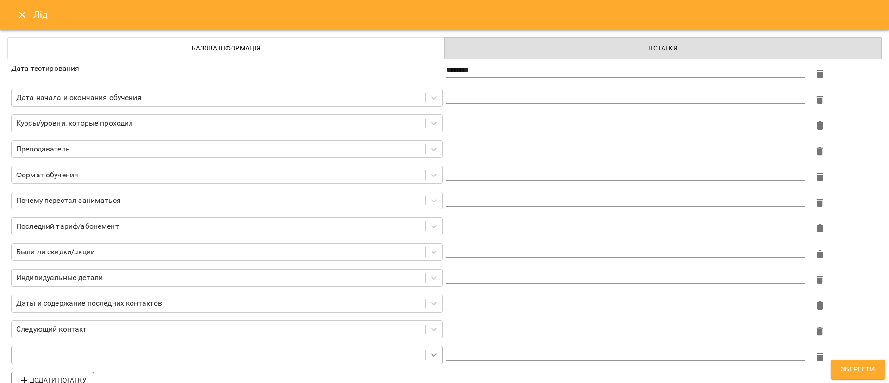
click at [430, 356] on div at bounding box center [226, 357] width 435 height 26
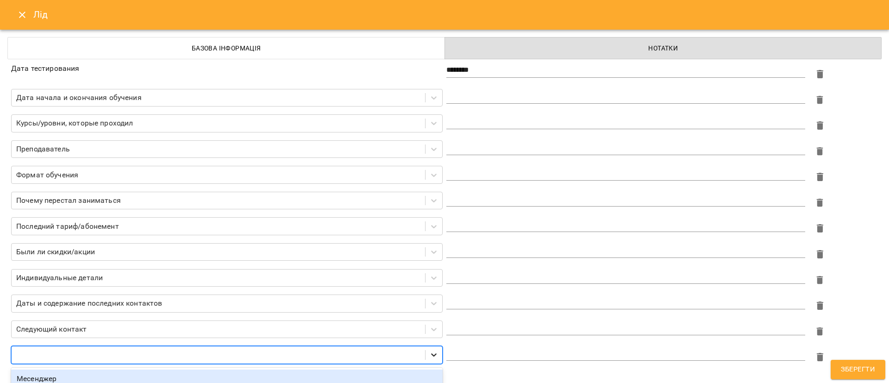
scroll to position [10, 0]
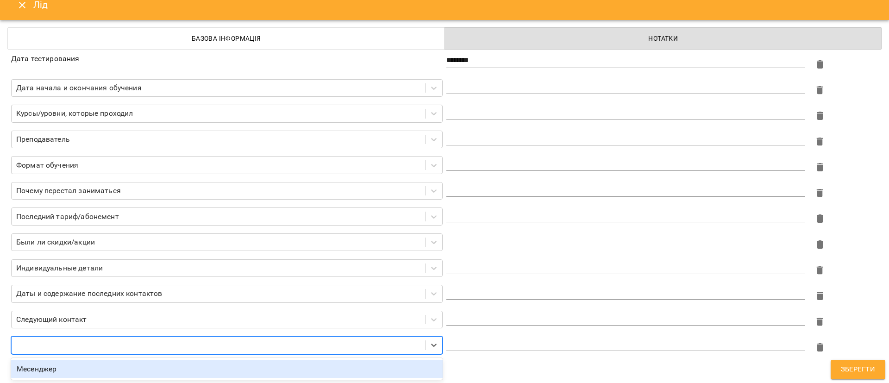
click at [75, 366] on div "Месенджер" at bounding box center [227, 369] width 432 height 19
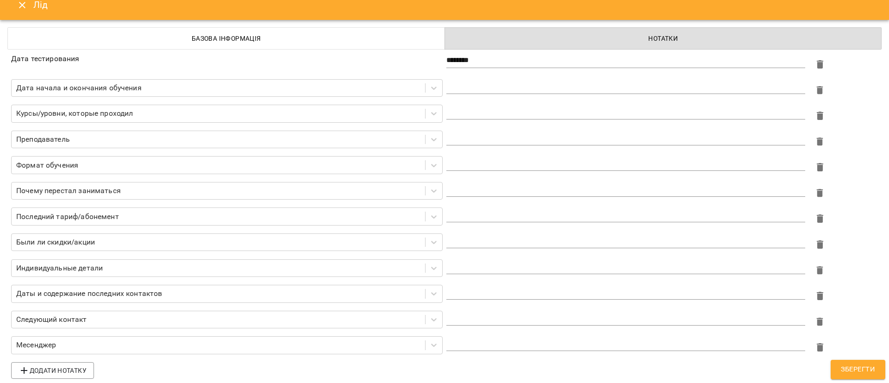
click at [145, 364] on div "Дата тестирования ******** * Дата начала и окончания обучения * Курсы/уровни, к…" at bounding box center [445, 216] width 878 height 337
click at [484, 344] on textarea at bounding box center [625, 343] width 359 height 9
type textarea "**"
click at [501, 295] on textarea at bounding box center [625, 292] width 359 height 9
type textarea "**********"
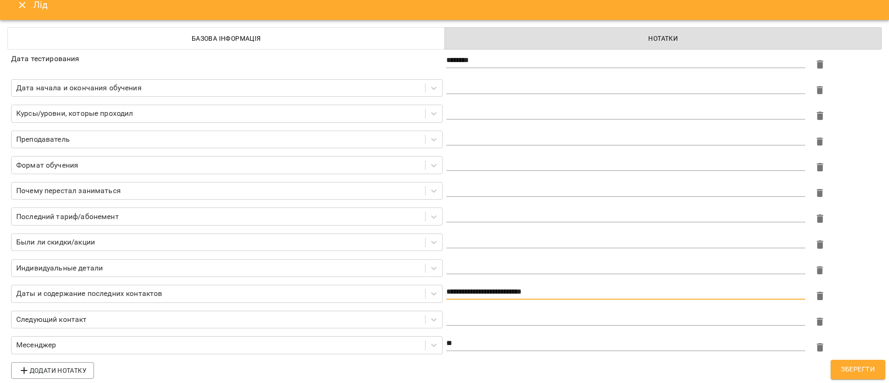
click at [498, 319] on textarea at bounding box center [625, 317] width 359 height 9
type textarea "**********"
click at [867, 365] on span "Зберегти" at bounding box center [858, 369] width 34 height 12
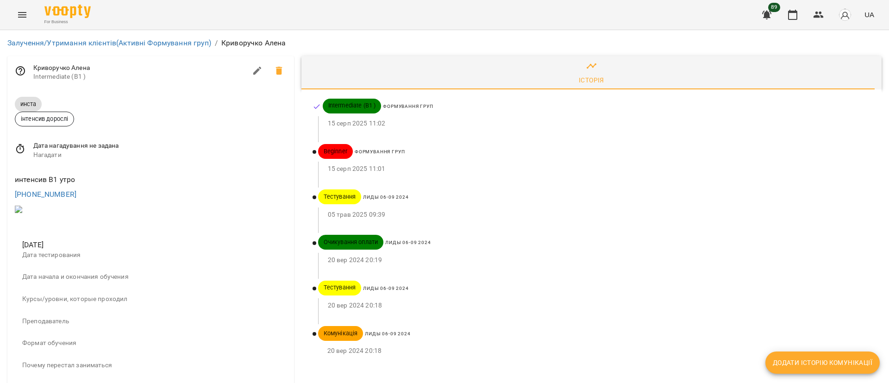
click at [20, 145] on icon at bounding box center [20, 149] width 8 height 10
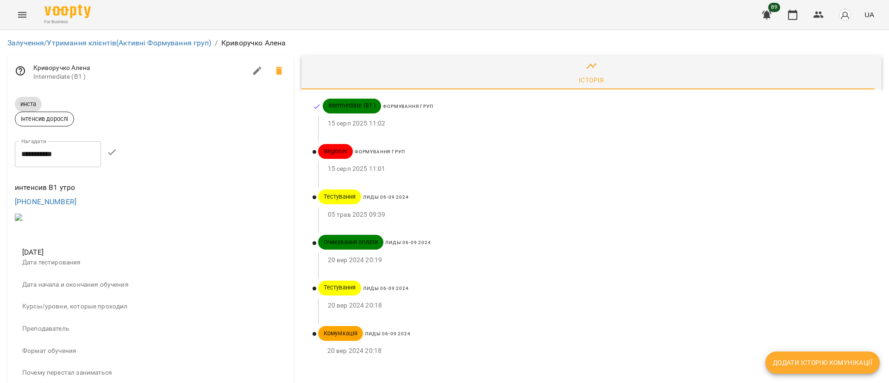
click at [32, 154] on input "**********" at bounding box center [58, 154] width 86 height 26
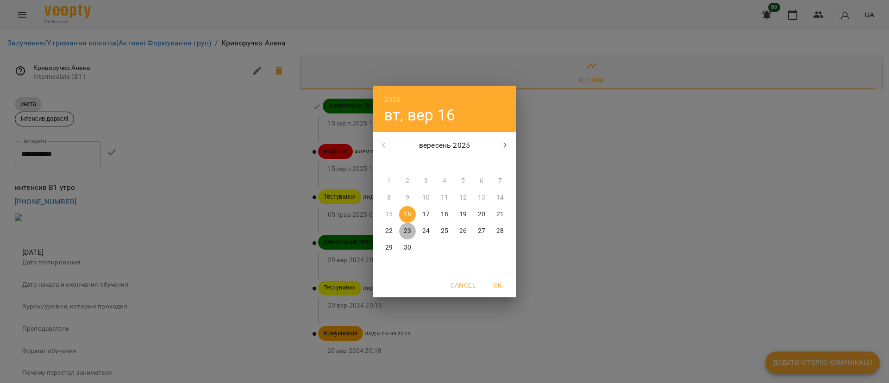
click at [407, 225] on button "23" at bounding box center [407, 231] width 17 height 17
type input "**********"
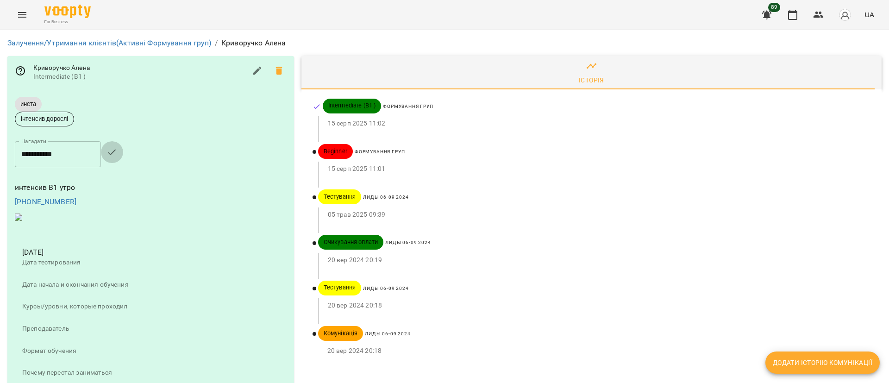
click at [118, 148] on icon "button" at bounding box center [111, 152] width 11 height 11
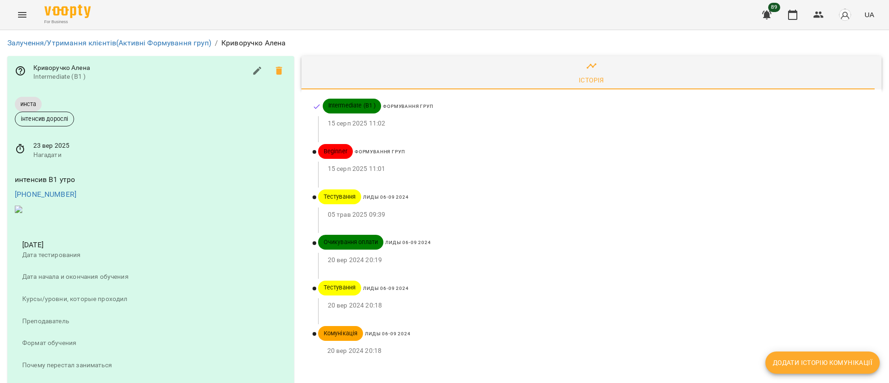
click at [578, 223] on span at bounding box center [594, 227] width 552 height 11
click at [165, 40] on link "Залучення/Утримання клієнтів (Активні Формування груп)" at bounding box center [109, 42] width 204 height 9
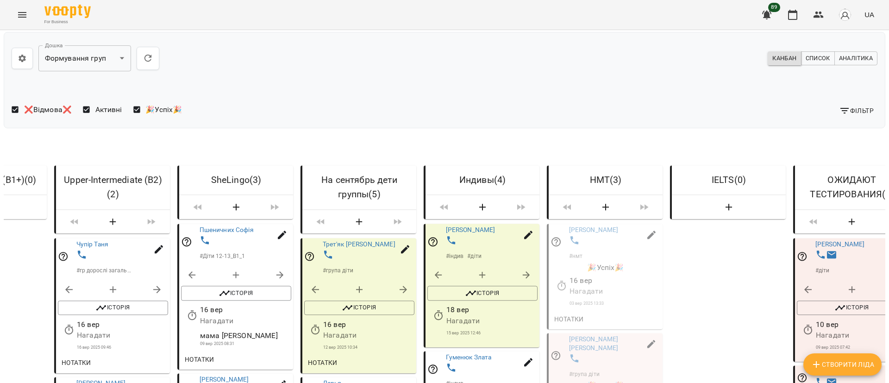
scroll to position [486, 0]
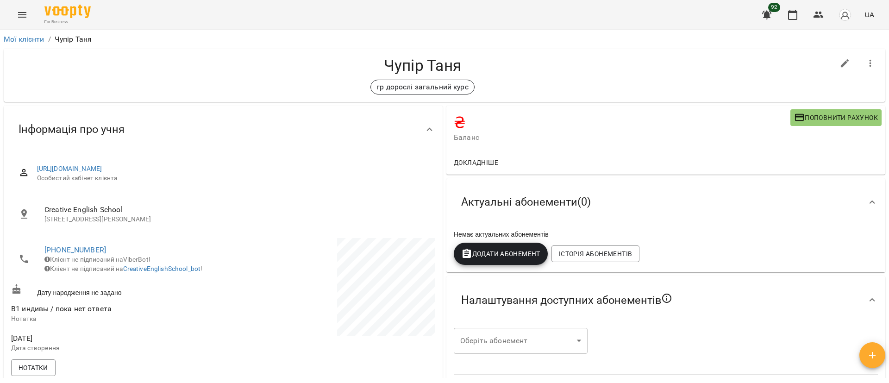
click at [865, 65] on icon "button" at bounding box center [870, 63] width 11 height 11
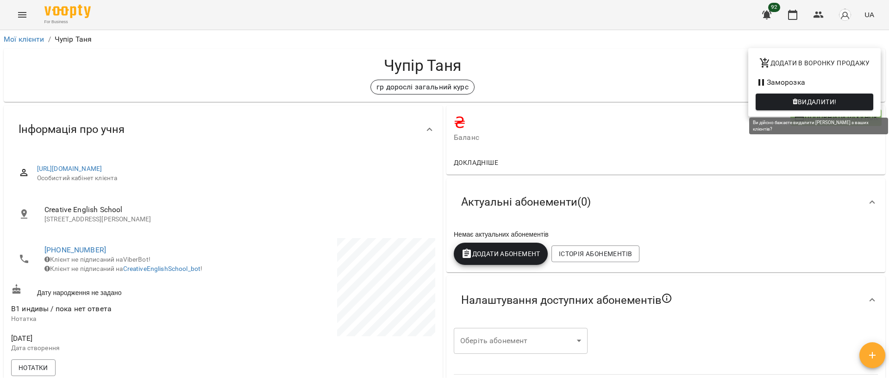
click at [808, 101] on span "Видалити!" at bounding box center [817, 101] width 39 height 11
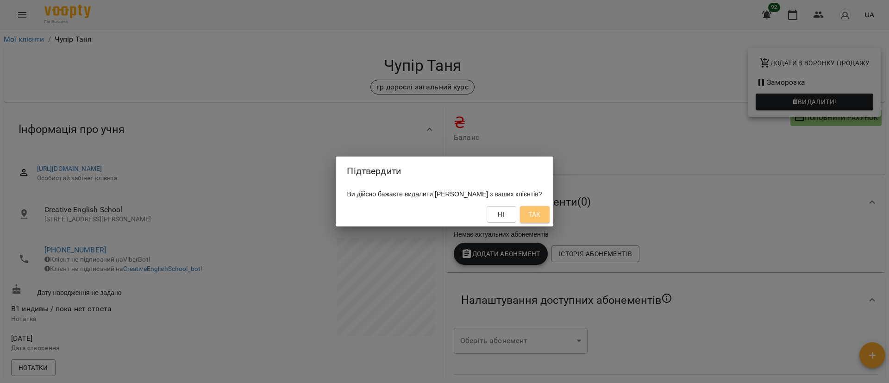
click at [540, 215] on span "Так" at bounding box center [534, 214] width 12 height 11
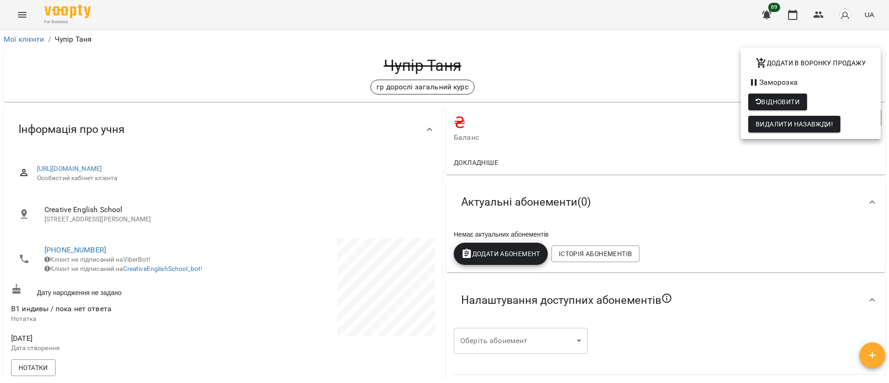
click at [23, 16] on div at bounding box center [444, 191] width 889 height 383
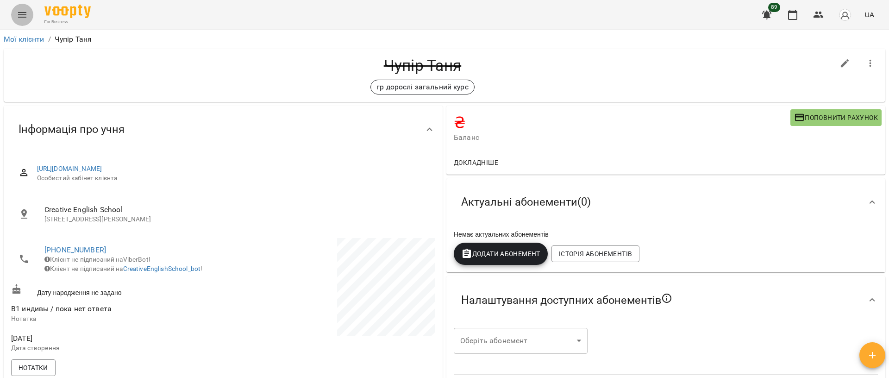
click at [23, 14] on icon "Menu" at bounding box center [22, 14] width 11 height 11
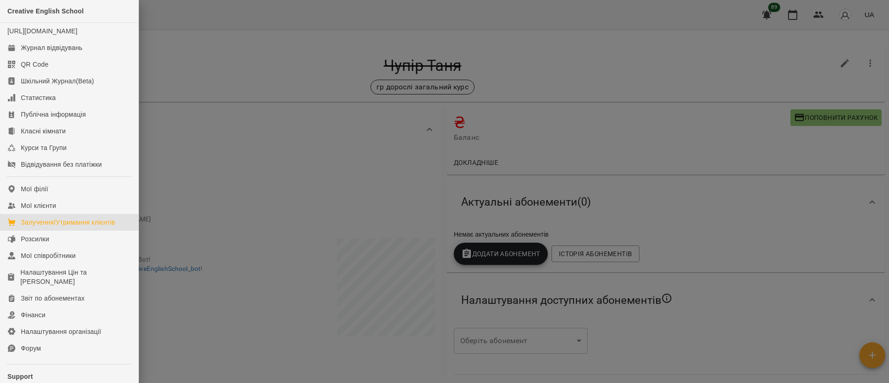
click at [62, 227] on div "Залучення/Утримання клієнтів" at bounding box center [68, 222] width 94 height 9
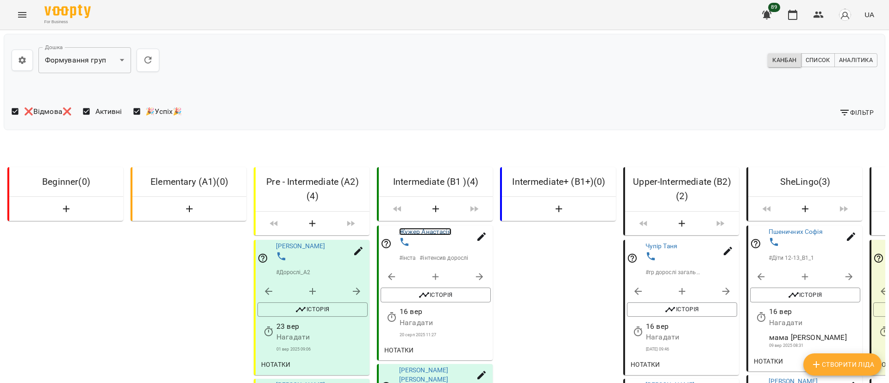
click at [438, 235] on link "Жужер Анастасія" at bounding box center [425, 231] width 52 height 7
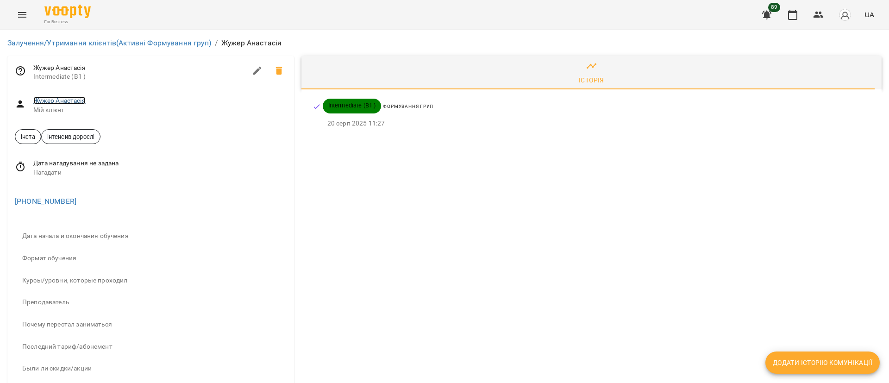
click at [74, 99] on link "Жужер Анастасія" at bounding box center [59, 100] width 52 height 7
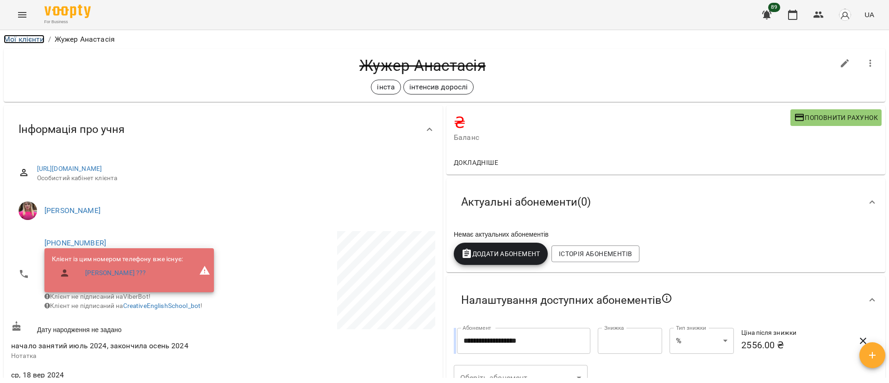
click at [18, 41] on link "Мої клієнти" at bounding box center [24, 39] width 41 height 9
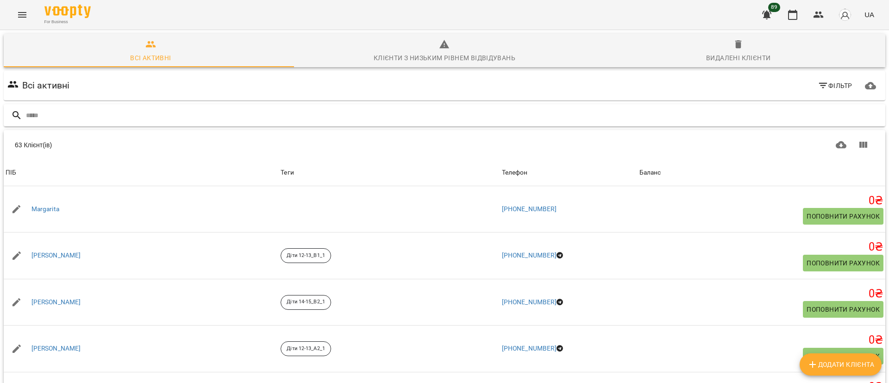
click at [71, 111] on input "text" at bounding box center [454, 115] width 856 height 15
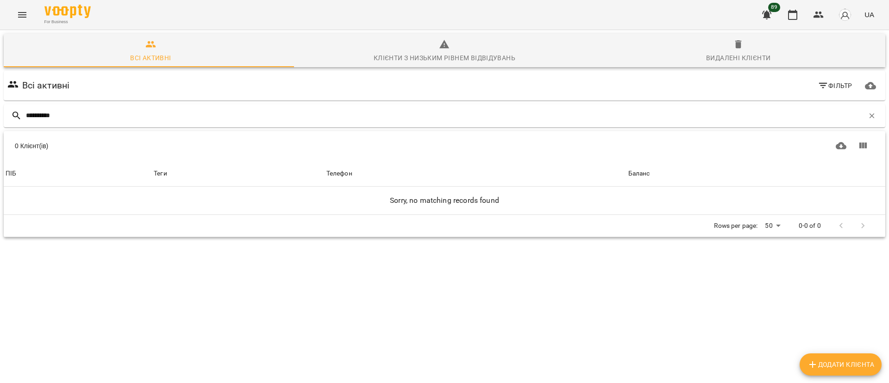
type input "**********"
click at [733, 72] on div "Всі активні Фільтр" at bounding box center [445, 86] width 882 height 30
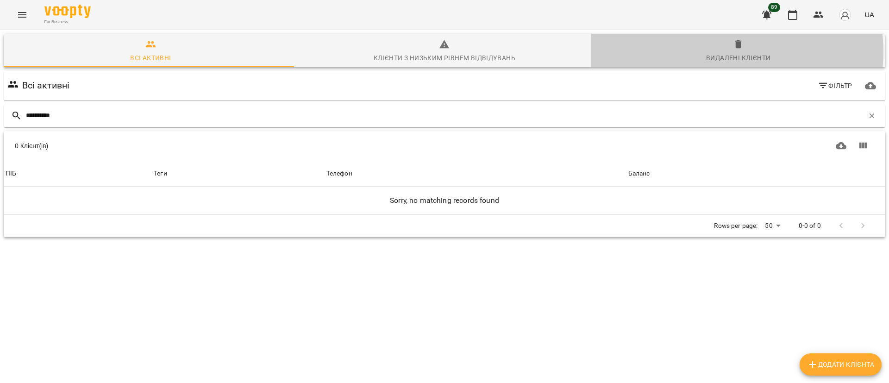
click at [723, 52] on div "Видалені клієнти" at bounding box center [738, 57] width 64 height 11
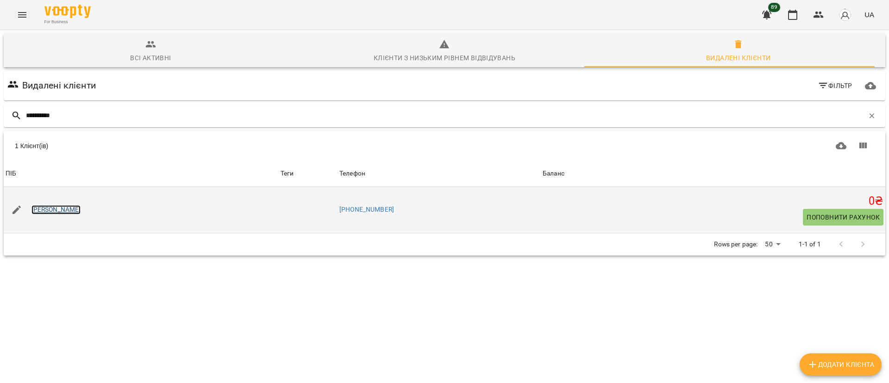
click at [80, 210] on link "[PERSON_NAME]" at bounding box center [56, 209] width 50 height 9
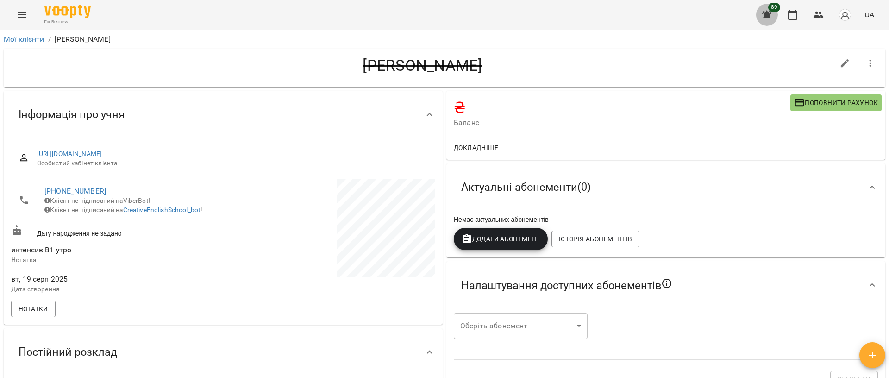
click at [769, 12] on icon "button" at bounding box center [766, 14] width 11 height 11
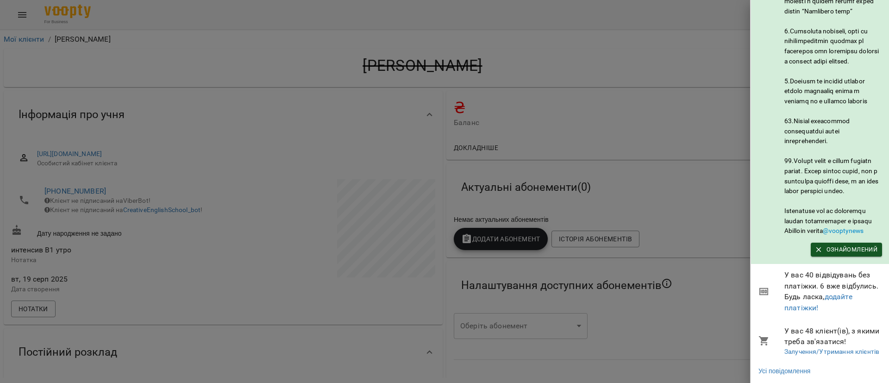
scroll to position [495, 0]
click at [840, 292] on link "додайте платіжки!" at bounding box center [818, 302] width 68 height 20
